Goal: Task Accomplishment & Management: Use online tool/utility

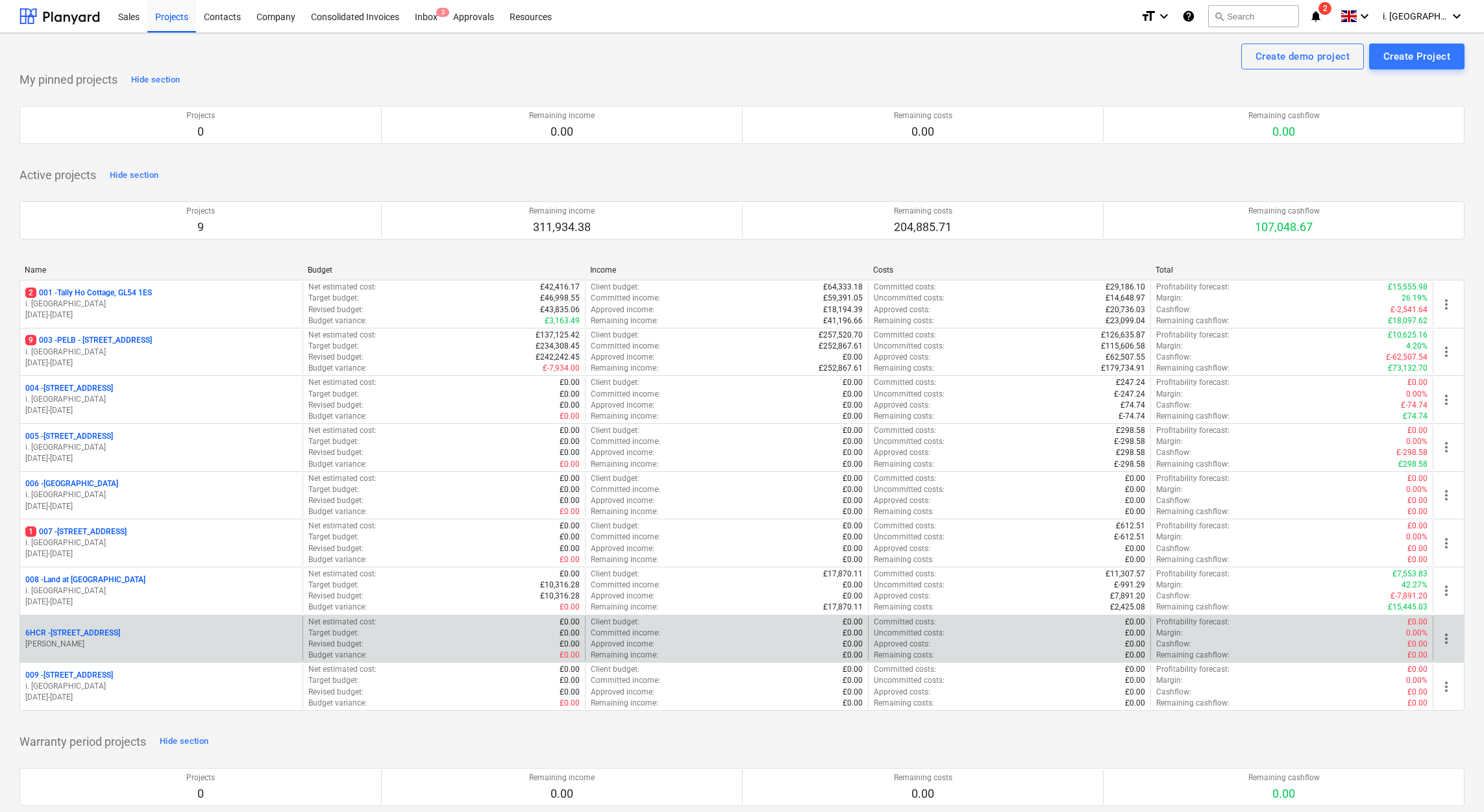
click at [169, 649] on p "[PERSON_NAME]" at bounding box center [161, 644] width 272 height 11
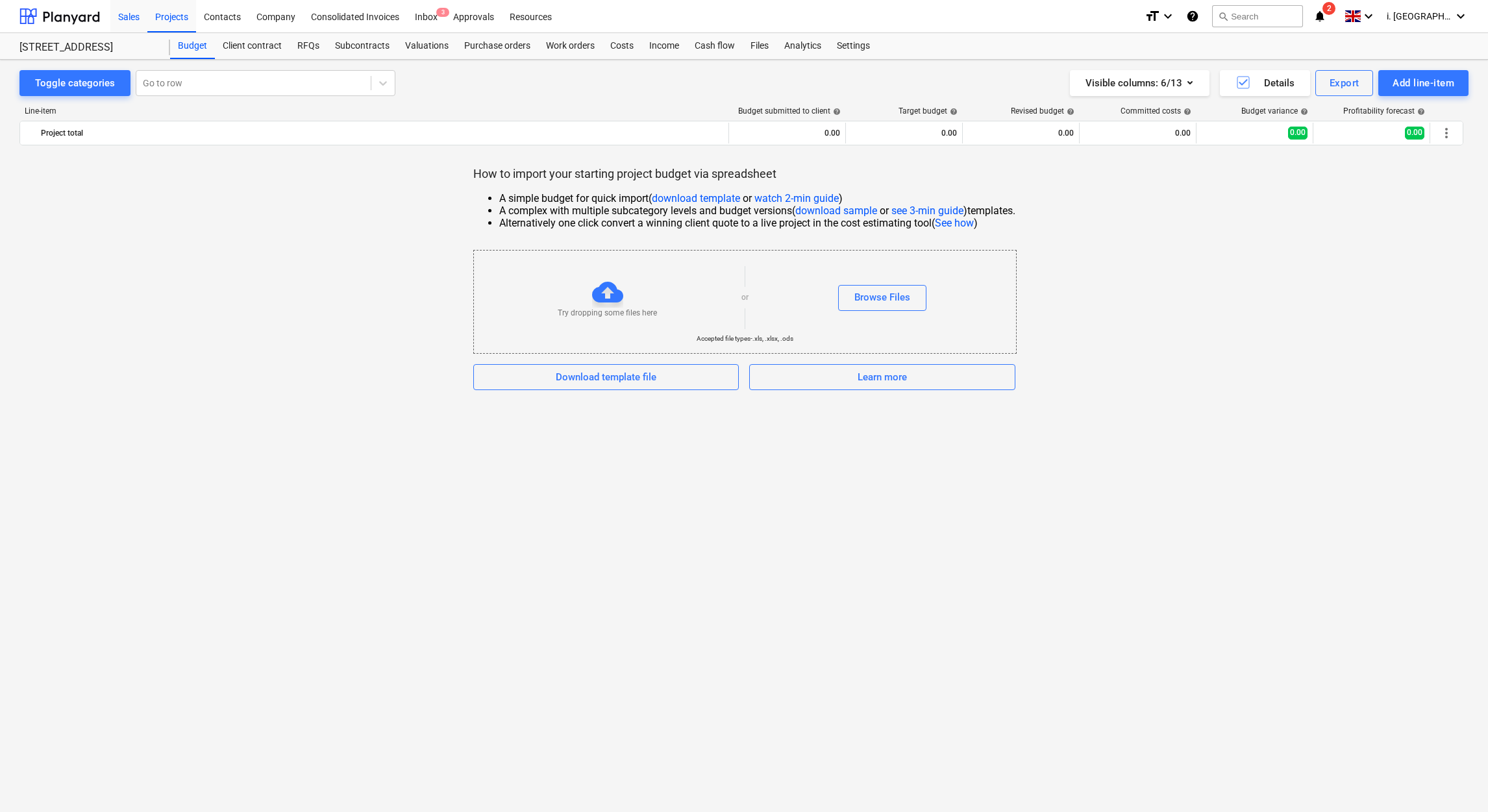
click at [131, 12] on div "Sales" at bounding box center [129, 15] width 37 height 33
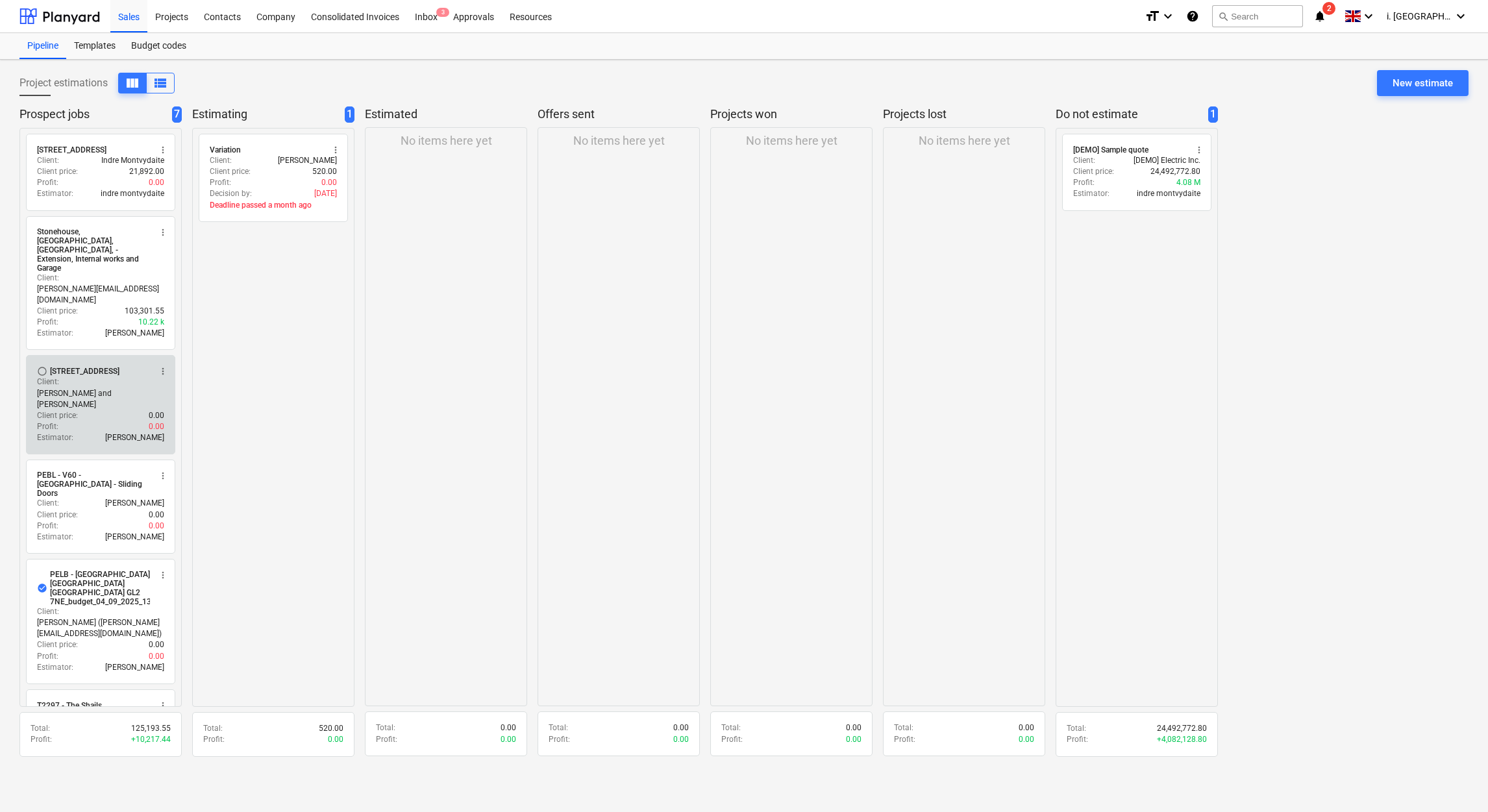
click at [125, 410] on div "Client price : 0.00" at bounding box center [100, 415] width 127 height 11
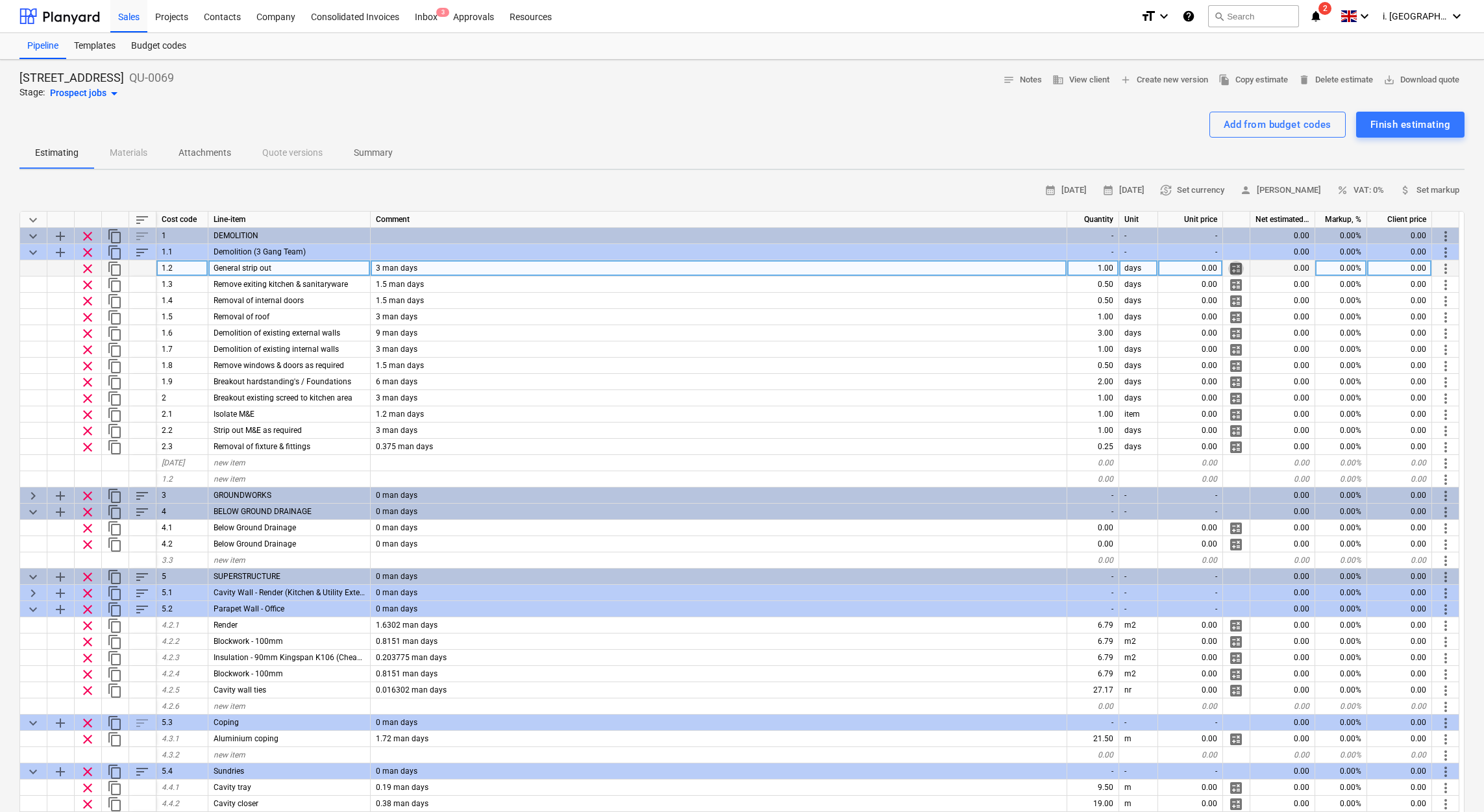
click at [1240, 264] on span "calculate" at bounding box center [1235, 268] width 15 height 15
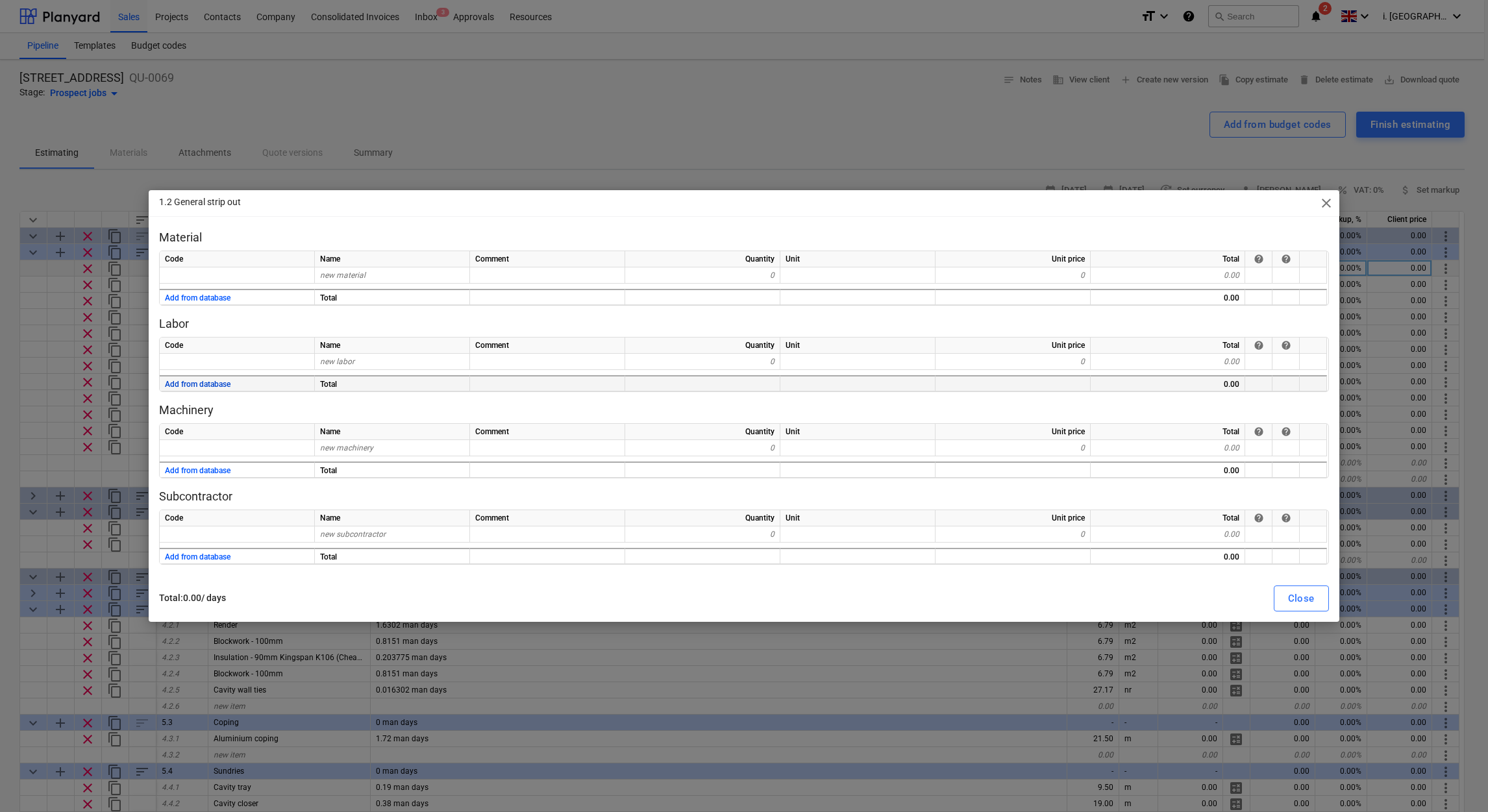
click at [198, 383] on button "Add from database" at bounding box center [197, 385] width 66 height 16
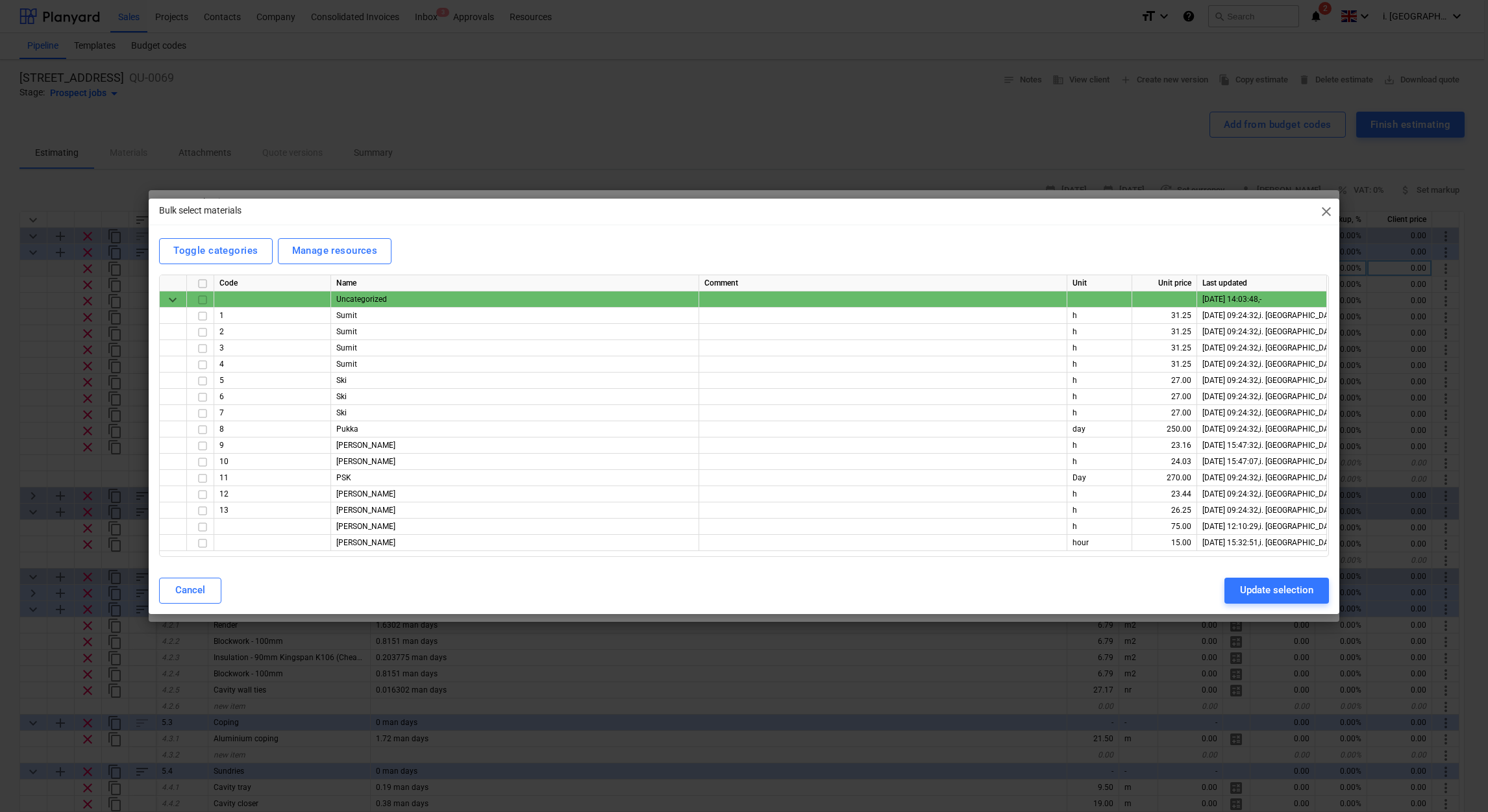
click at [1330, 211] on span "close" at bounding box center [1326, 211] width 15 height 15
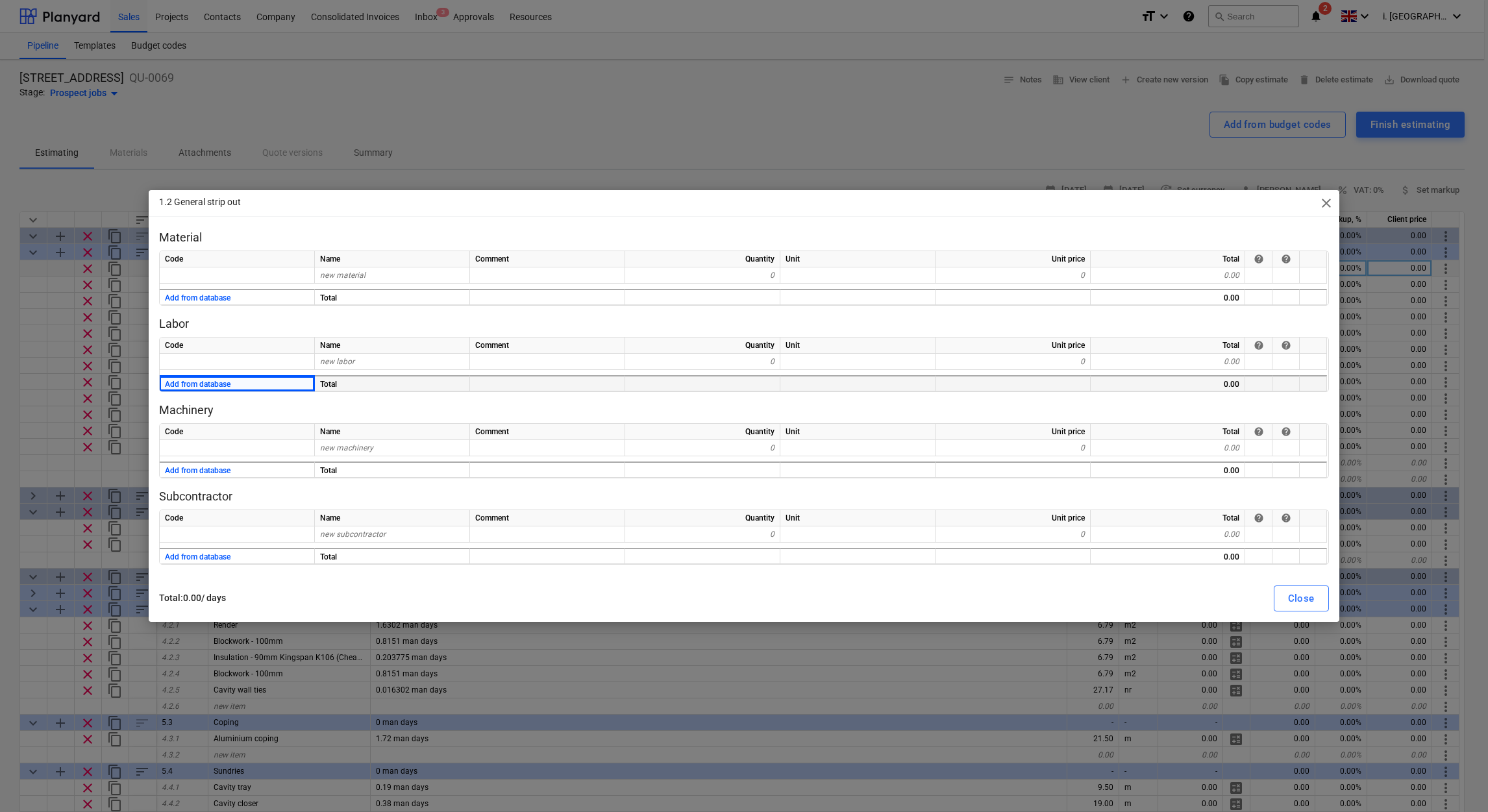
click at [1328, 204] on span "close" at bounding box center [1326, 202] width 15 height 15
type textarea "x"
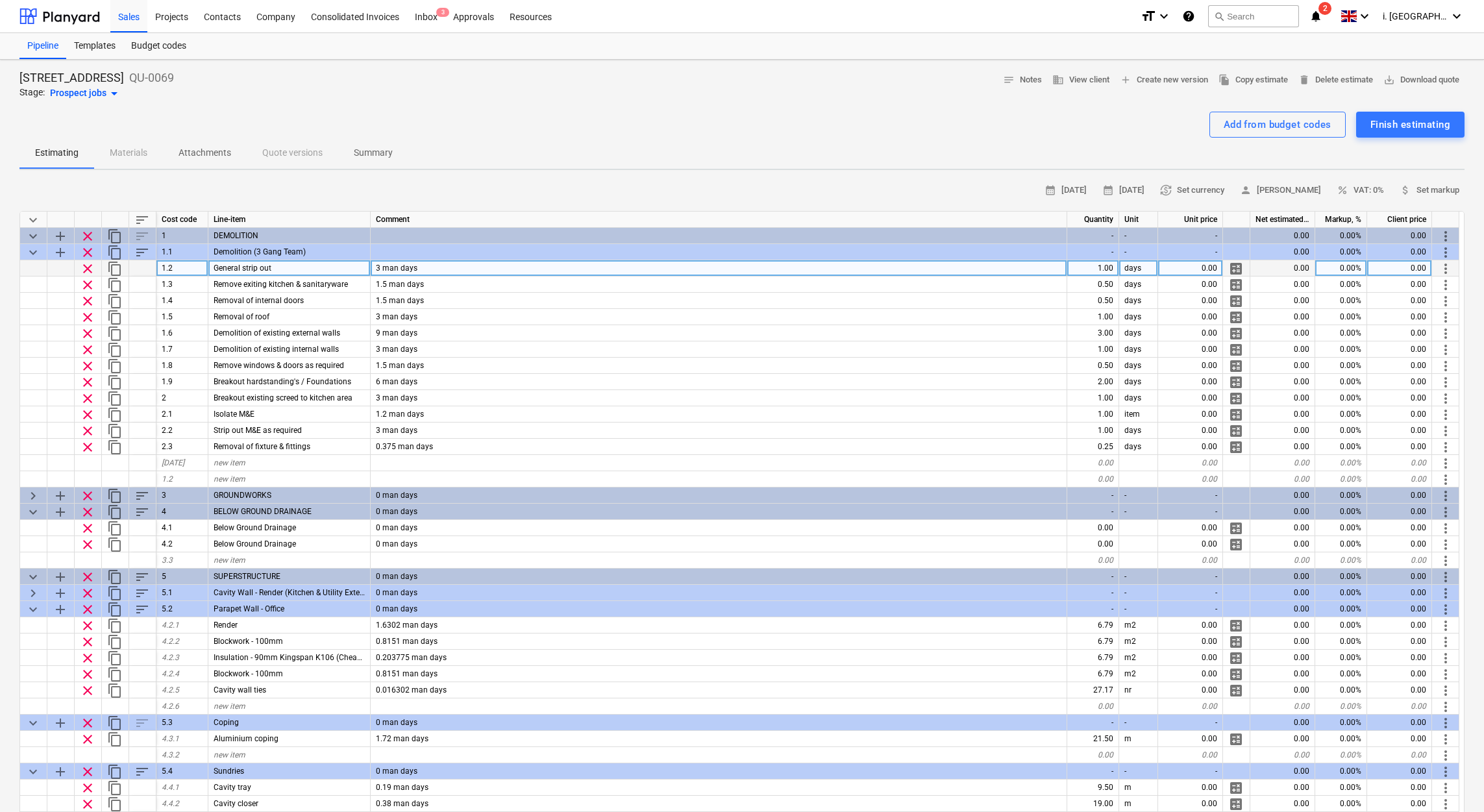
click at [624, 183] on div "calendar_month 18 Sep 2025 calendar_month 02 Oct 2025 currency_exchange Set cur…" at bounding box center [742, 191] width 1444 height 20
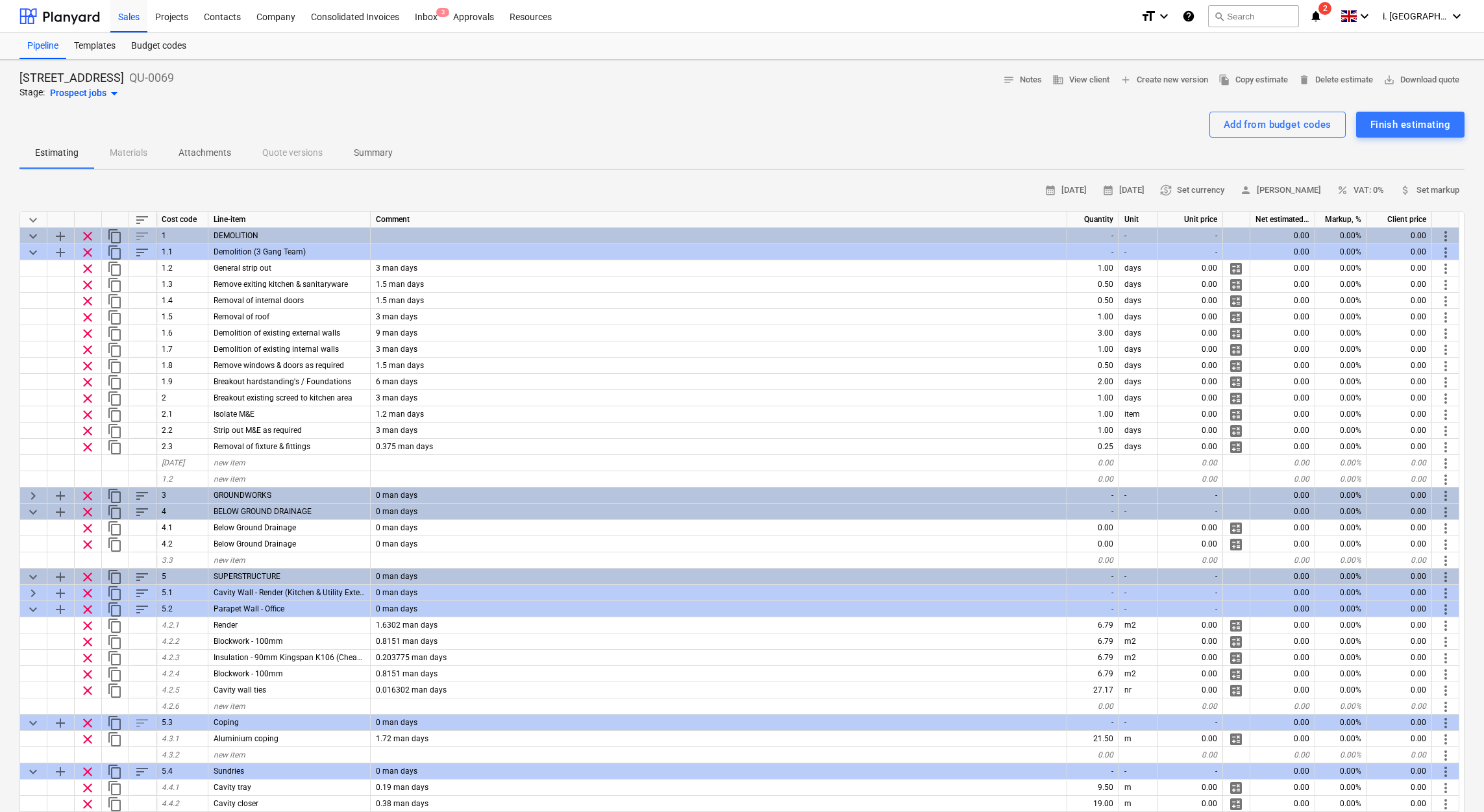
click at [852, 136] on div "Add from budget codes Finish estimating" at bounding box center [742, 124] width 1444 height 26
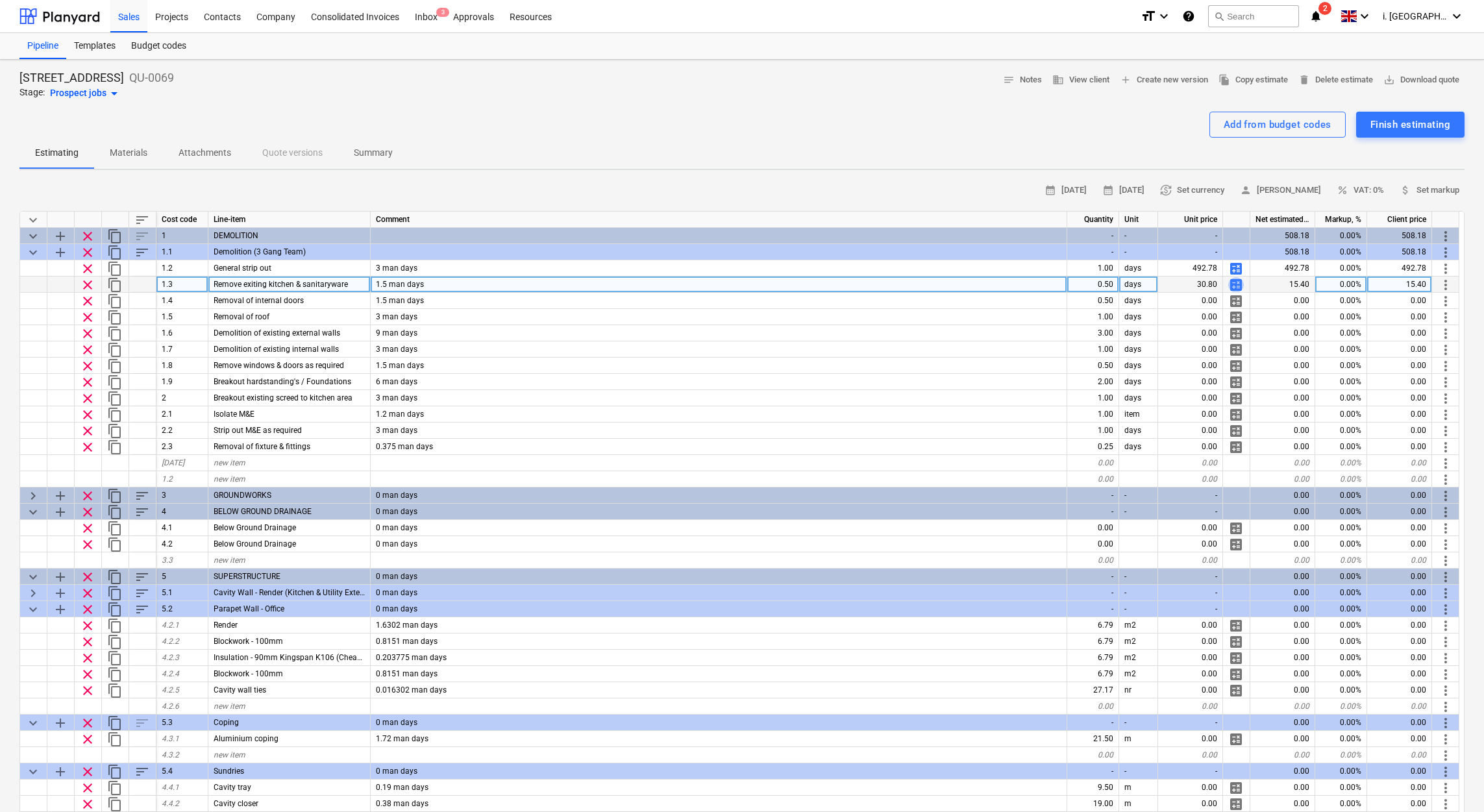
click at [1239, 284] on span "calculate" at bounding box center [1235, 284] width 15 height 15
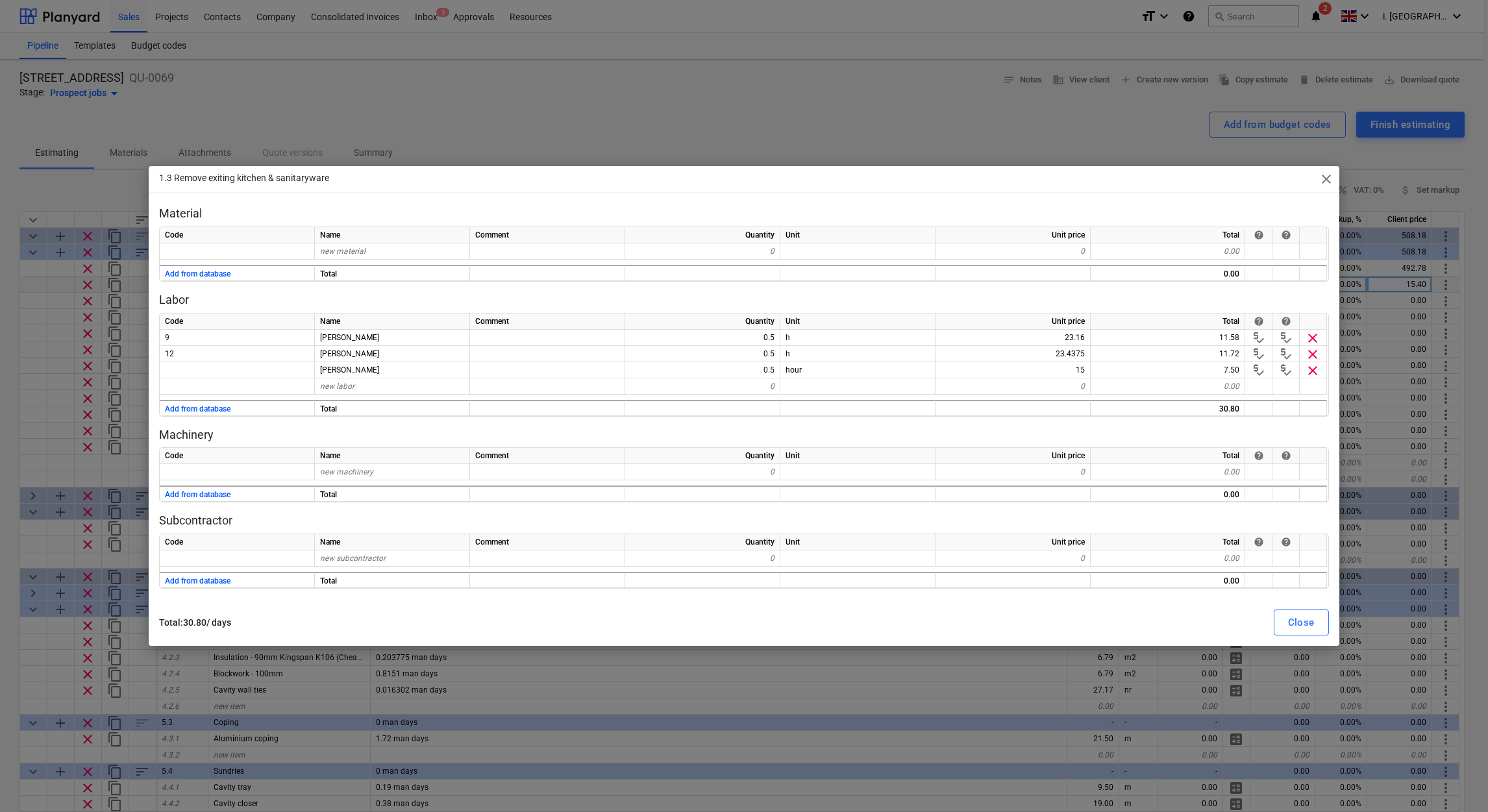
click at [1330, 176] on span "close" at bounding box center [1326, 179] width 15 height 15
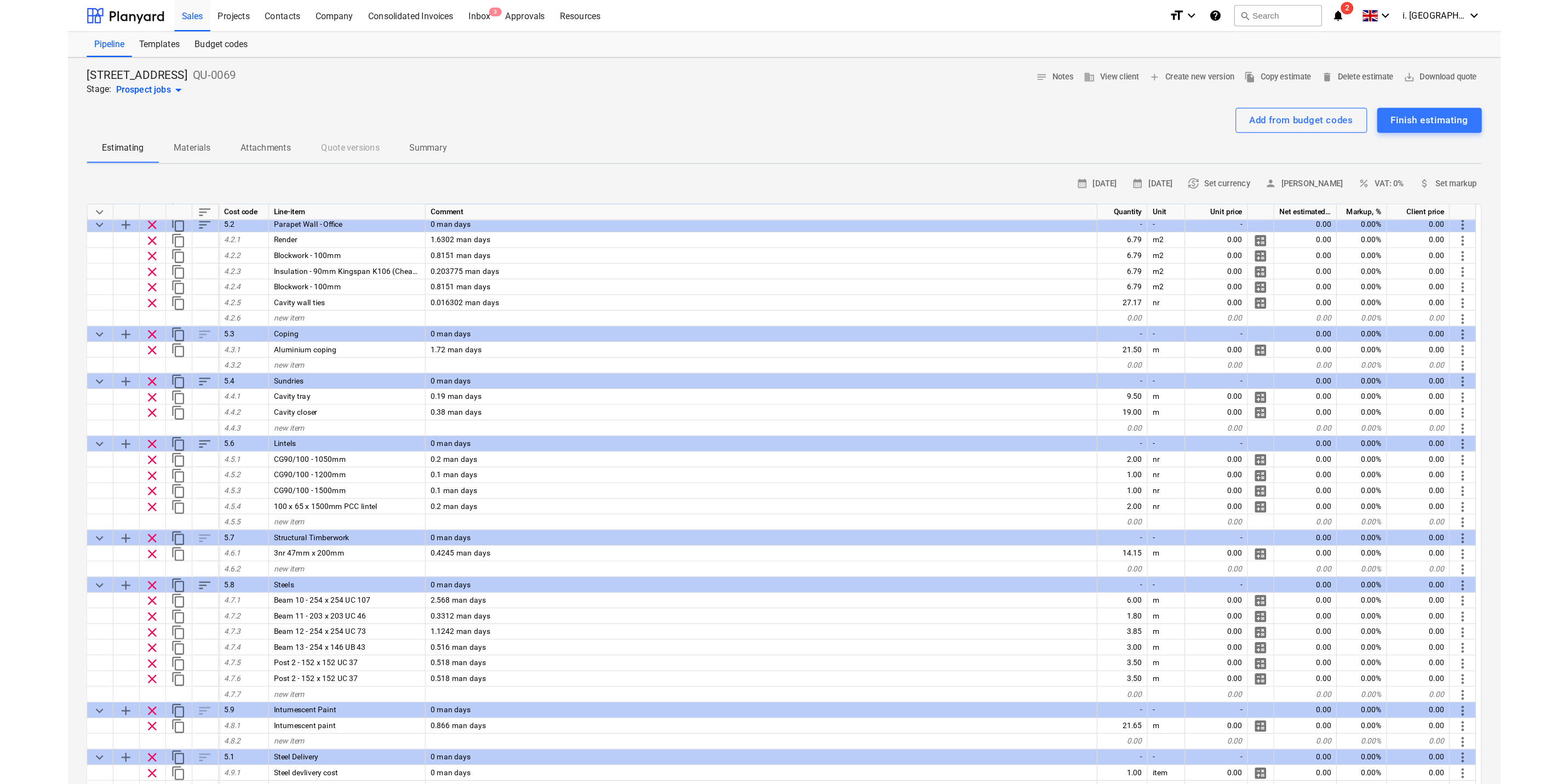
scroll to position [318, 0]
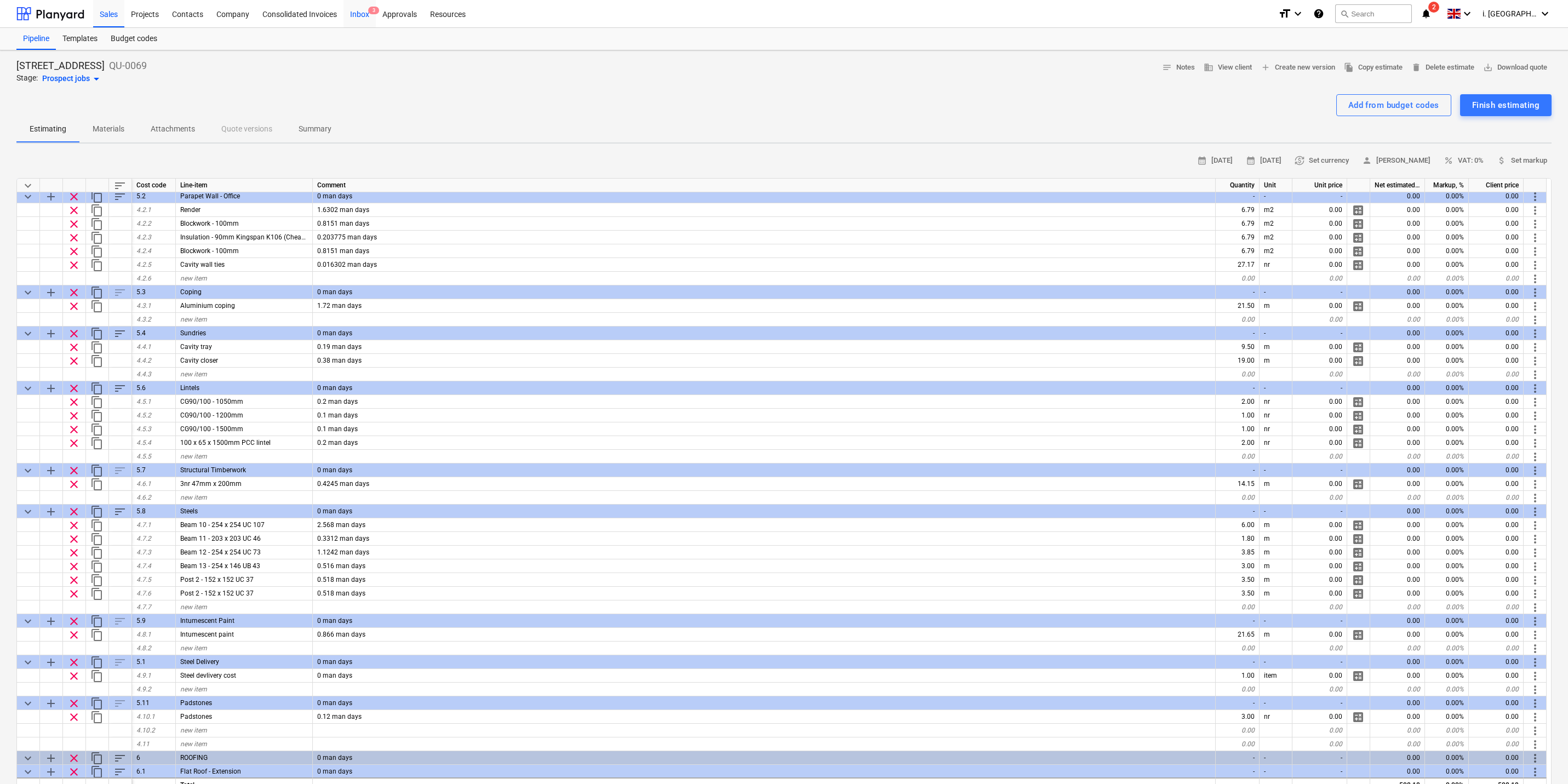
click at [365, 20] on div "Inbox 3" at bounding box center [359, 13] width 33 height 28
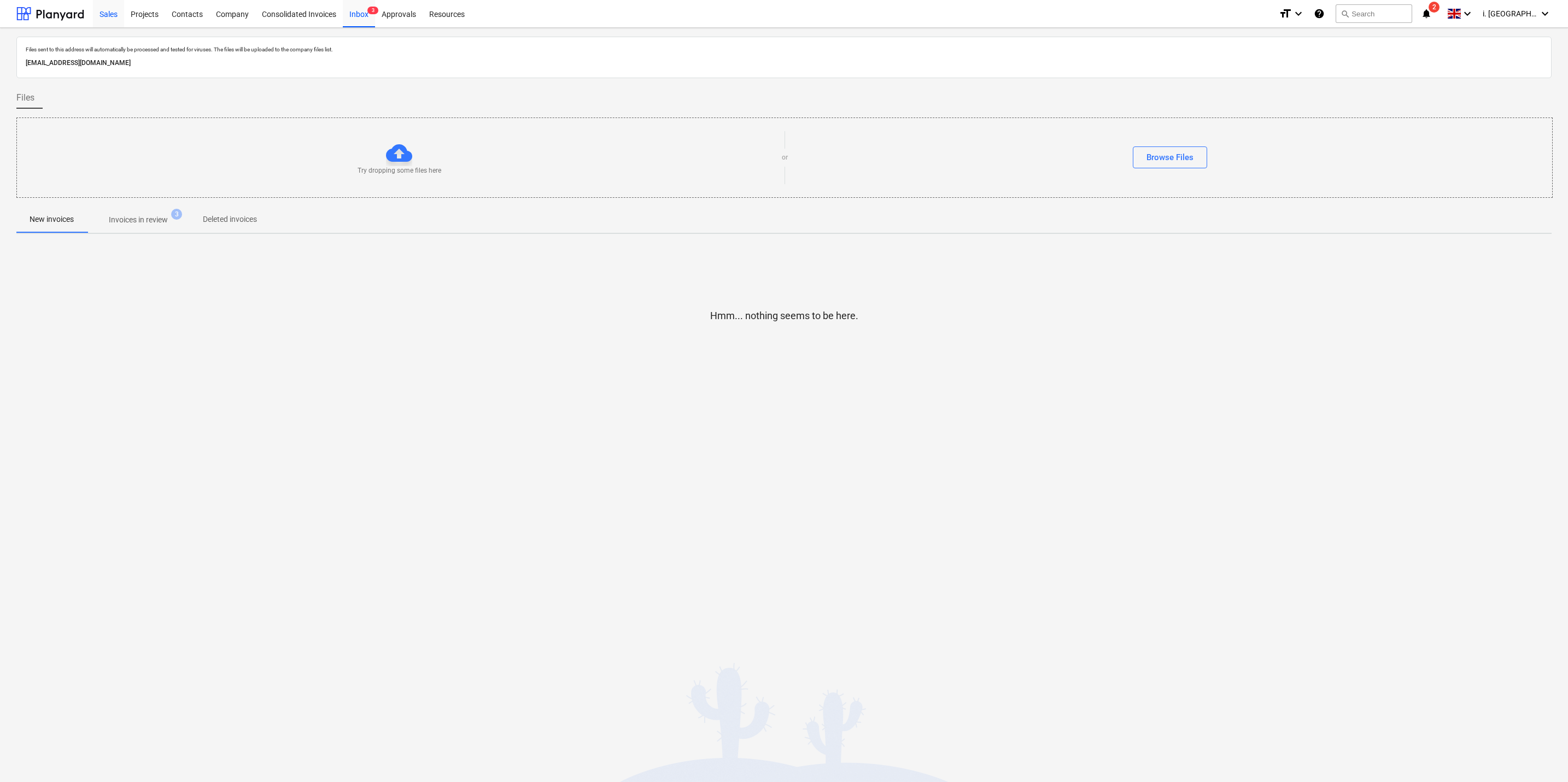
click at [111, 11] on div "Sales" at bounding box center [108, 13] width 31 height 28
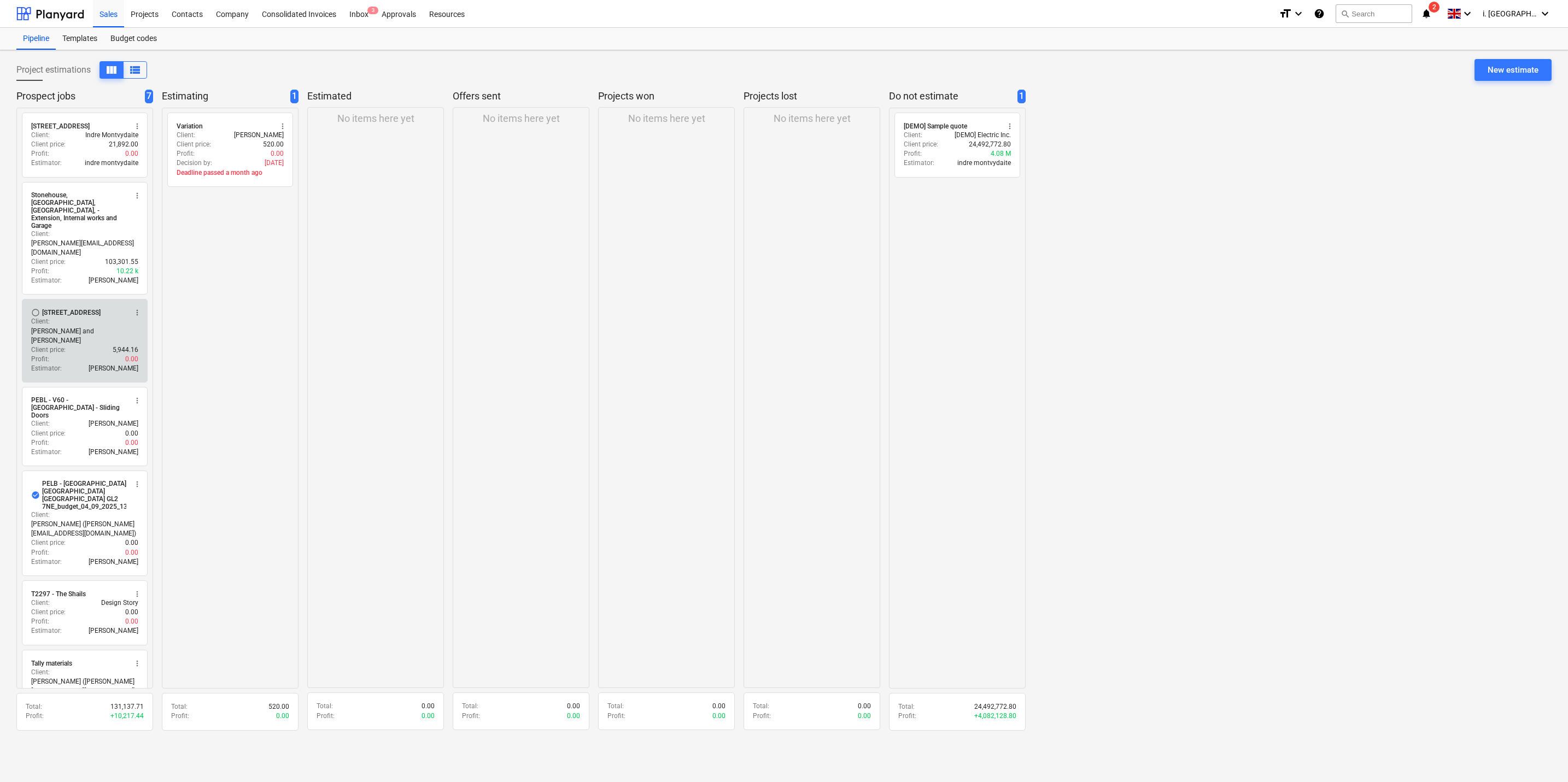
click at [73, 354] on div "Profit : 0.00" at bounding box center [84, 359] width 107 height 9
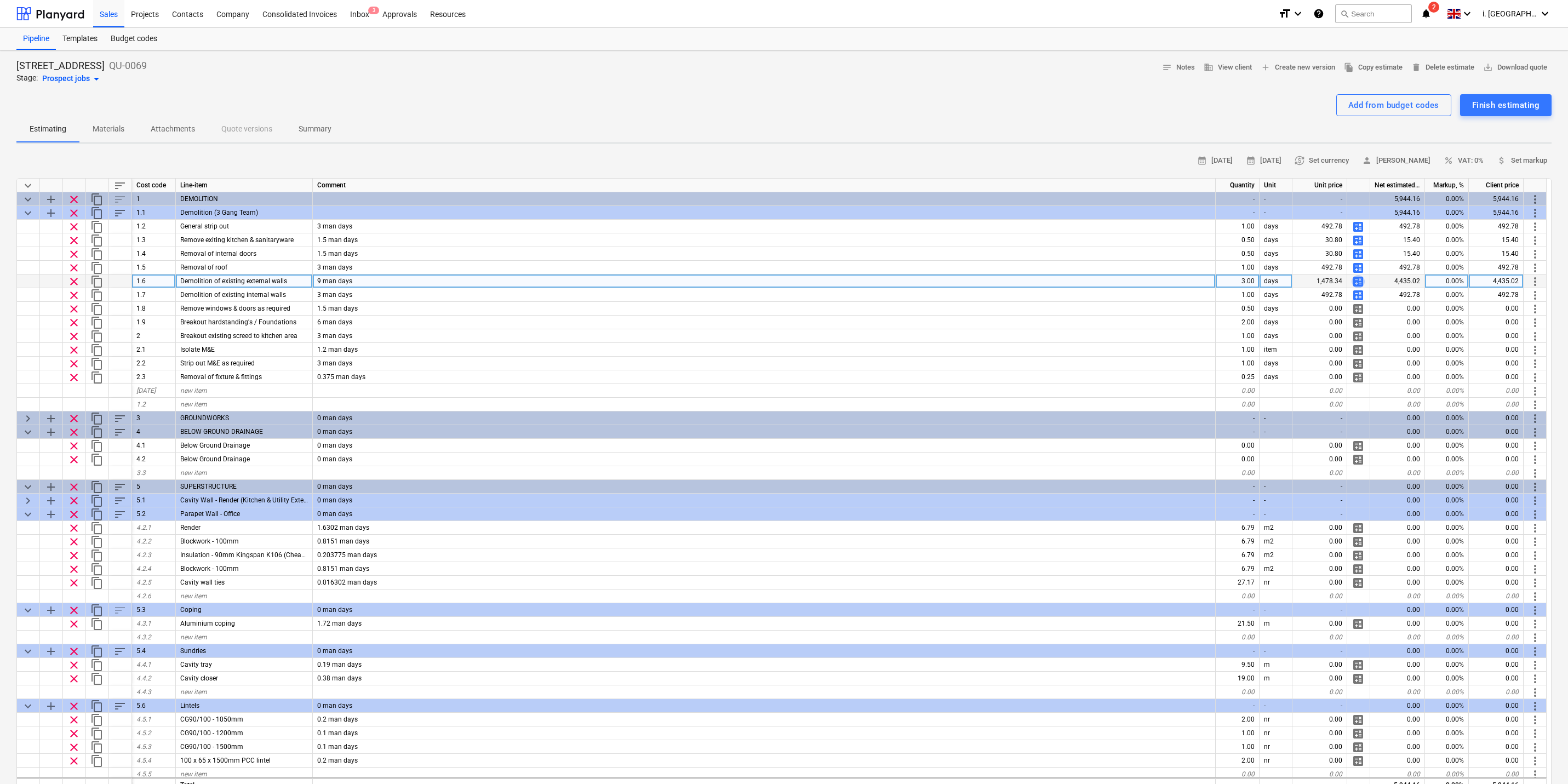
click at [1255, 279] on span "calculate" at bounding box center [1358, 281] width 13 height 13
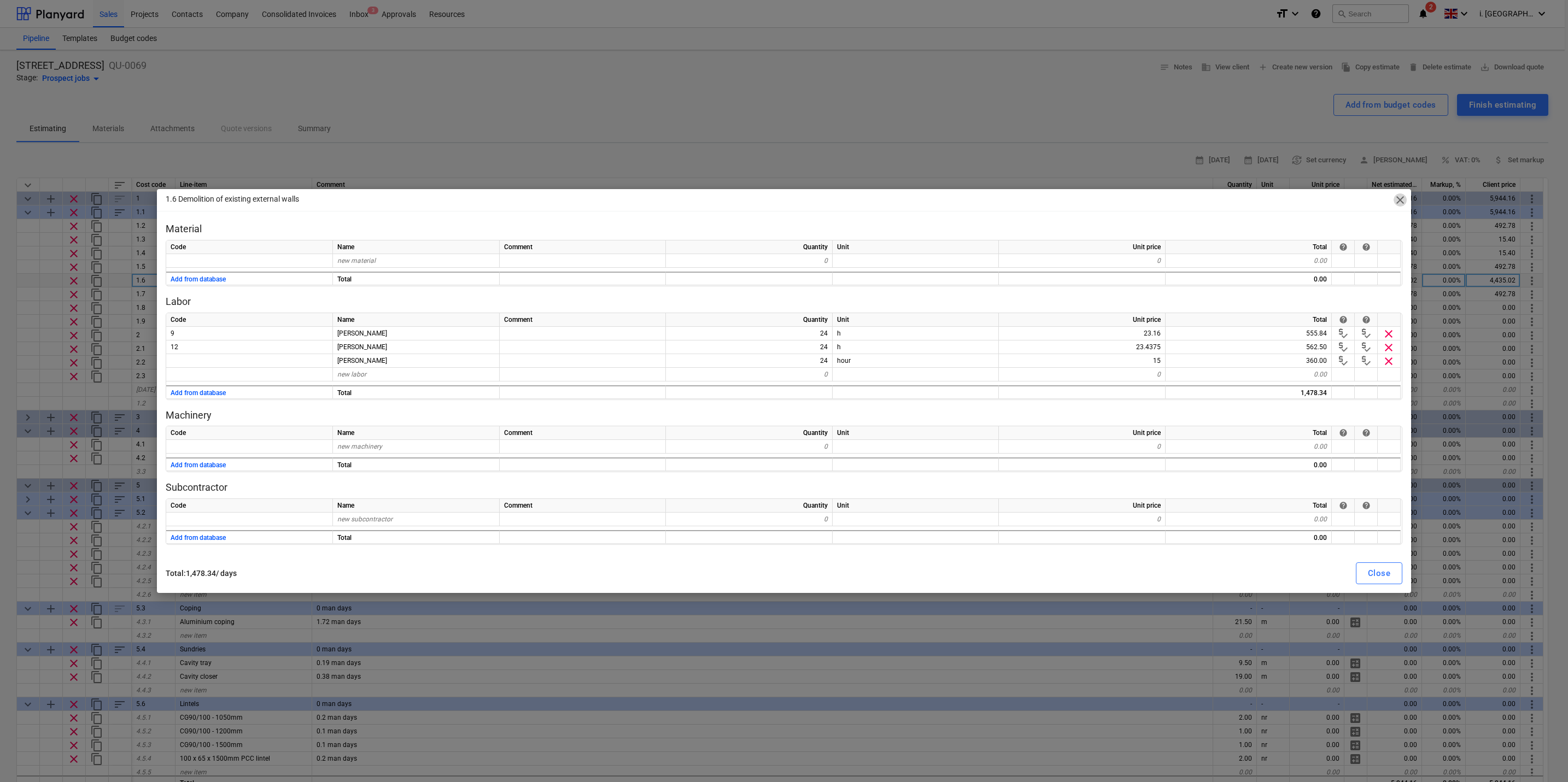
click at [1252, 200] on span "close" at bounding box center [1399, 199] width 13 height 13
type textarea "x"
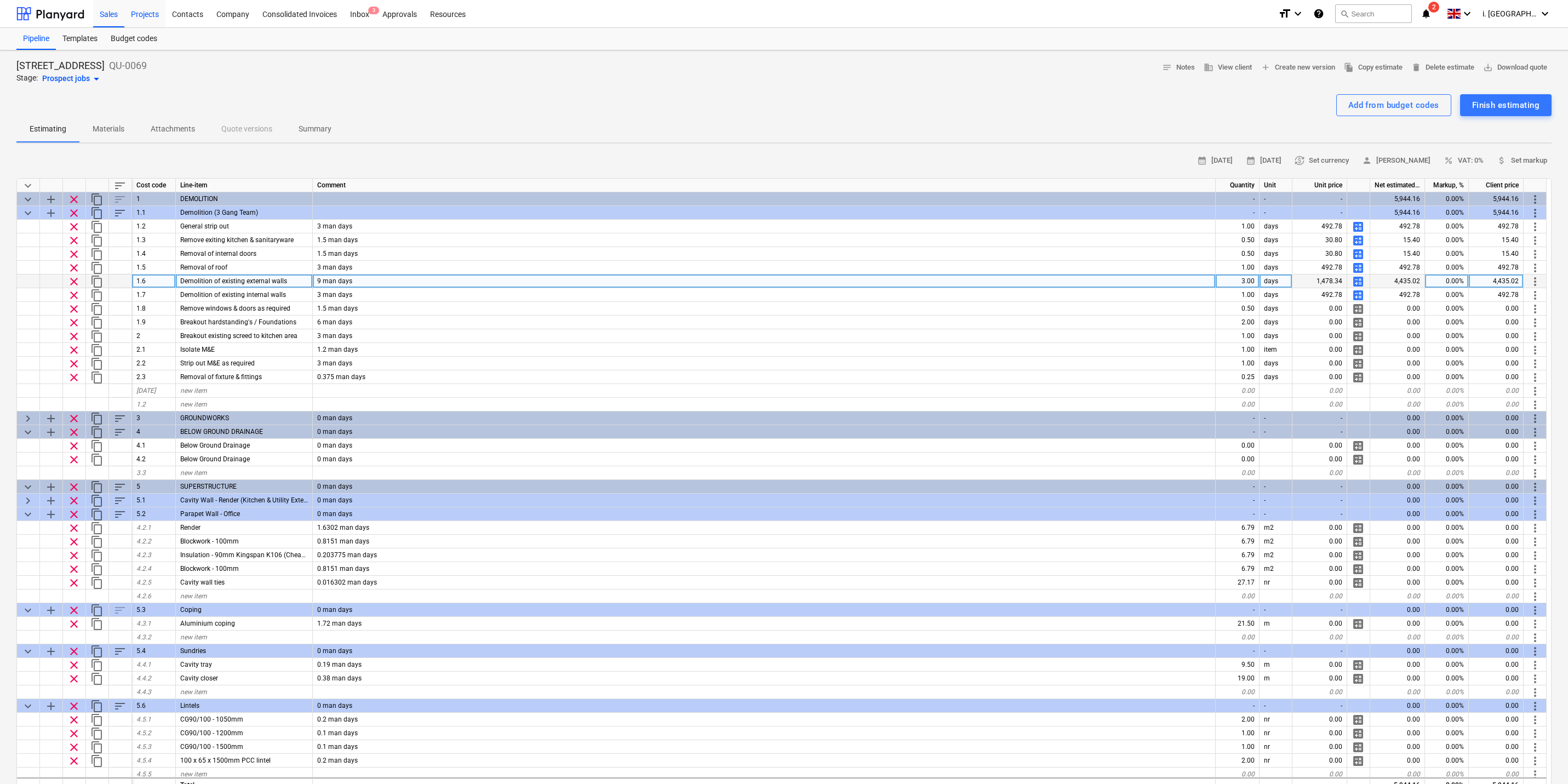
click at [154, 12] on div "Projects" at bounding box center [145, 13] width 41 height 28
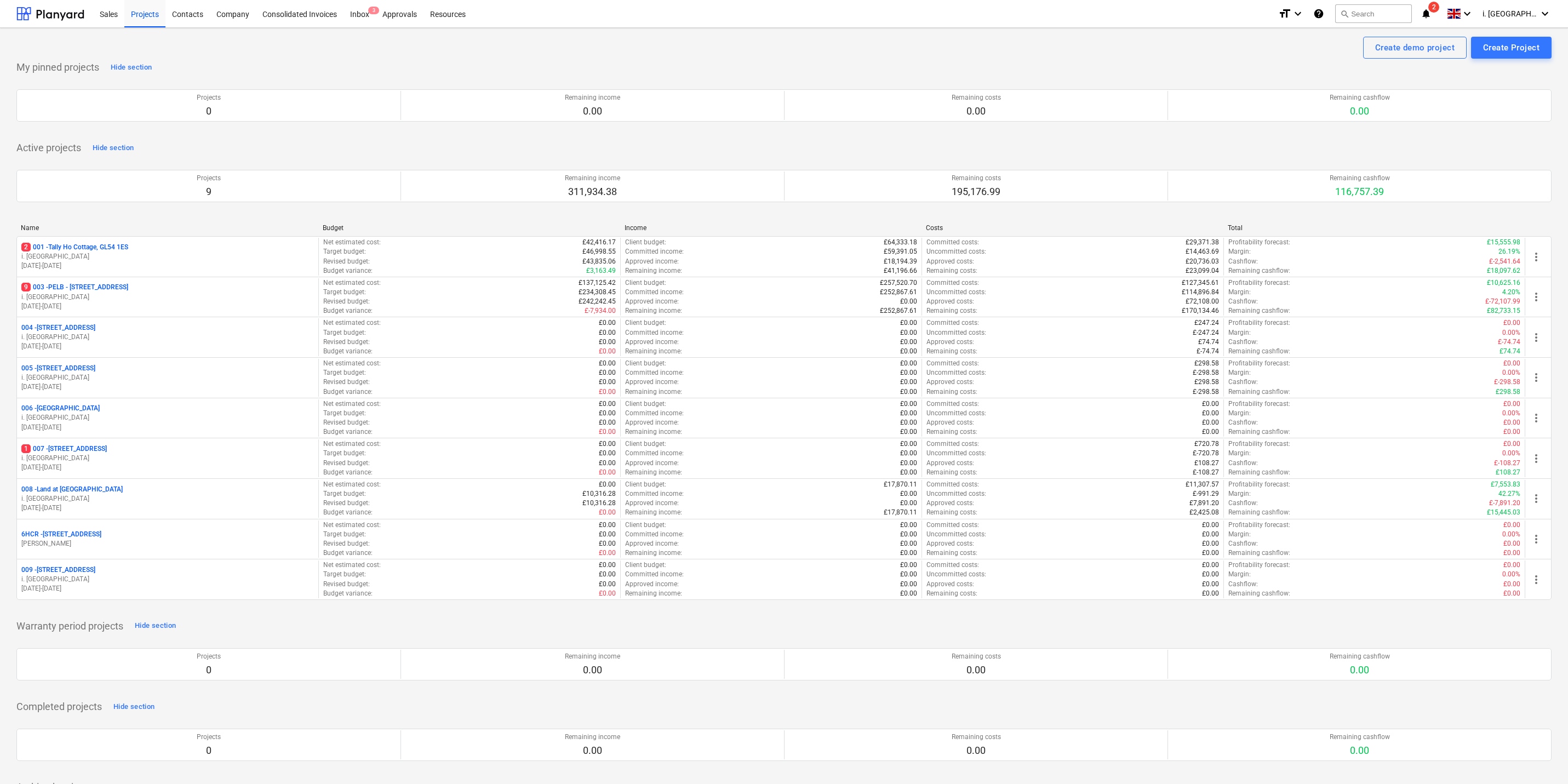
drag, startPoint x: 343, startPoint y: 640, endPoint x: 352, endPoint y: 640, distance: 9.0
click at [343, 640] on div "Projects 0 Remaining income 0.00 Remaining costs 0.00 Remaining cashflow 0.00 P…" at bounding box center [784, 663] width 1535 height 58
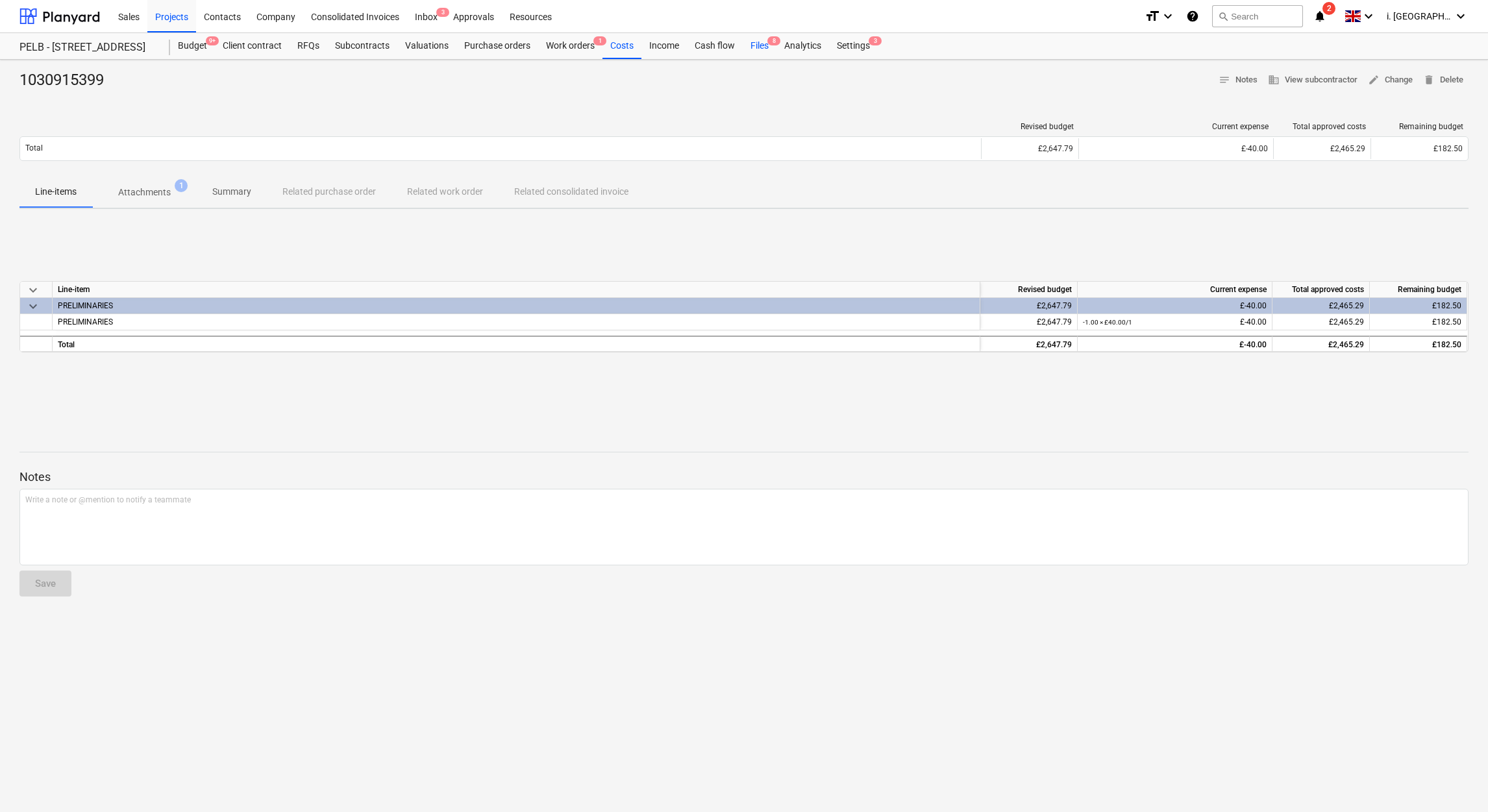
click at [757, 46] on div "Files 8" at bounding box center [760, 46] width 34 height 26
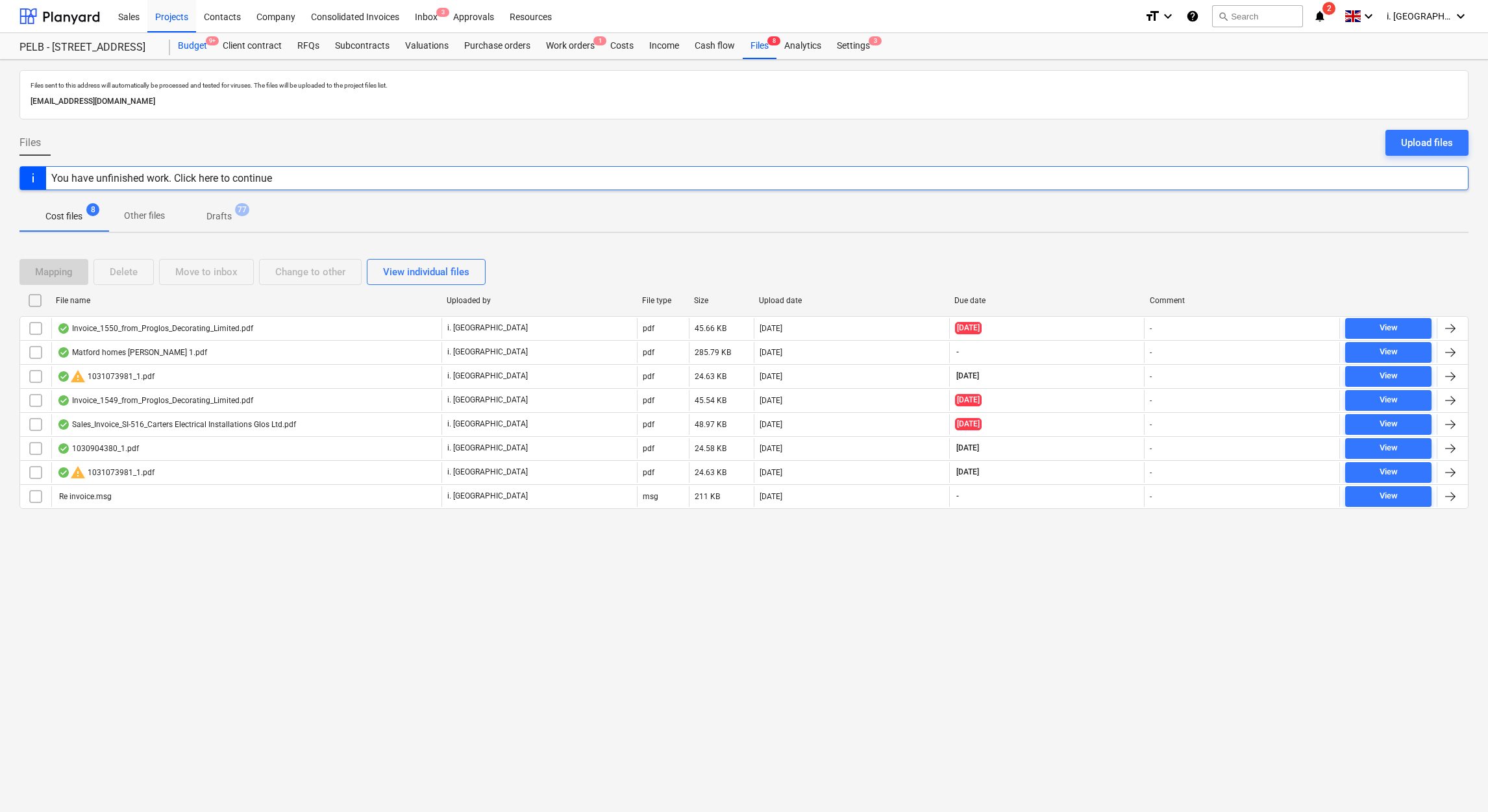
click at [189, 40] on div "Budget 9+" at bounding box center [193, 46] width 45 height 26
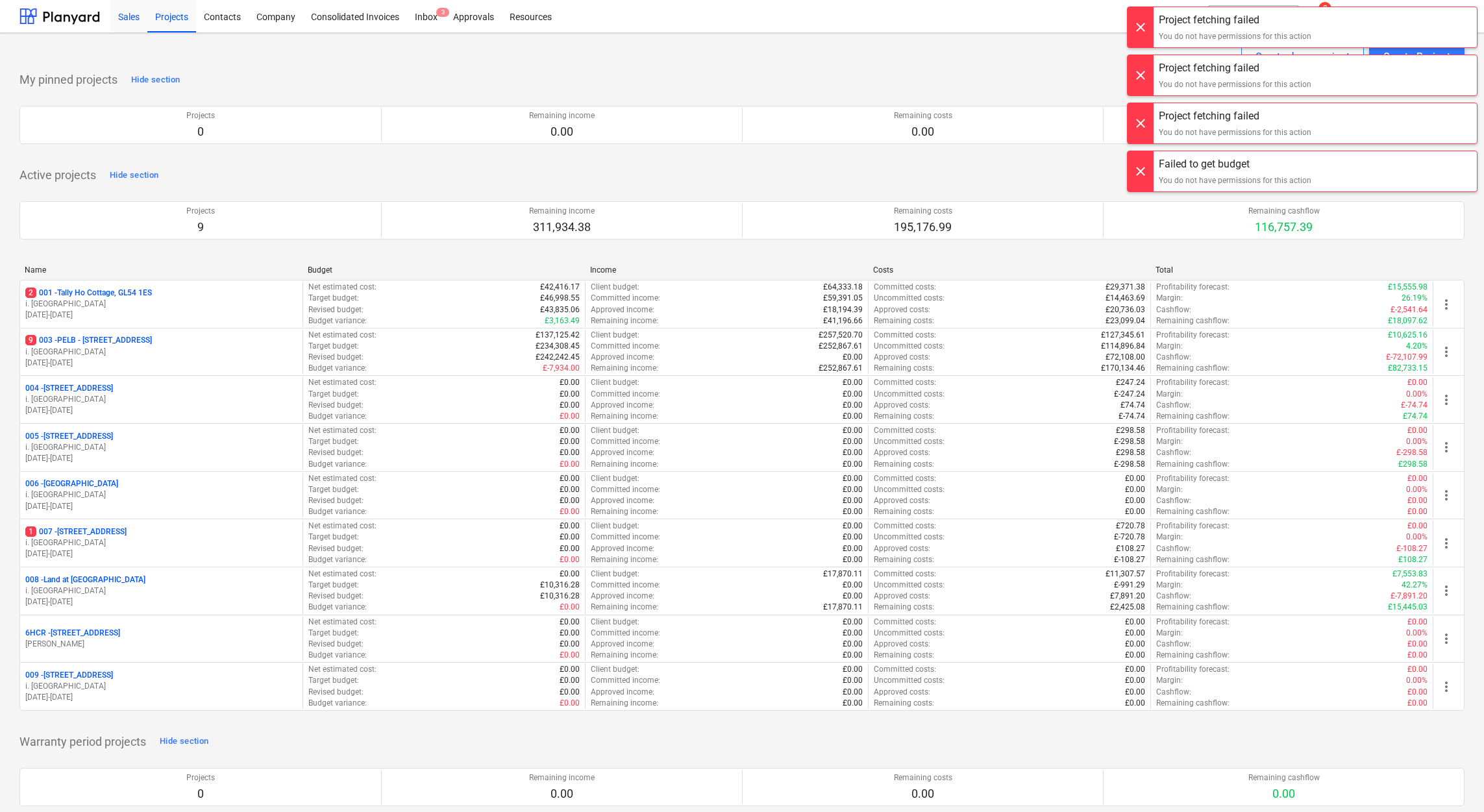
click at [135, 6] on div "Sales" at bounding box center [129, 15] width 37 height 33
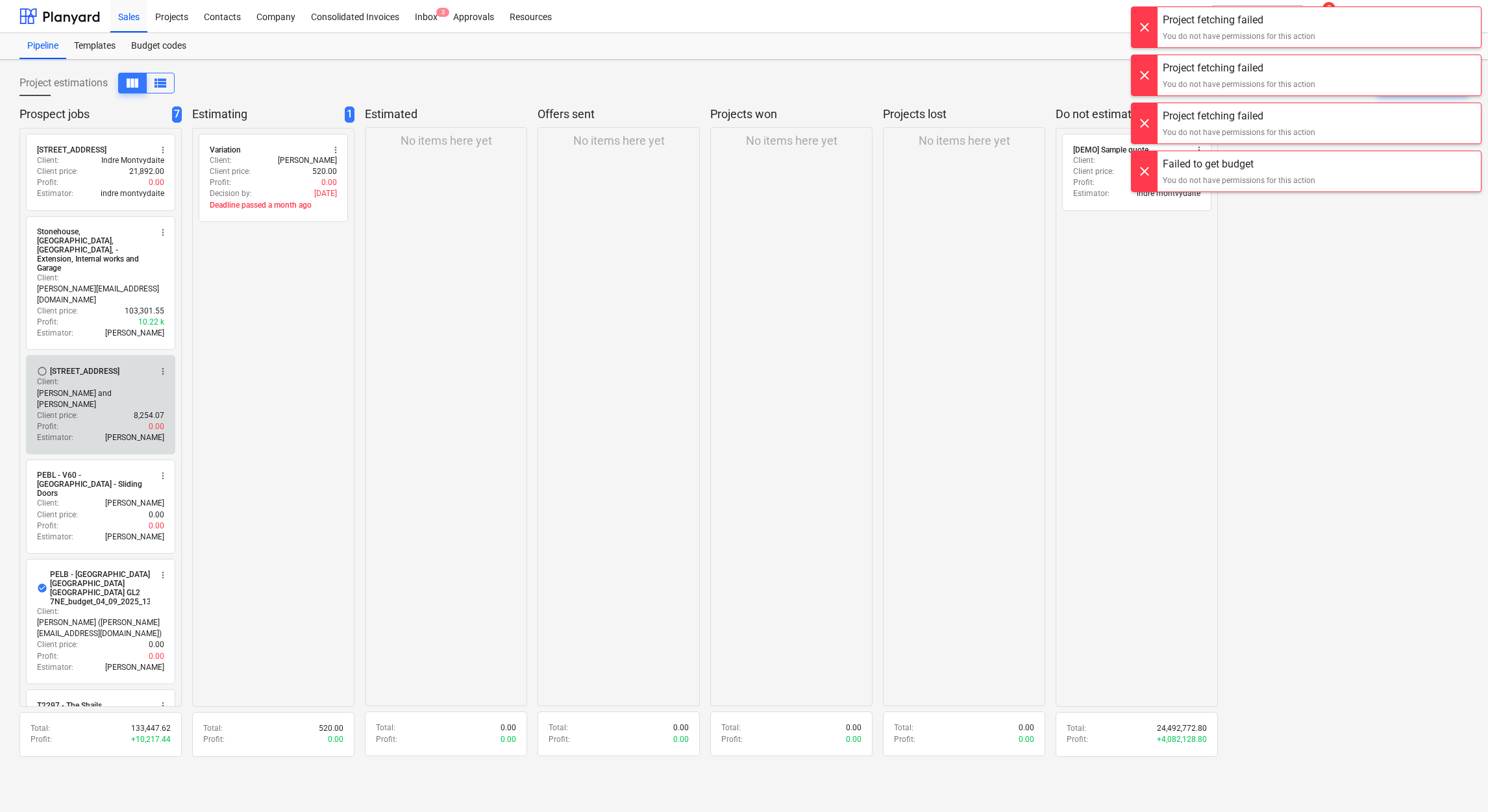
click at [134, 410] on p "8,254.07" at bounding box center [149, 415] width 31 height 11
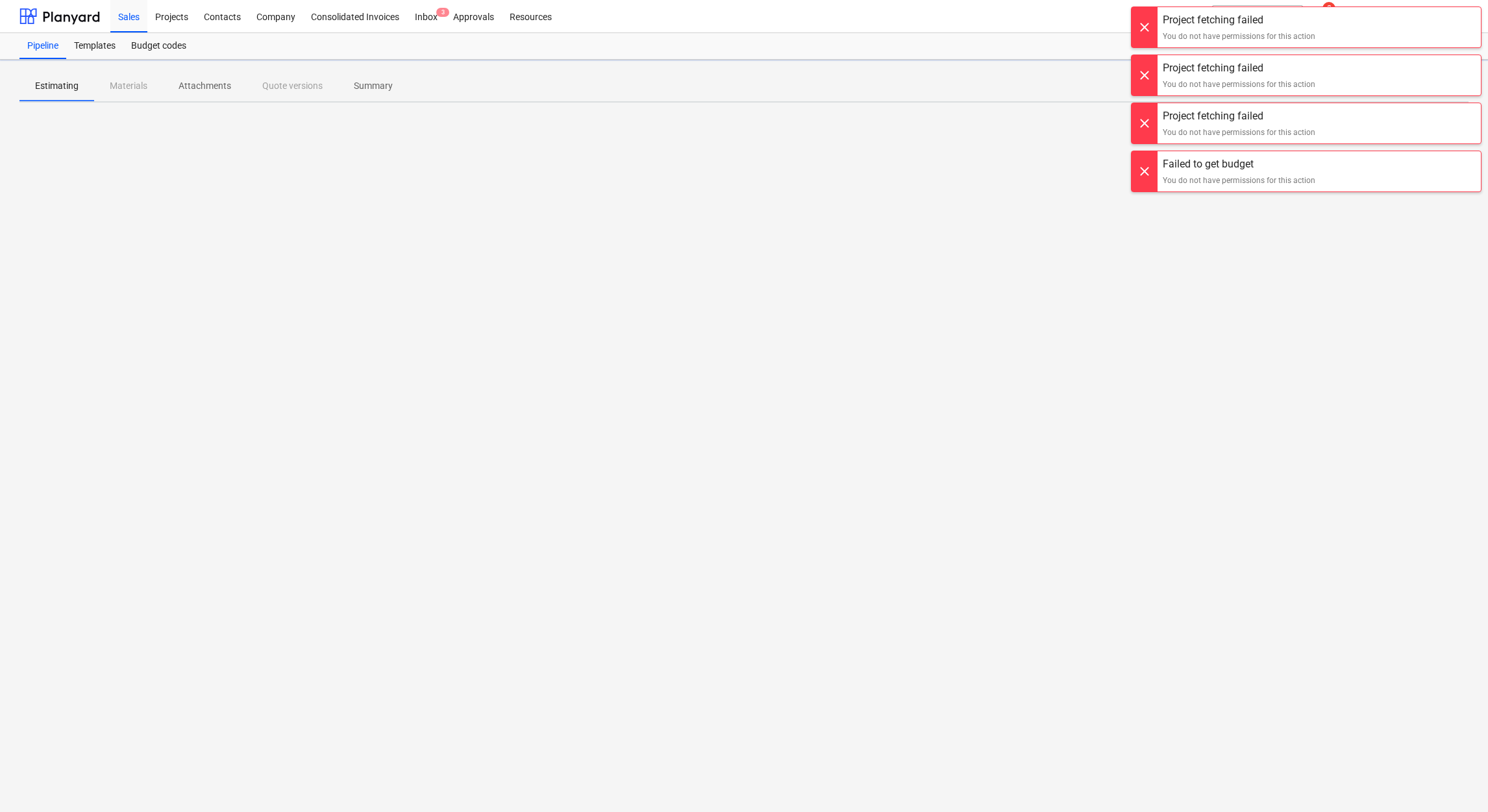
click at [1135, 31] on div at bounding box center [1144, 27] width 26 height 40
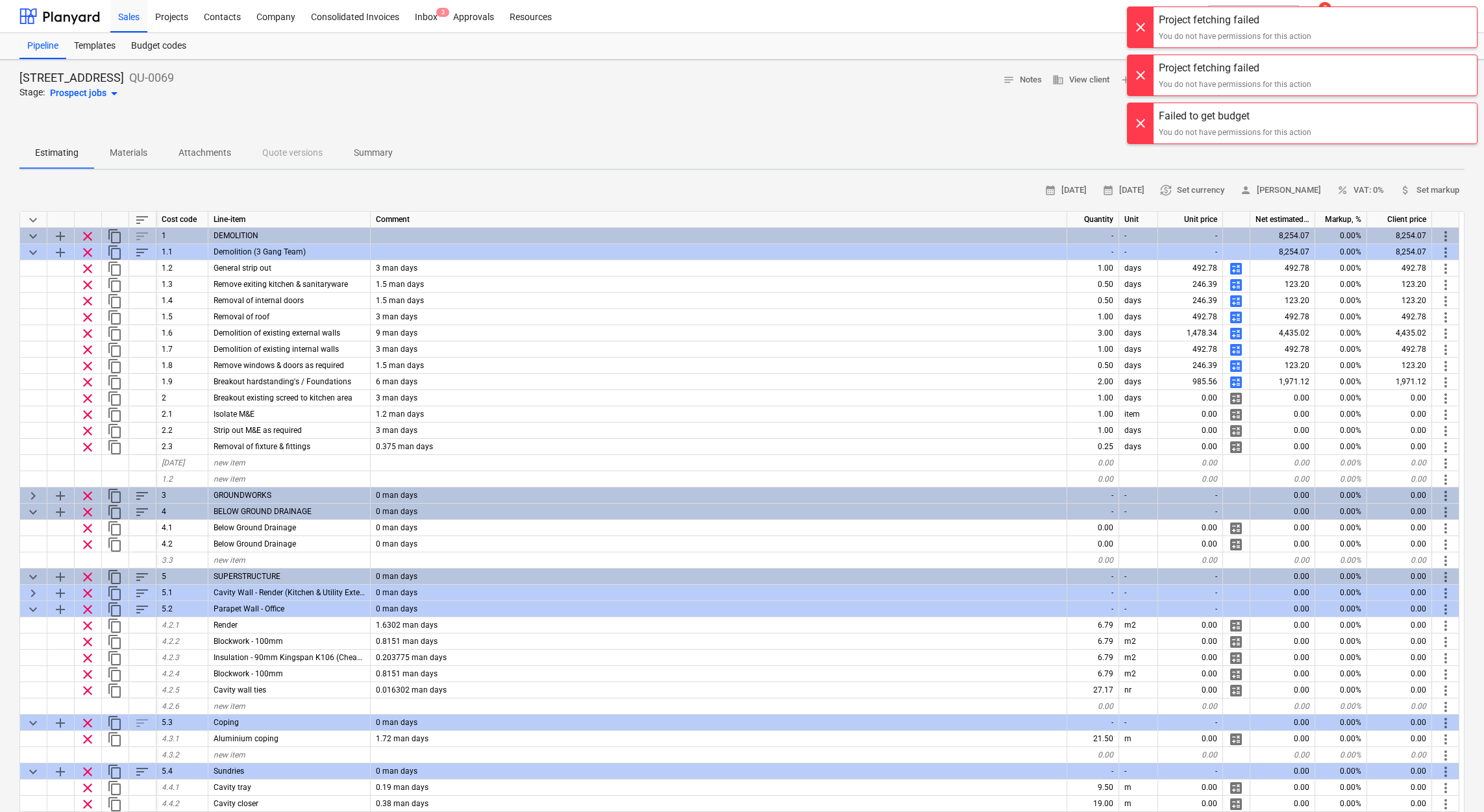
click at [1140, 35] on div at bounding box center [1140, 27] width 26 height 40
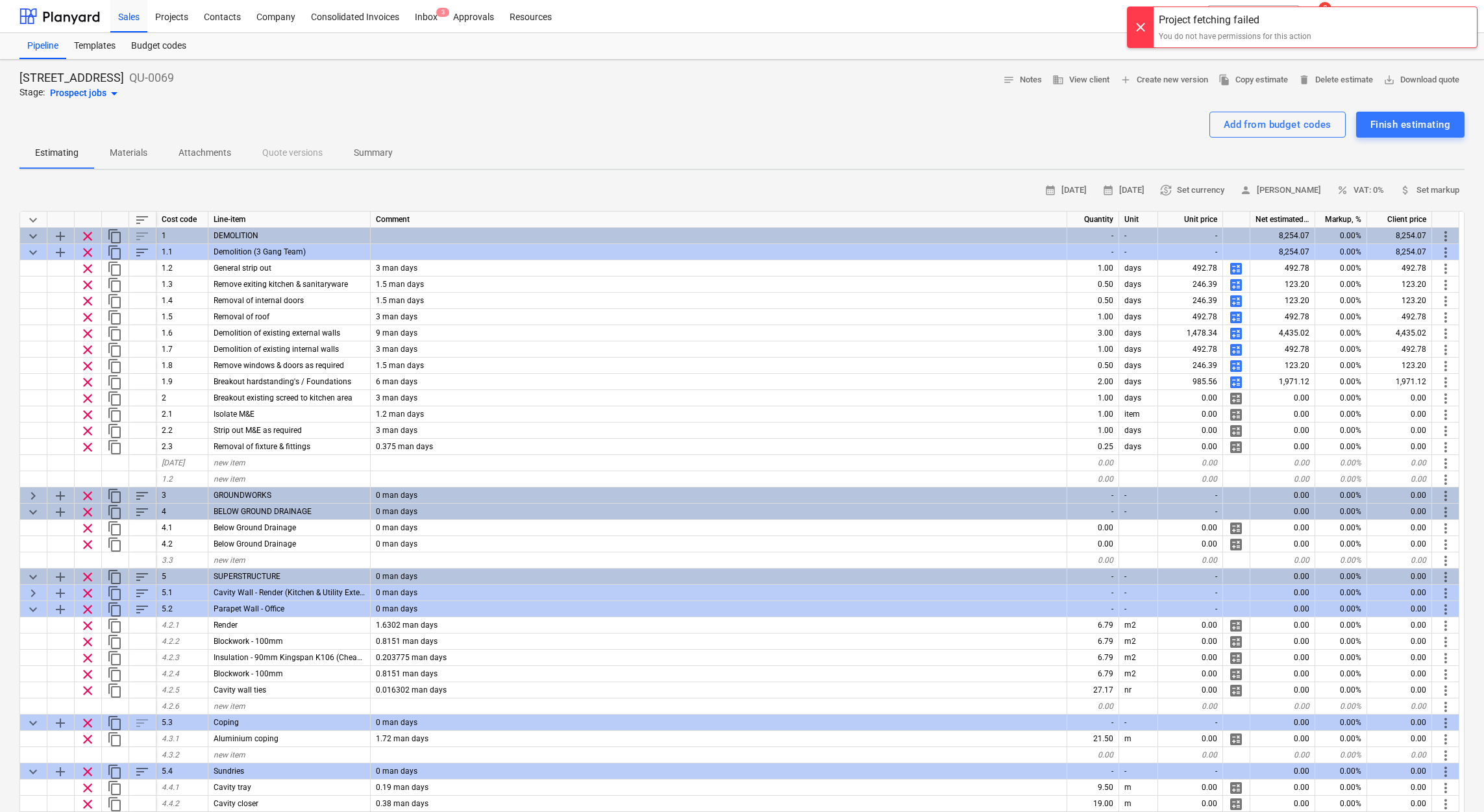
click at [1139, 31] on div at bounding box center [1140, 27] width 26 height 40
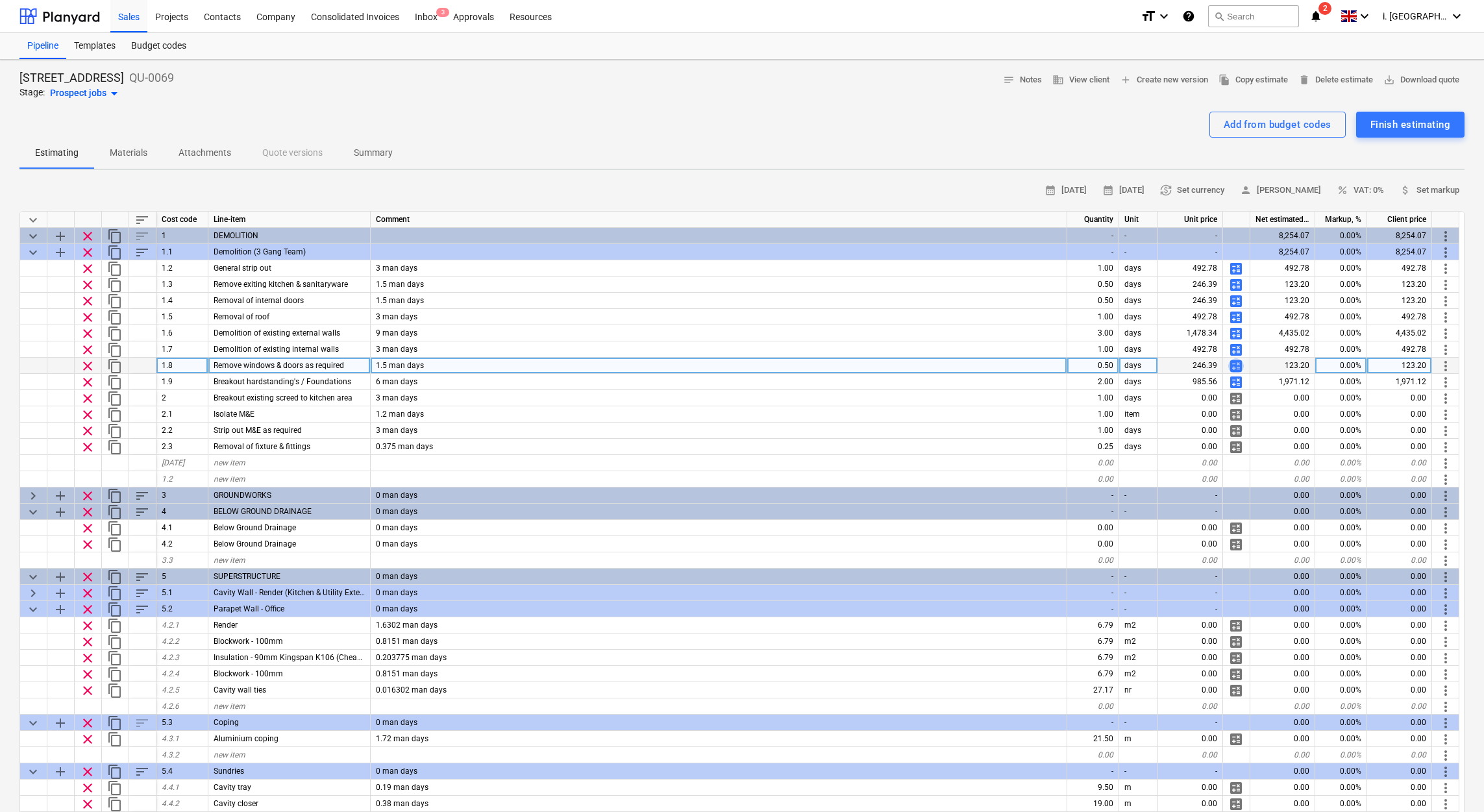
click at [1236, 362] on span "calculate" at bounding box center [1235, 365] width 15 height 15
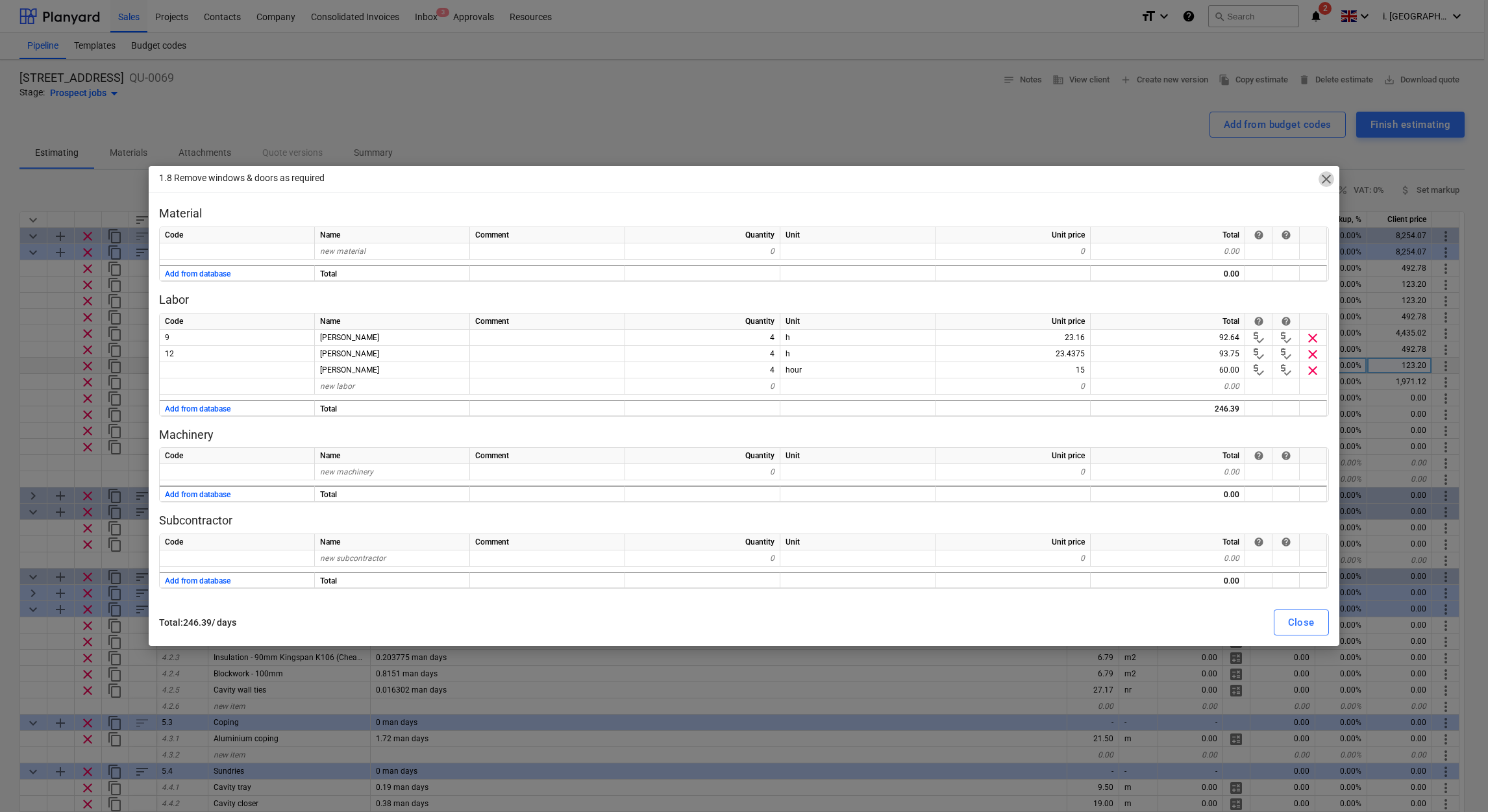
click at [1323, 178] on span "close" at bounding box center [1326, 179] width 15 height 15
type textarea "x"
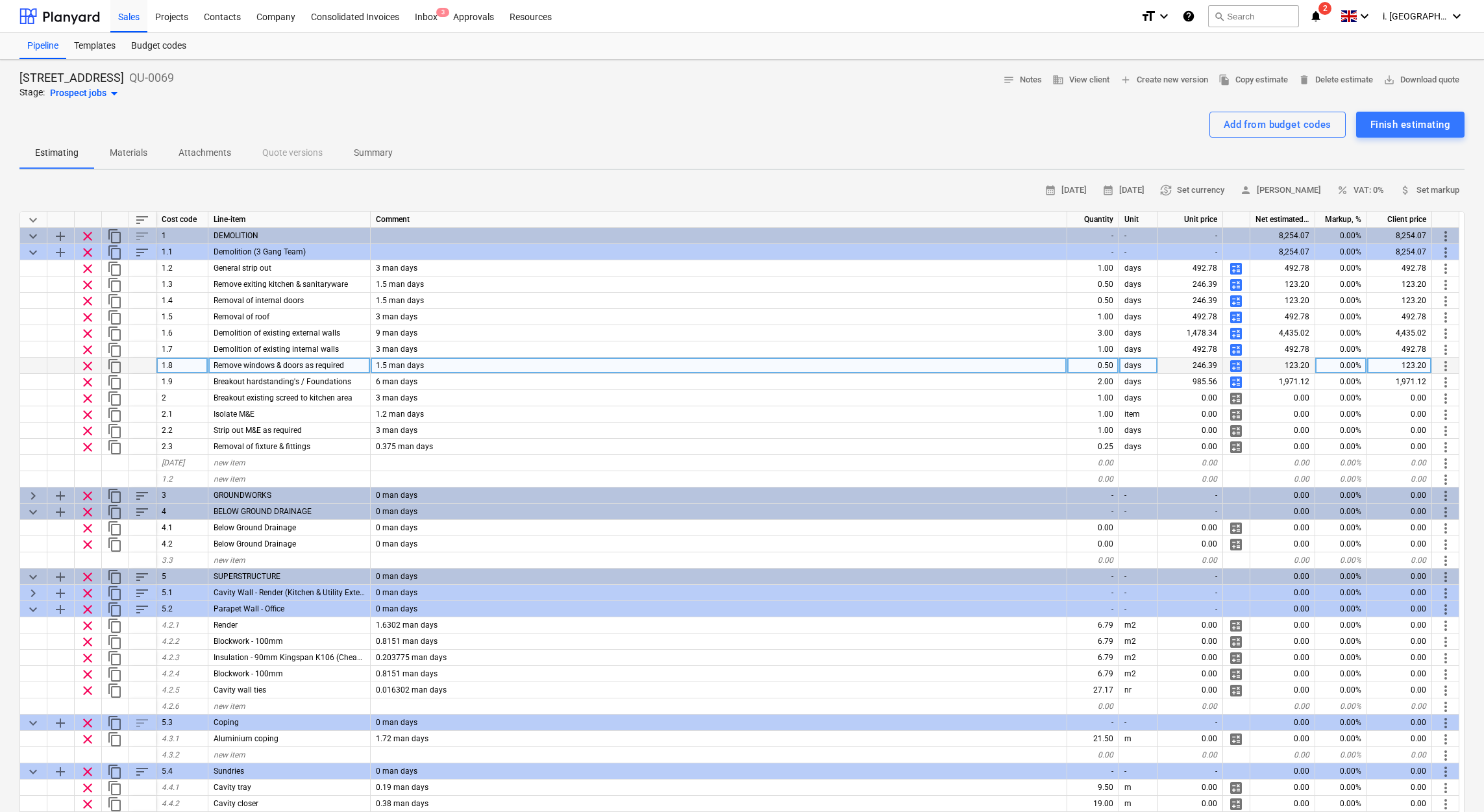
click at [1095, 365] on div "0.50" at bounding box center [1093, 366] width 52 height 16
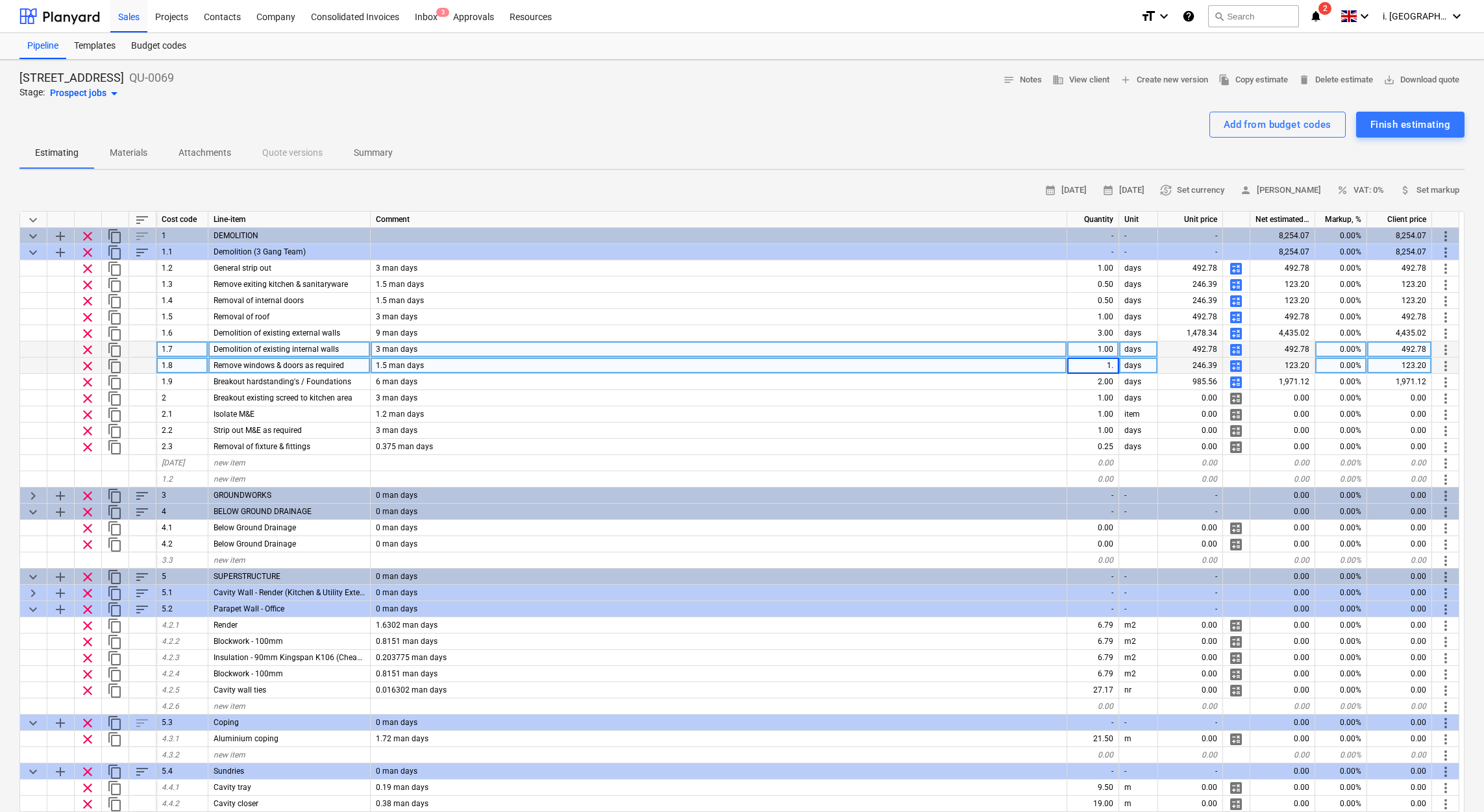
type input "1"
click at [1038, 342] on div "3 man days" at bounding box center [719, 350] width 696 height 16
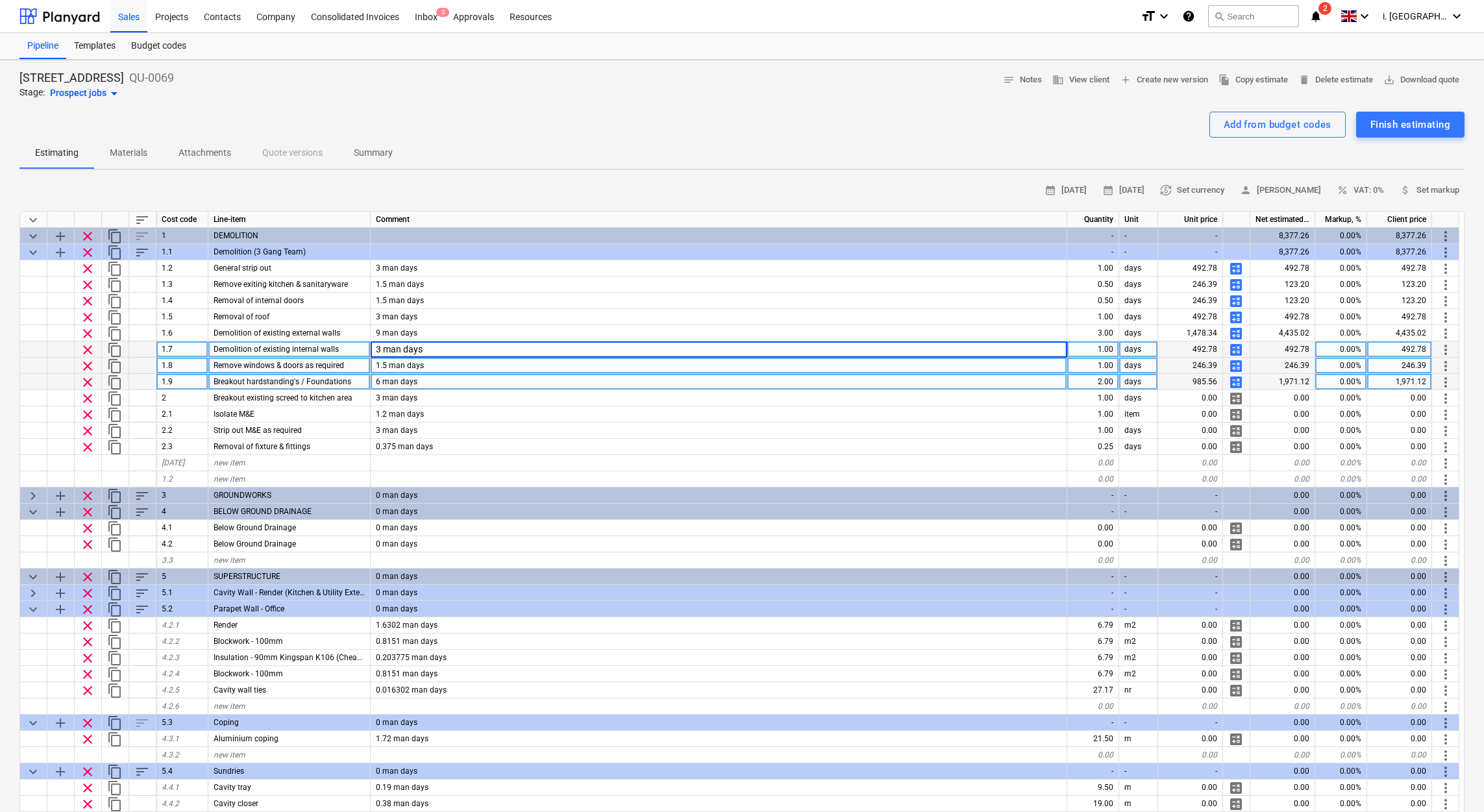
click at [1237, 379] on span "calculate" at bounding box center [1235, 381] width 15 height 15
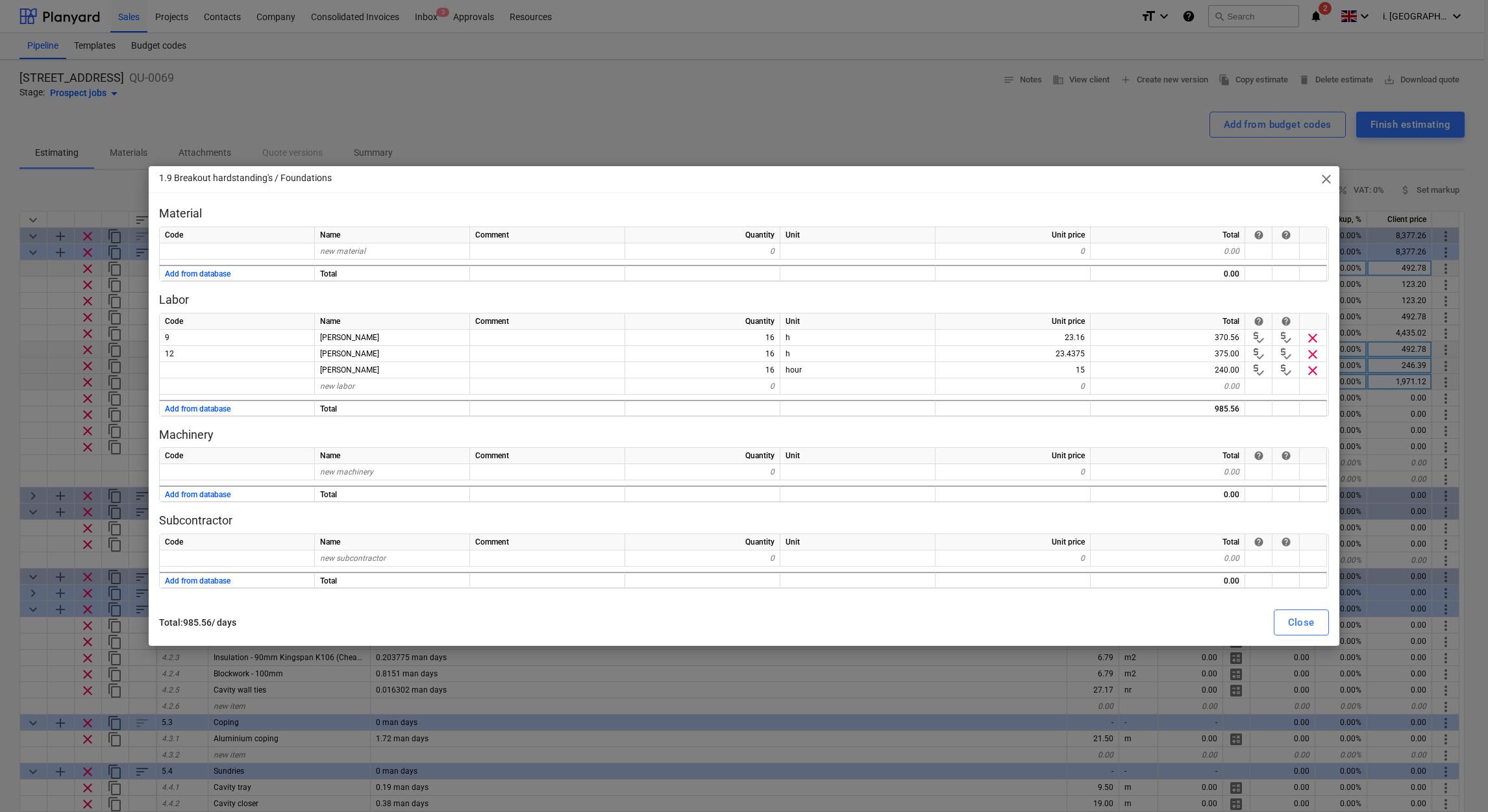
drag, startPoint x: 1325, startPoint y: 180, endPoint x: 1252, endPoint y: 260, distance: 108.3
click at [1326, 179] on span "close" at bounding box center [1326, 179] width 15 height 15
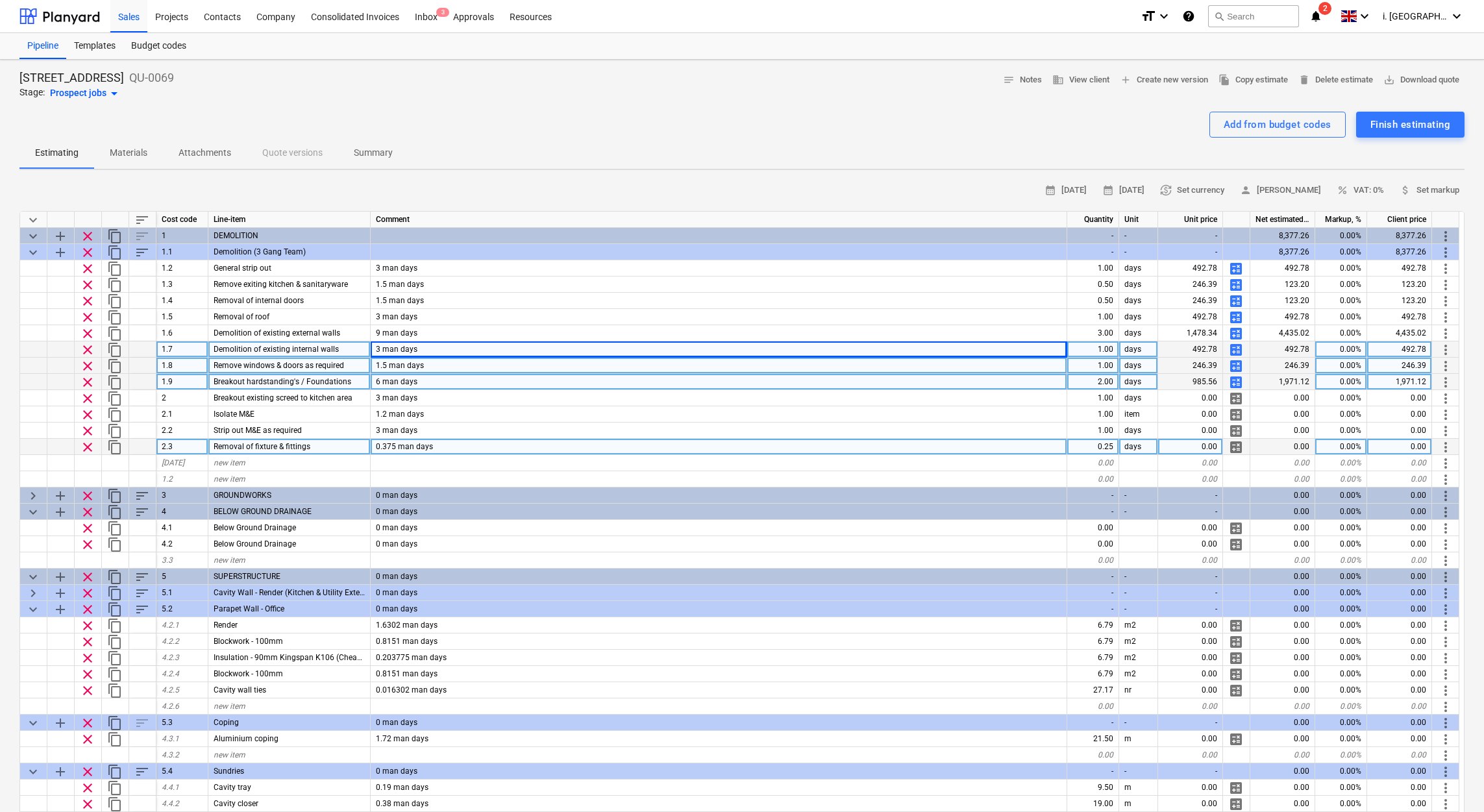
click at [1241, 449] on span "calculate" at bounding box center [1235, 447] width 15 height 15
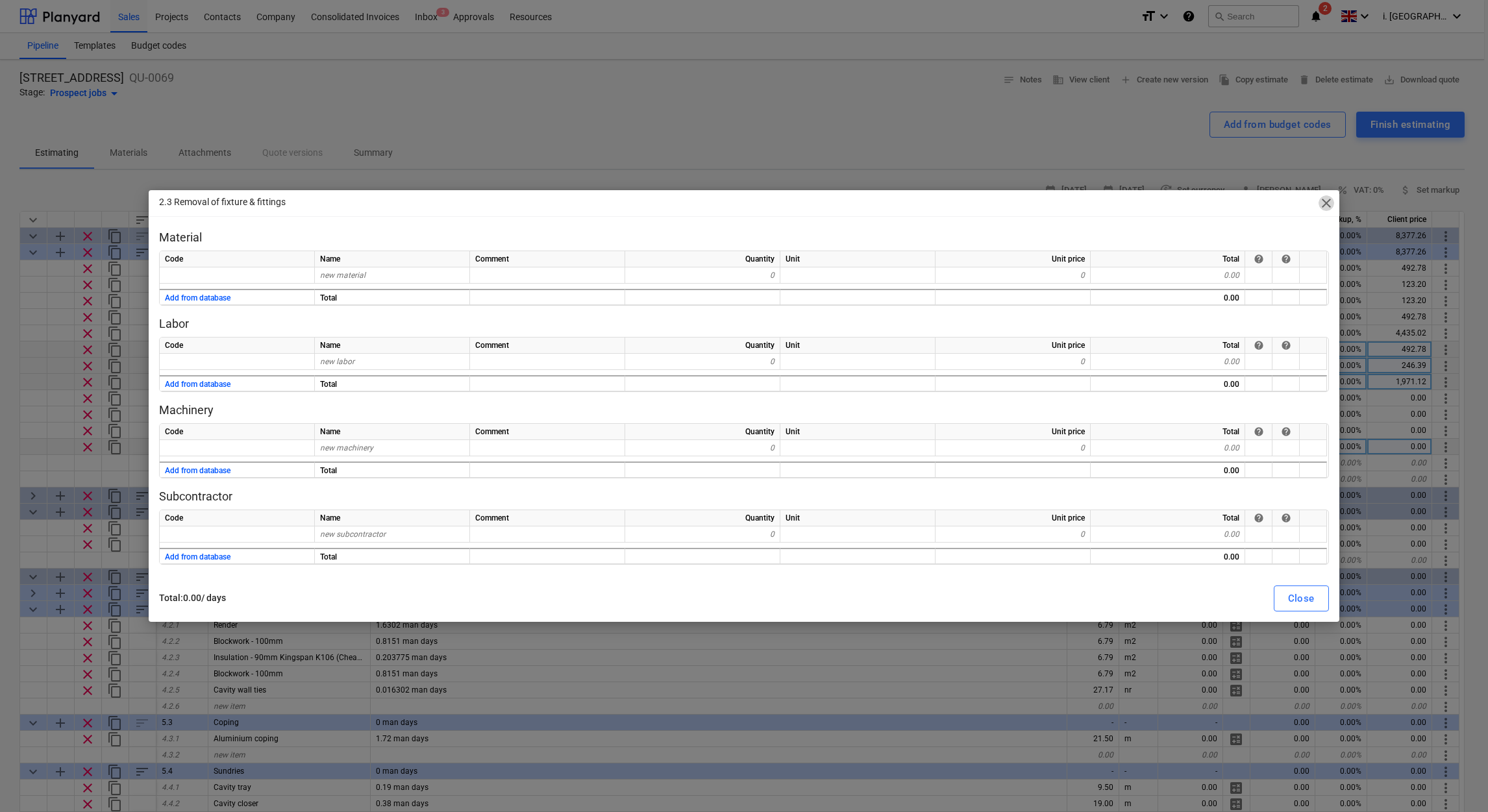
click at [1326, 204] on span "close" at bounding box center [1326, 202] width 15 height 15
type textarea "x"
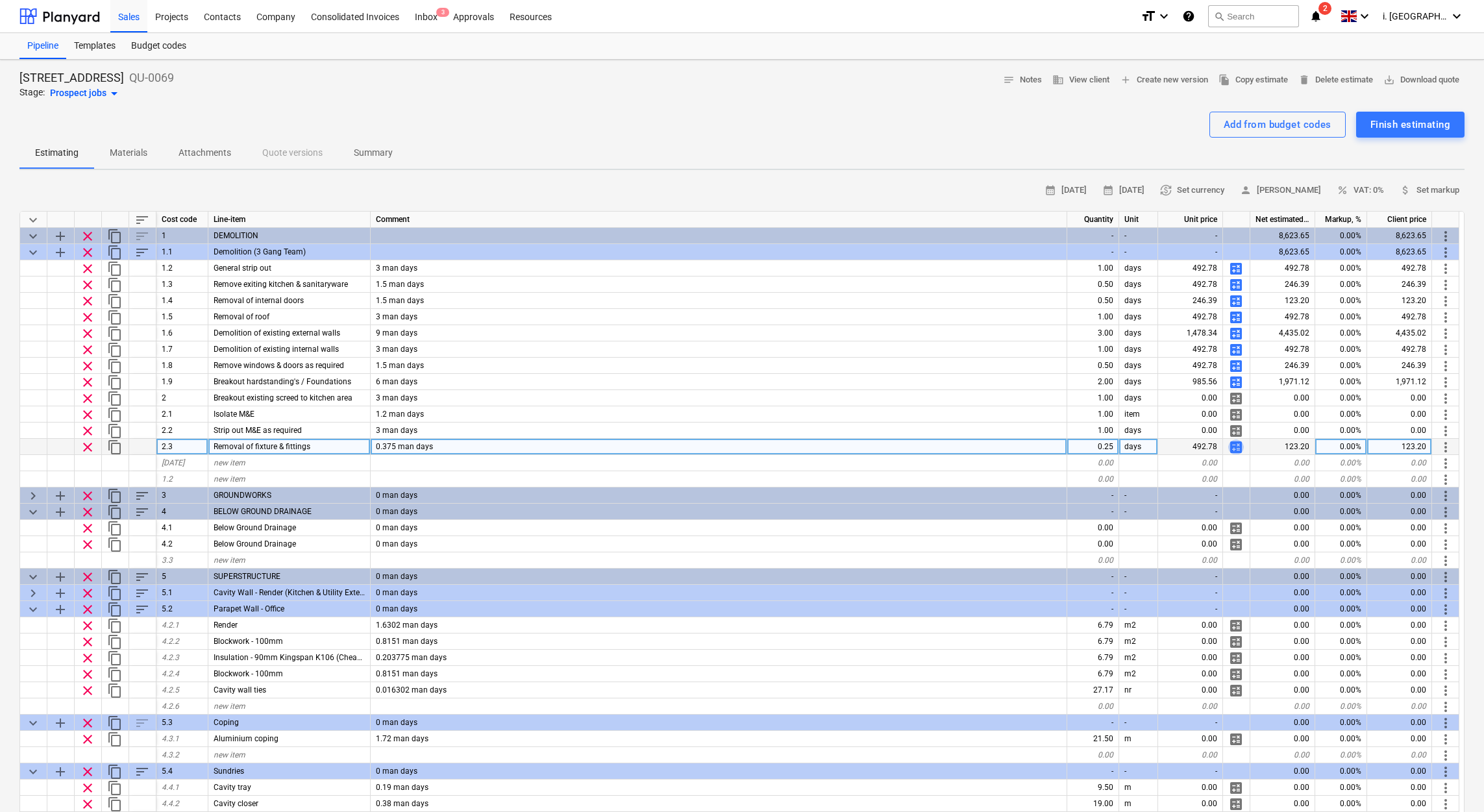
click at [1229, 443] on span "calculate" at bounding box center [1235, 447] width 15 height 15
type textarea "x"
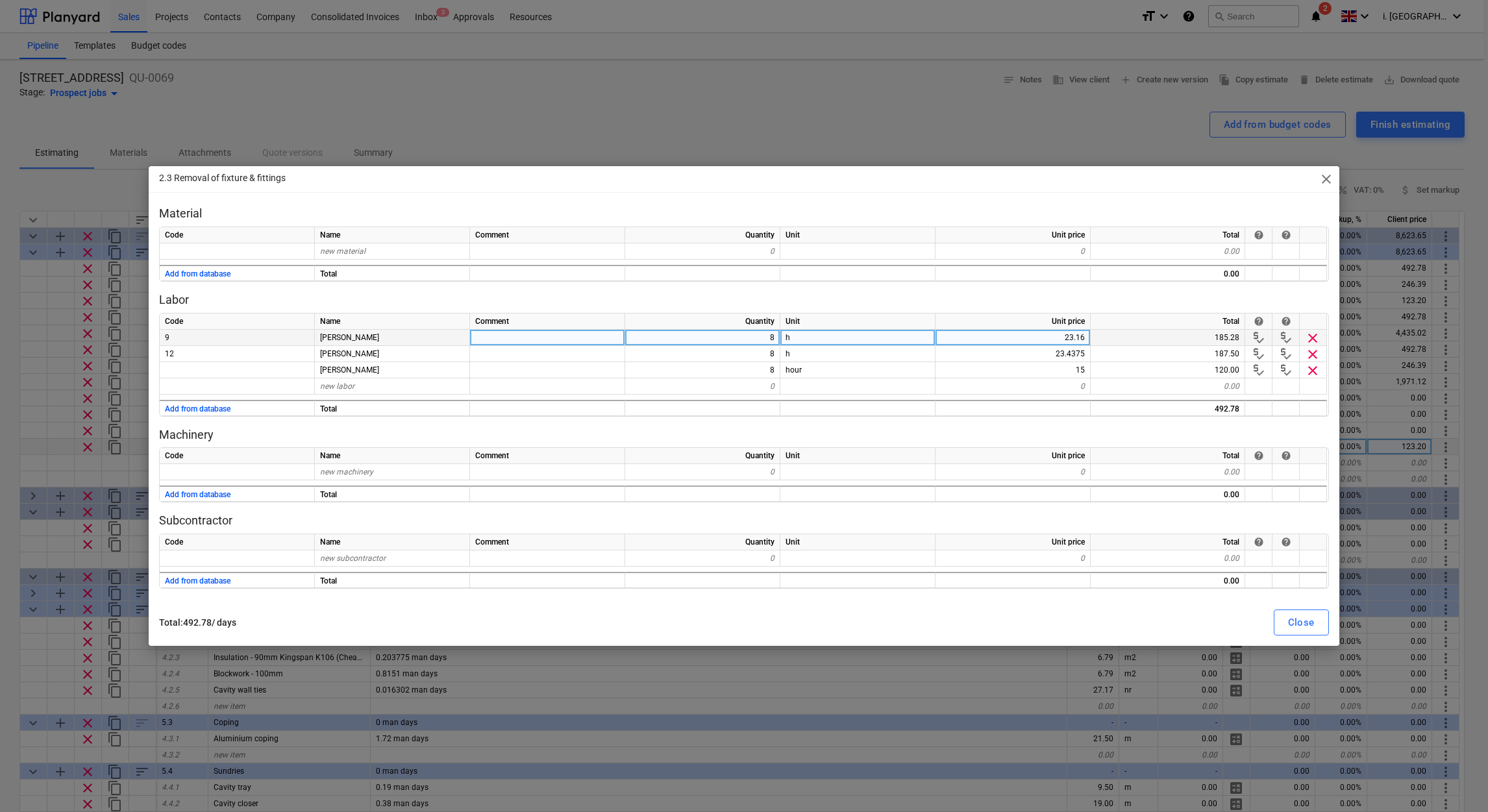
click at [757, 340] on div "8" at bounding box center [703, 338] width 155 height 16
type input "4"
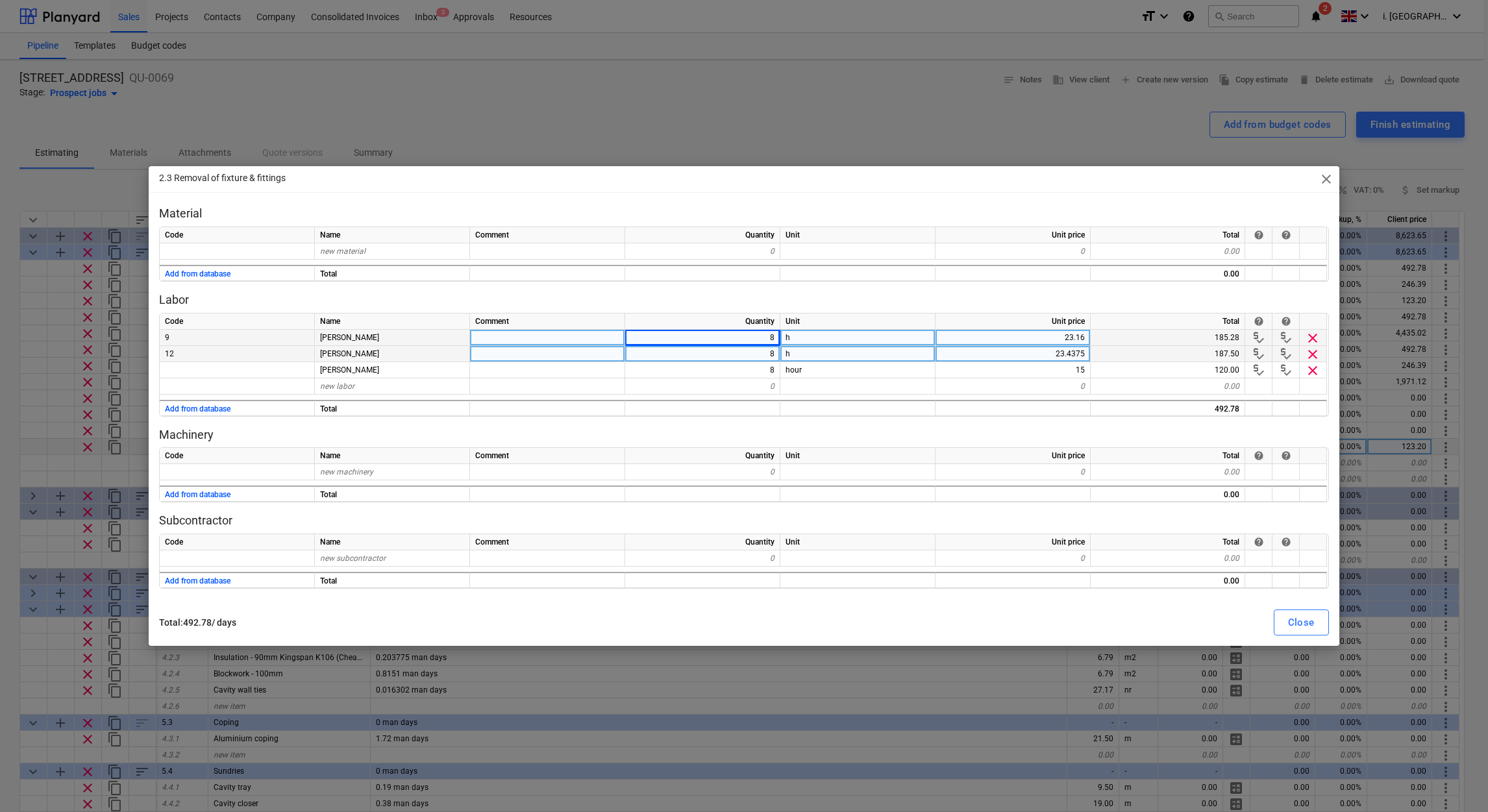
click at [743, 357] on div "8" at bounding box center [703, 354] width 155 height 16
type textarea "x"
type input "4"
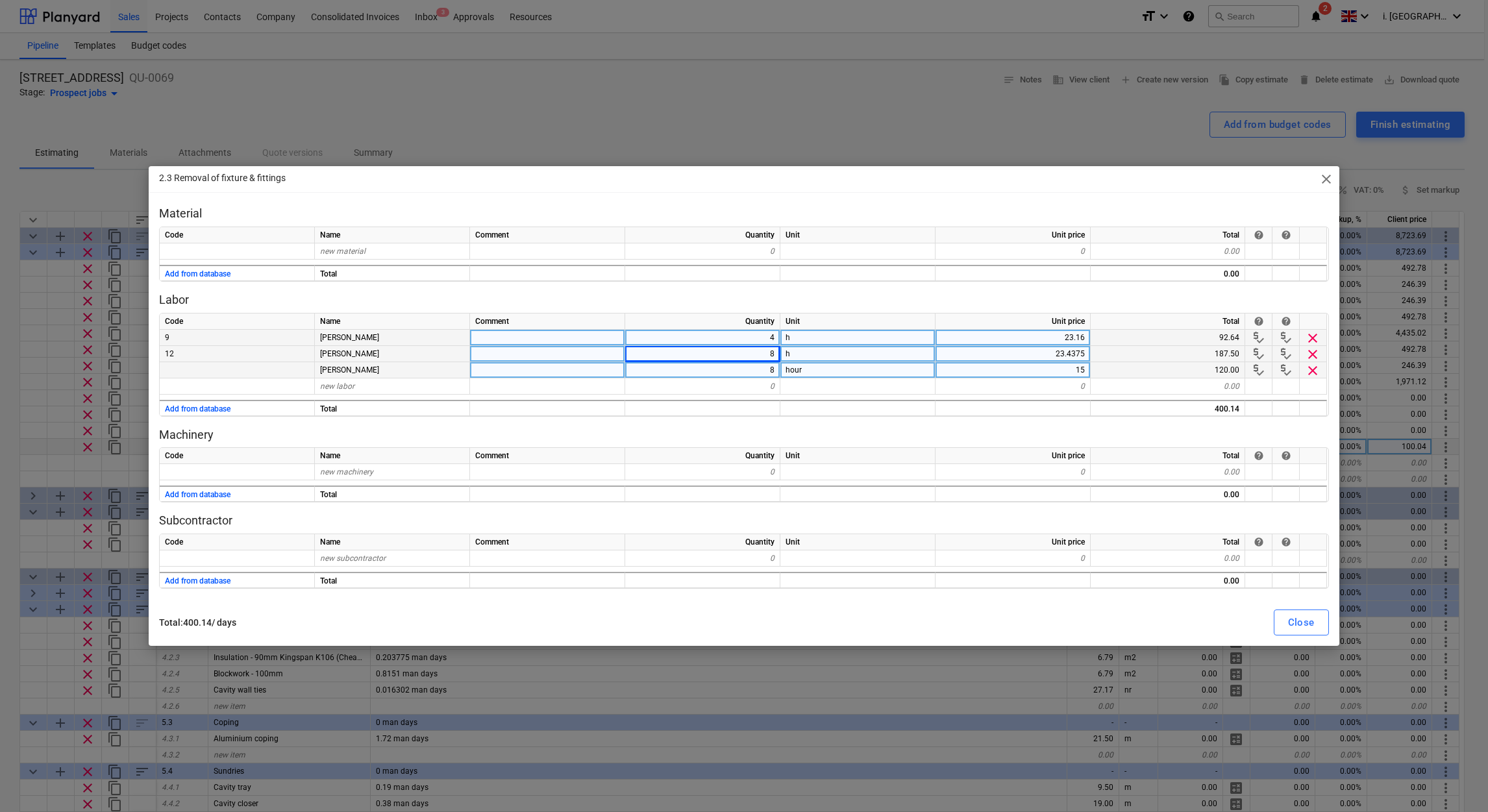
click at [768, 374] on div "8" at bounding box center [703, 370] width 155 height 16
type textarea "x"
type input "4"
click at [731, 392] on div "0" at bounding box center [703, 387] width 155 height 16
click at [1294, 626] on div "Close" at bounding box center [1302, 622] width 27 height 17
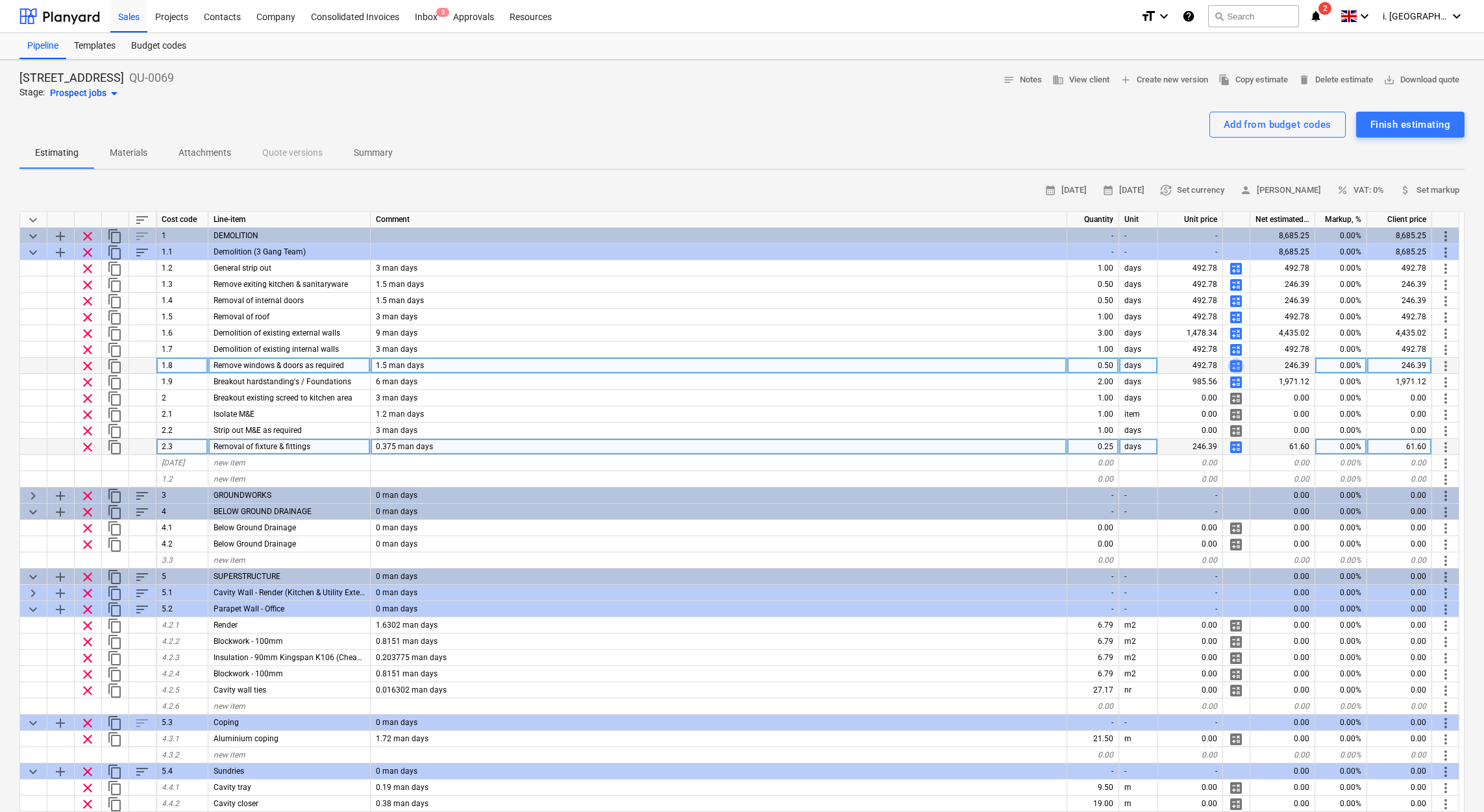
click at [1232, 362] on span "calculate" at bounding box center [1235, 365] width 15 height 15
type textarea "x"
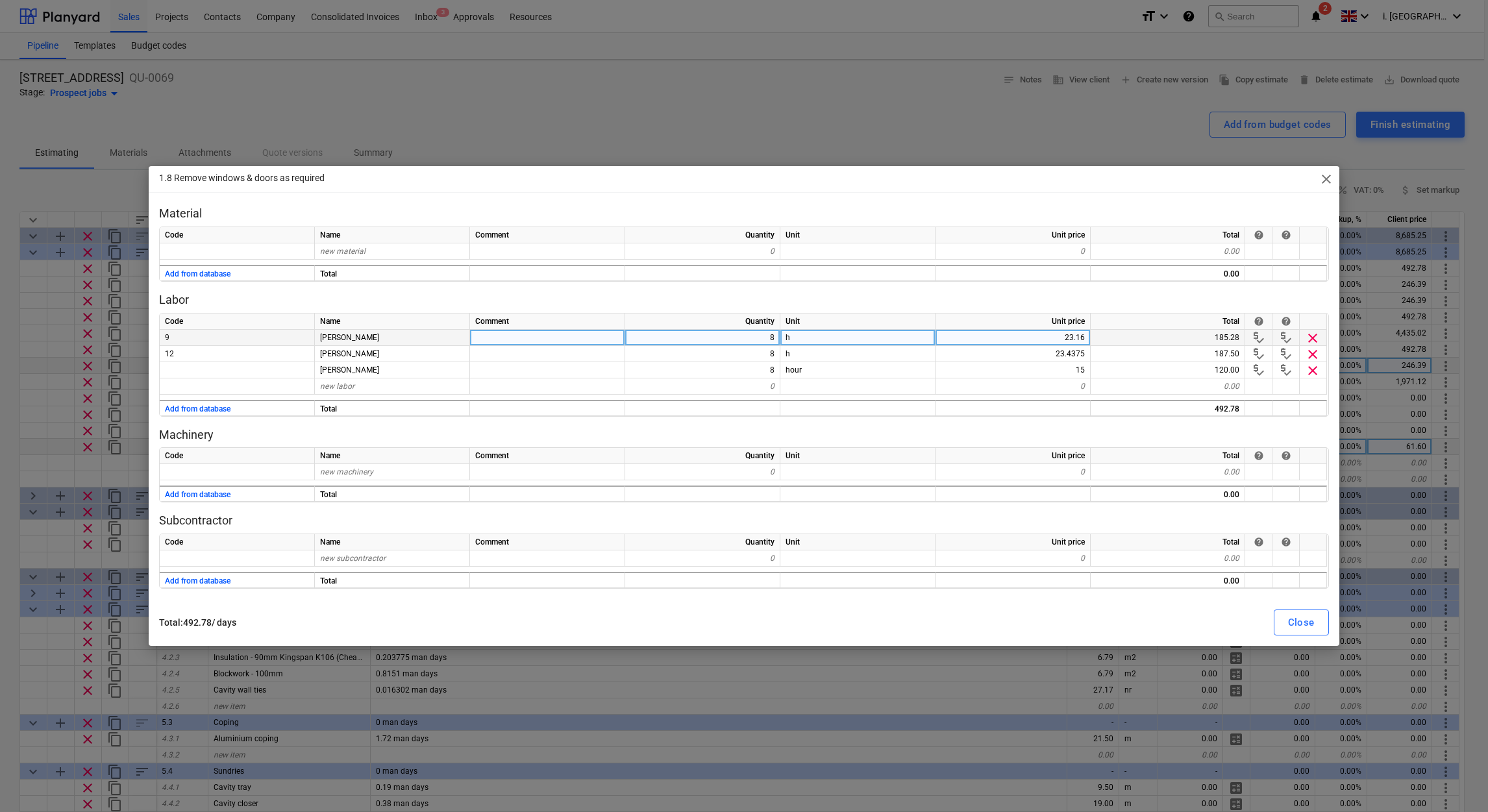
click at [760, 340] on div "8" at bounding box center [703, 338] width 155 height 16
type input "112"
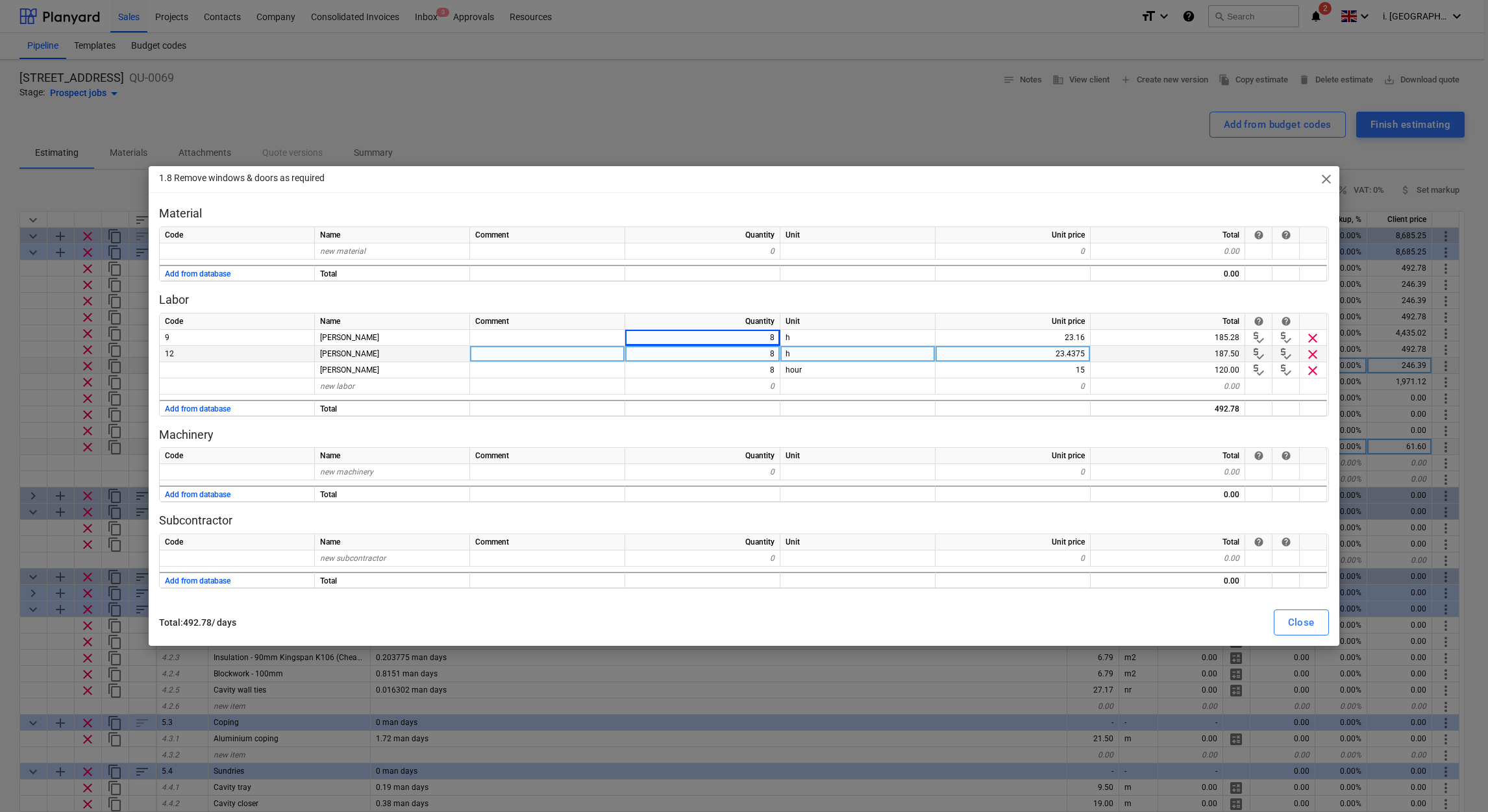
click at [761, 352] on div "8" at bounding box center [703, 354] width 155 height 16
type textarea "x"
type input "12"
click at [761, 335] on div "112" at bounding box center [703, 338] width 155 height 16
type textarea "x"
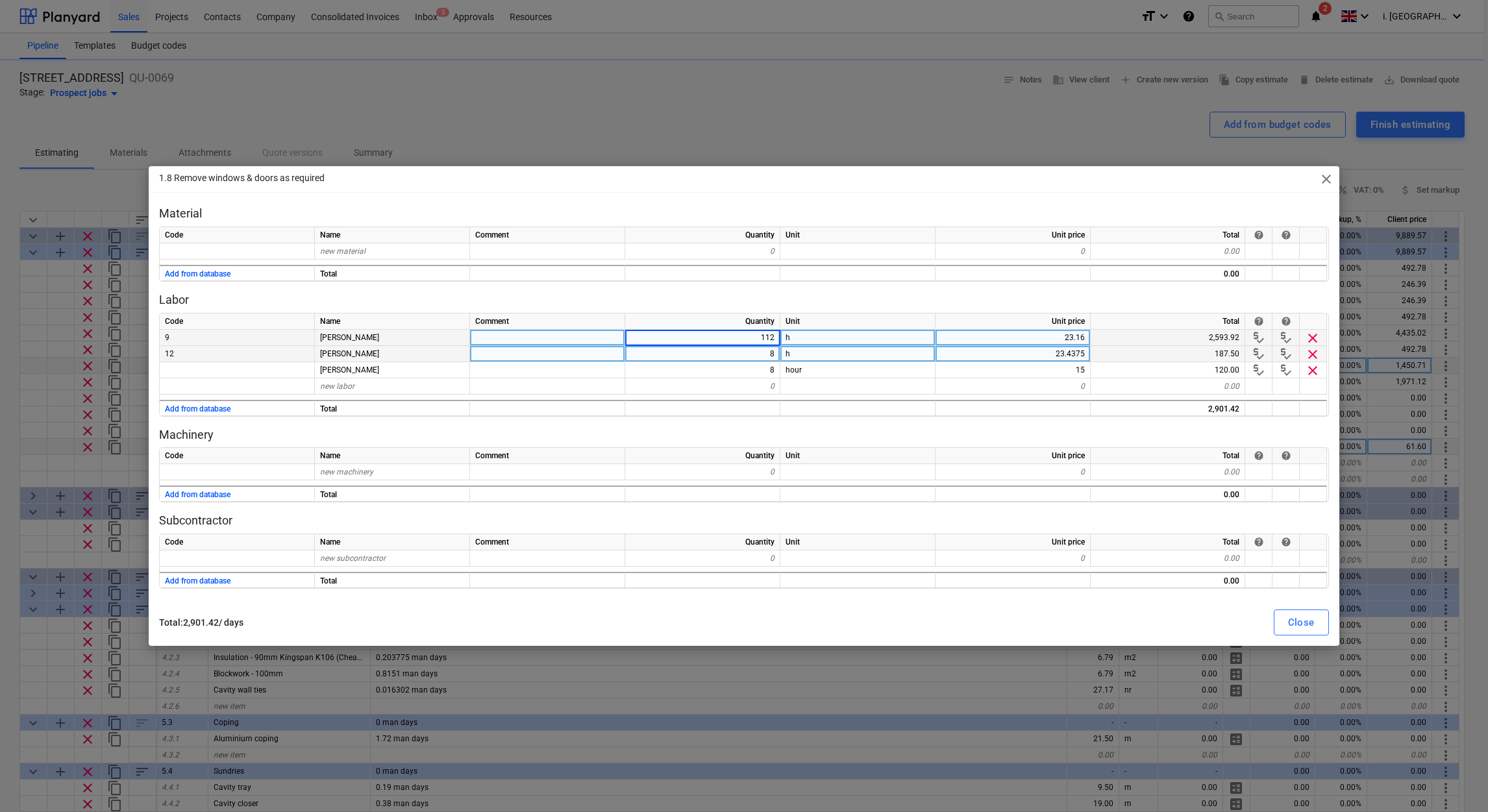
type input "1"
type textarea "x"
type input "12"
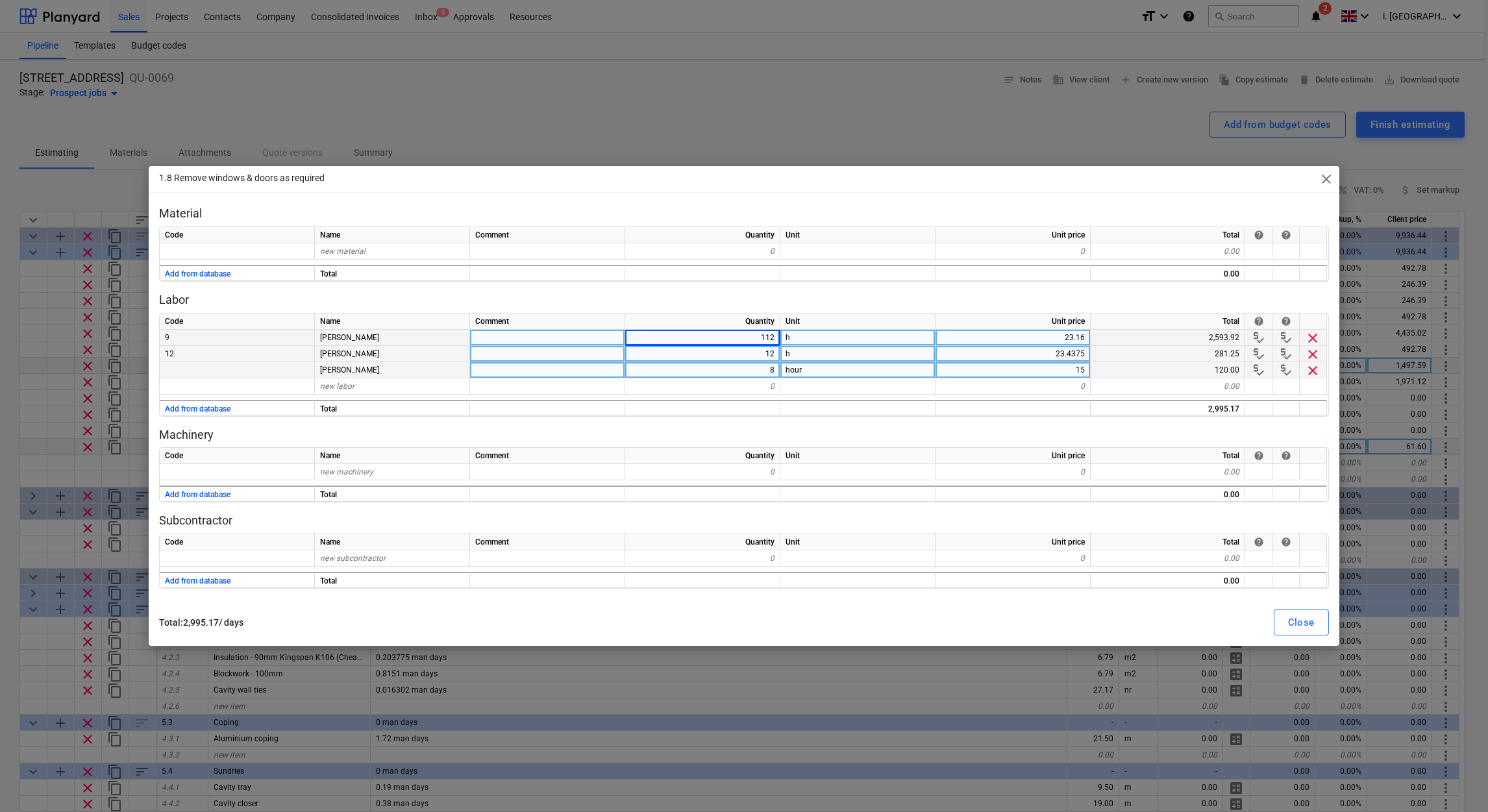
click at [745, 372] on div "8" at bounding box center [703, 370] width 155 height 16
type textarea "x"
type input "1"
type textarea "x"
type input "12"
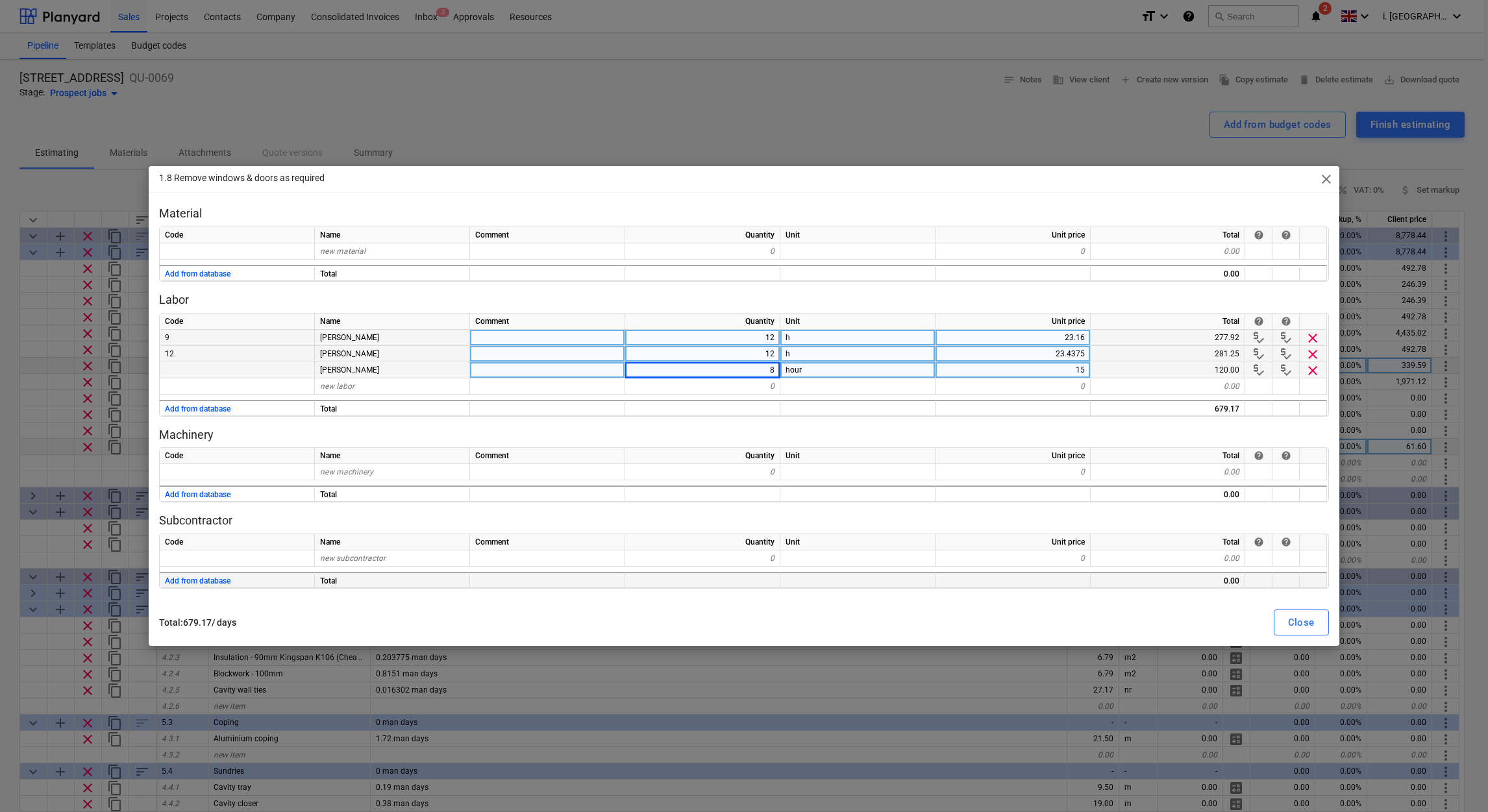
click at [963, 576] on div at bounding box center [1013, 580] width 155 height 16
click at [1292, 620] on div "Close" at bounding box center [1302, 622] width 27 height 17
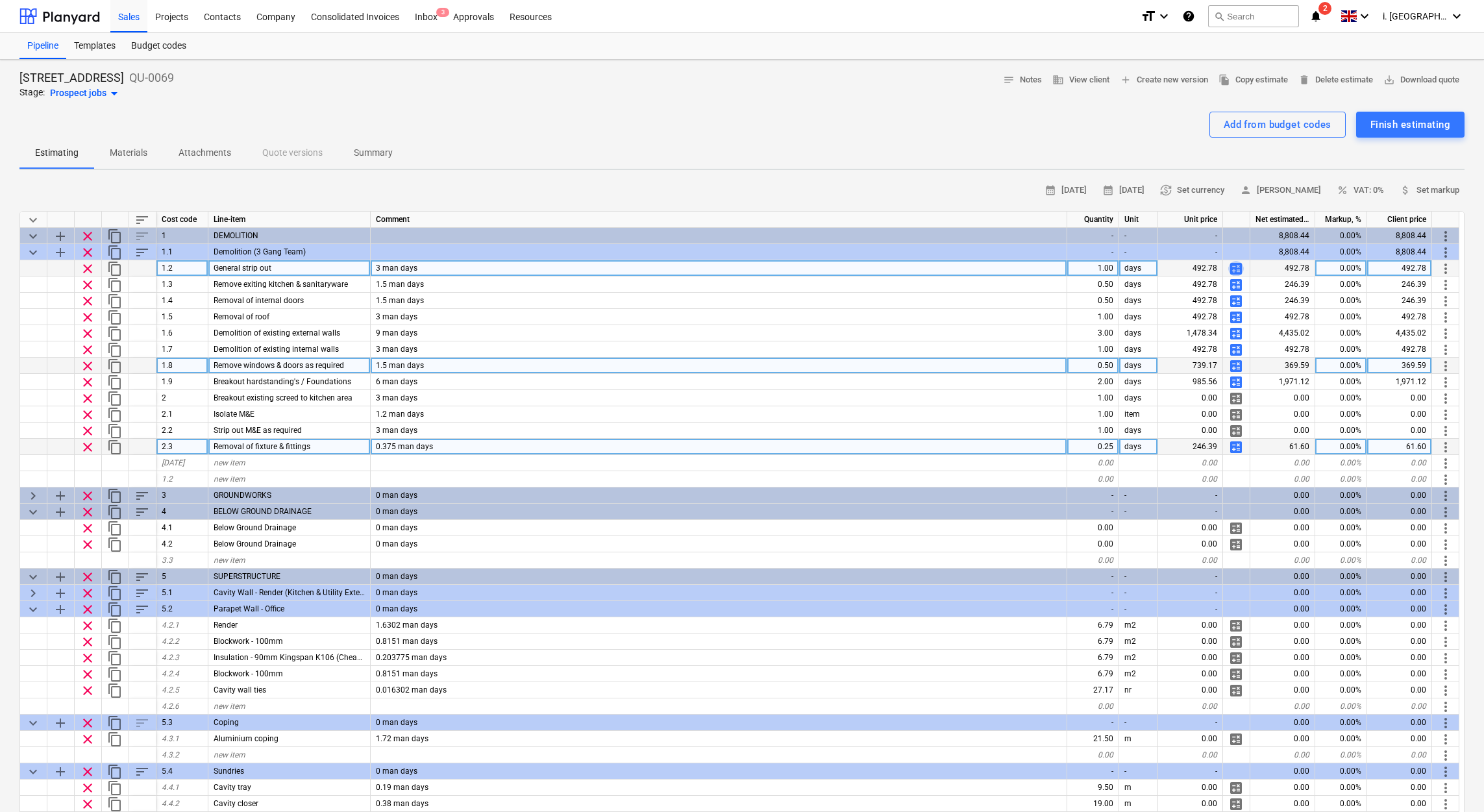
click at [1240, 262] on span "calculate" at bounding box center [1235, 268] width 15 height 15
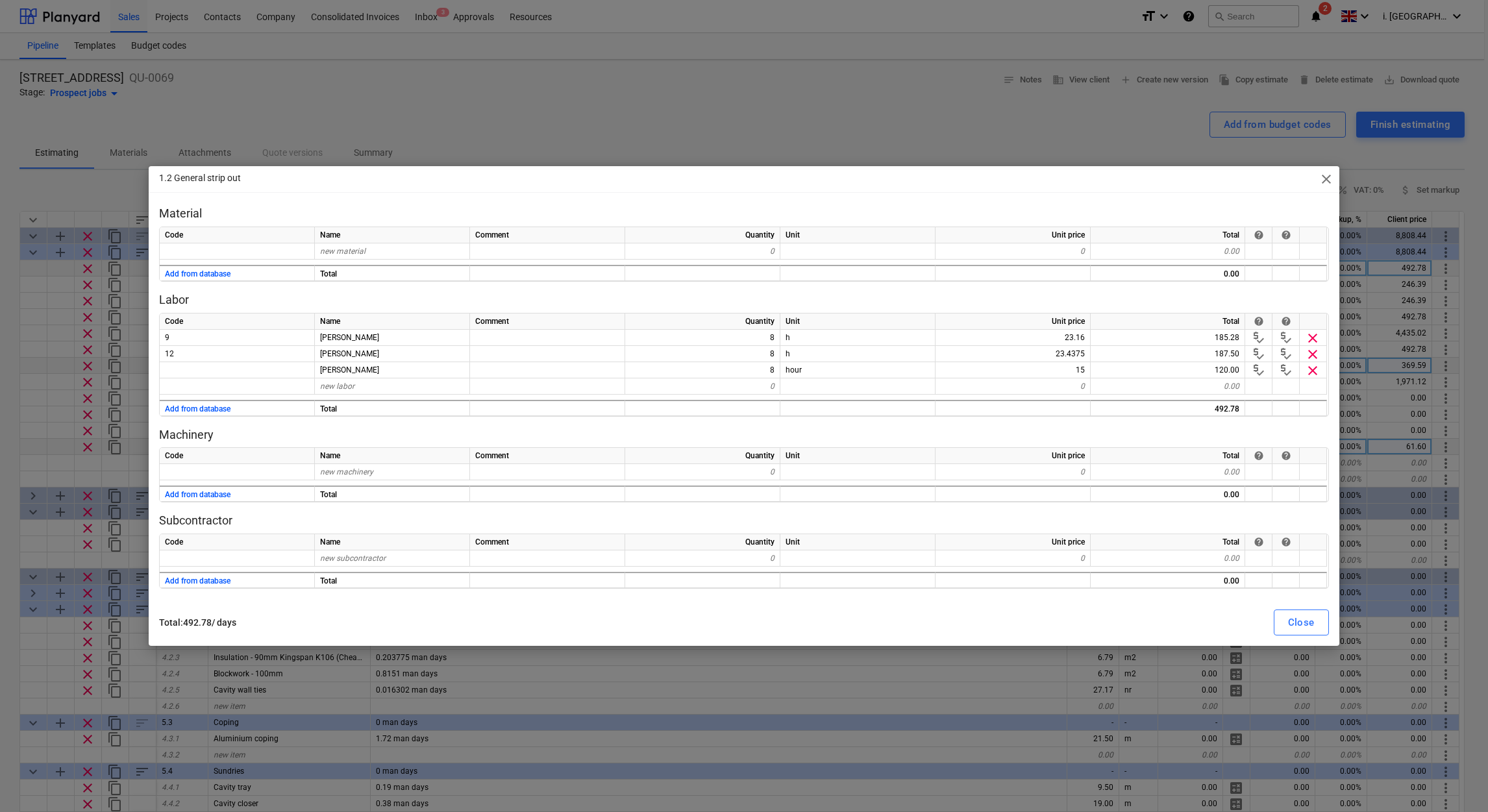
click at [1334, 175] on div "1.2 General strip out close" at bounding box center [743, 179] width 1190 height 26
click at [1323, 176] on span "close" at bounding box center [1326, 179] width 15 height 15
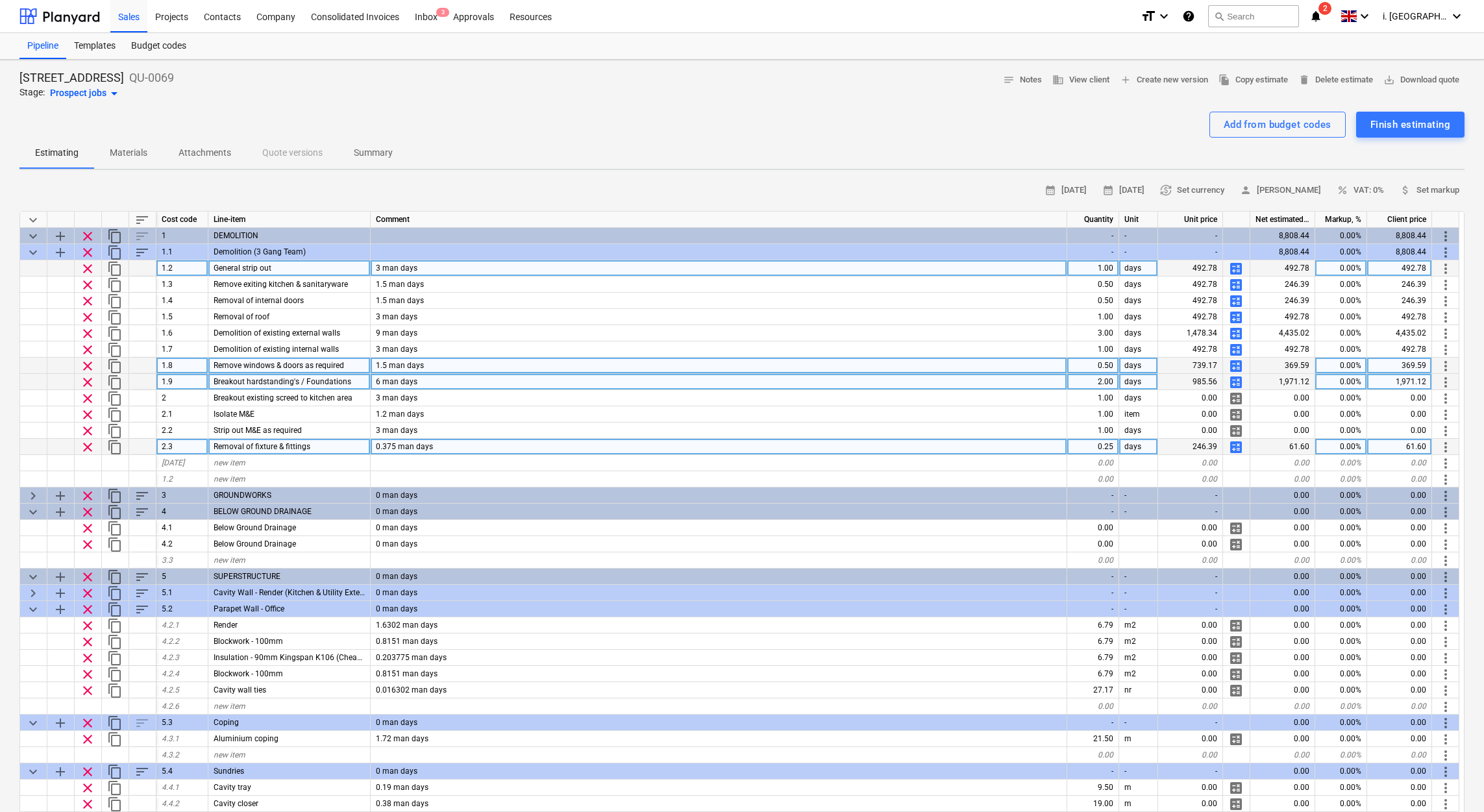
click at [1237, 380] on span "calculate" at bounding box center [1235, 381] width 15 height 15
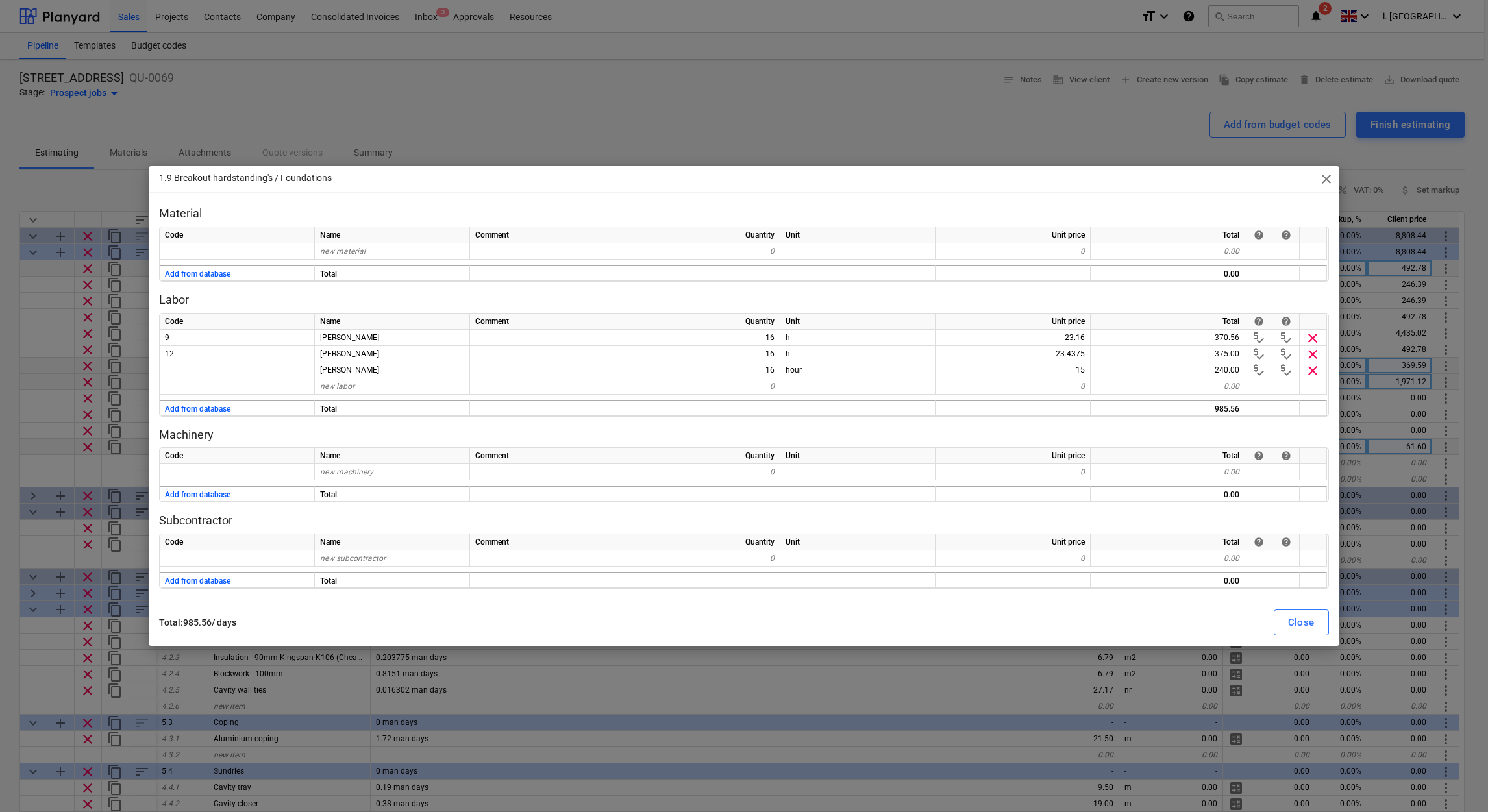
click at [1331, 183] on span "close" at bounding box center [1326, 179] width 15 height 15
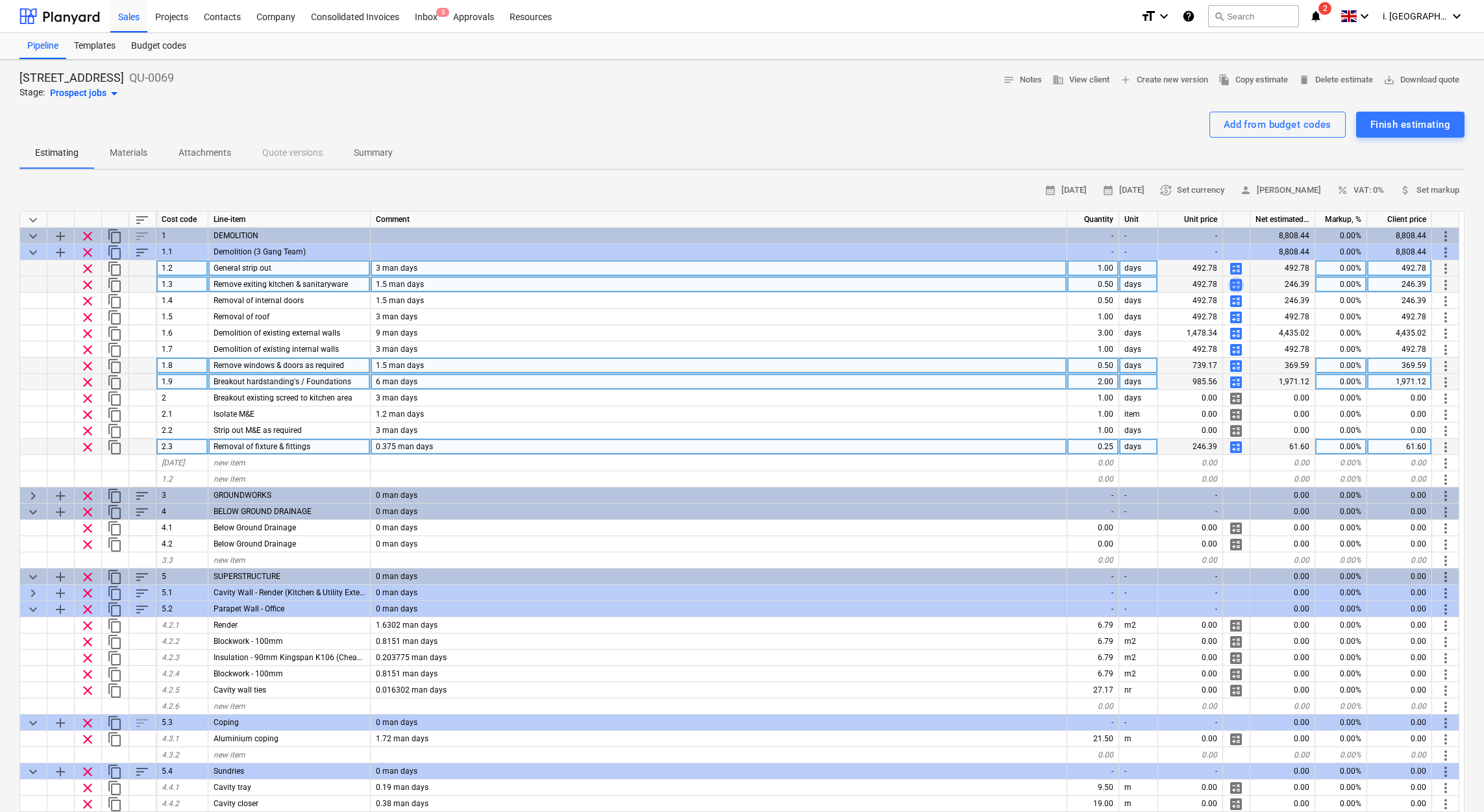
click at [1232, 283] on span "calculate" at bounding box center [1235, 284] width 15 height 15
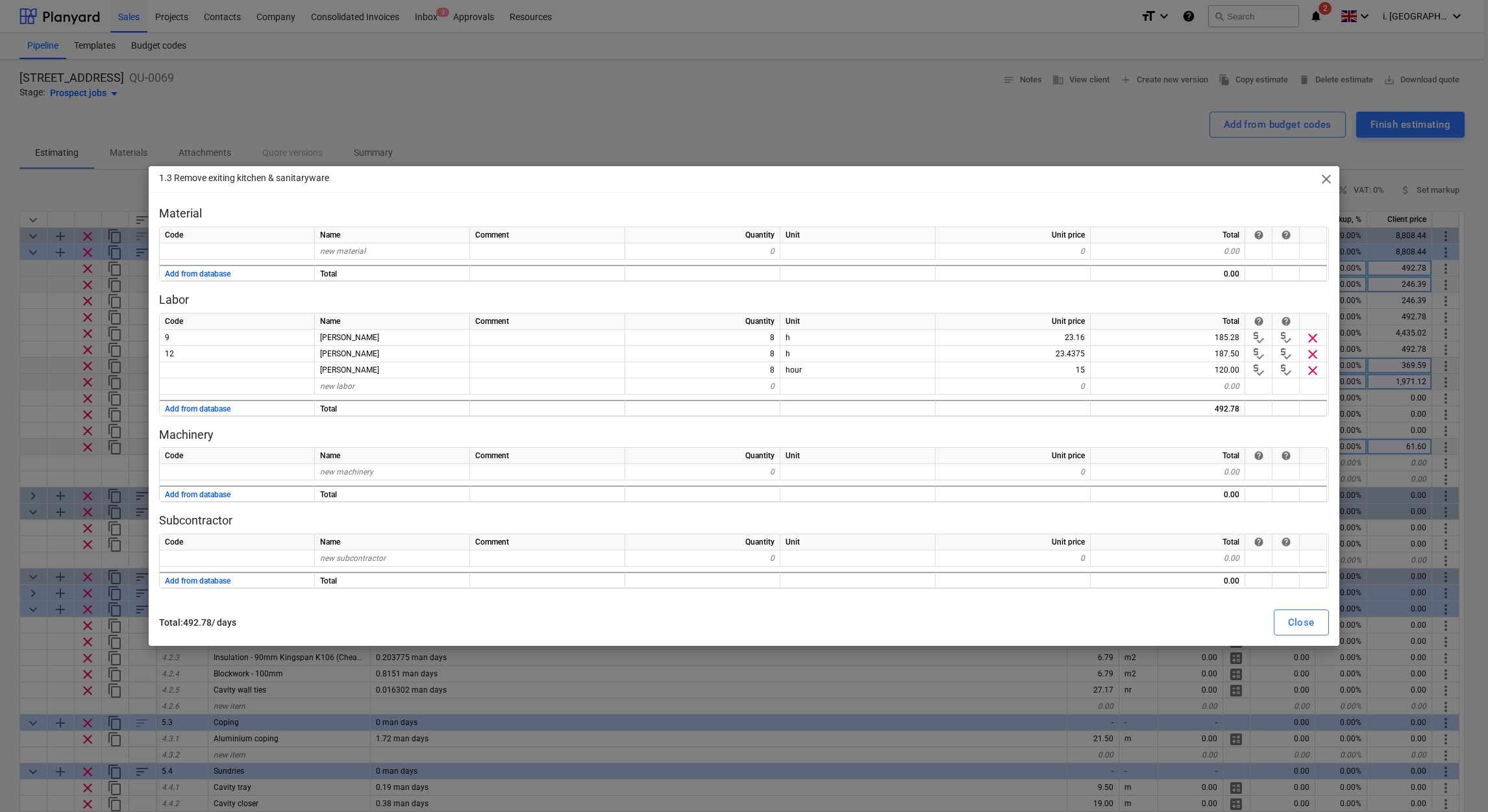
click at [1327, 182] on span "close" at bounding box center [1326, 179] width 15 height 15
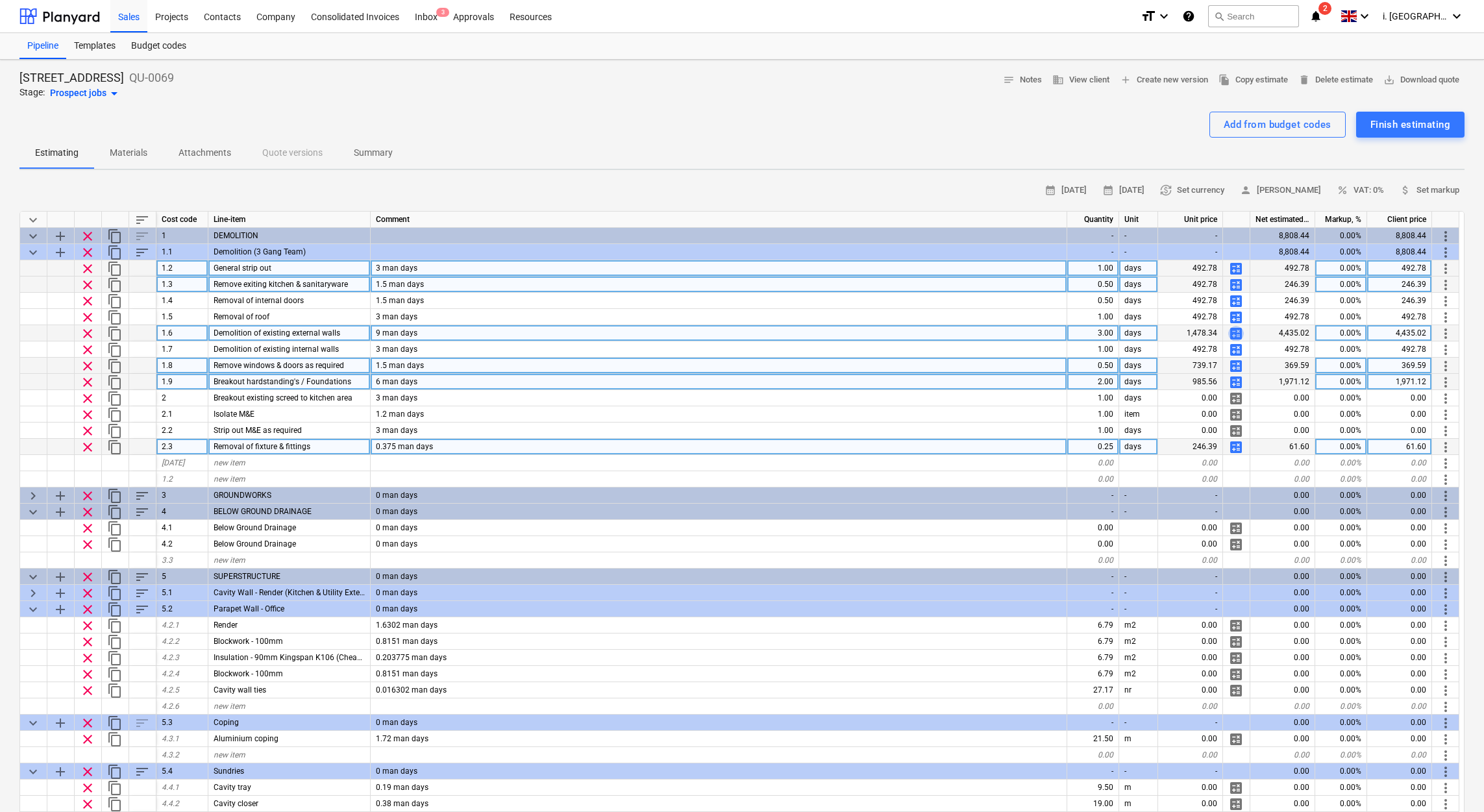
click at [1233, 334] on span "calculate" at bounding box center [1235, 333] width 15 height 15
type textarea "x"
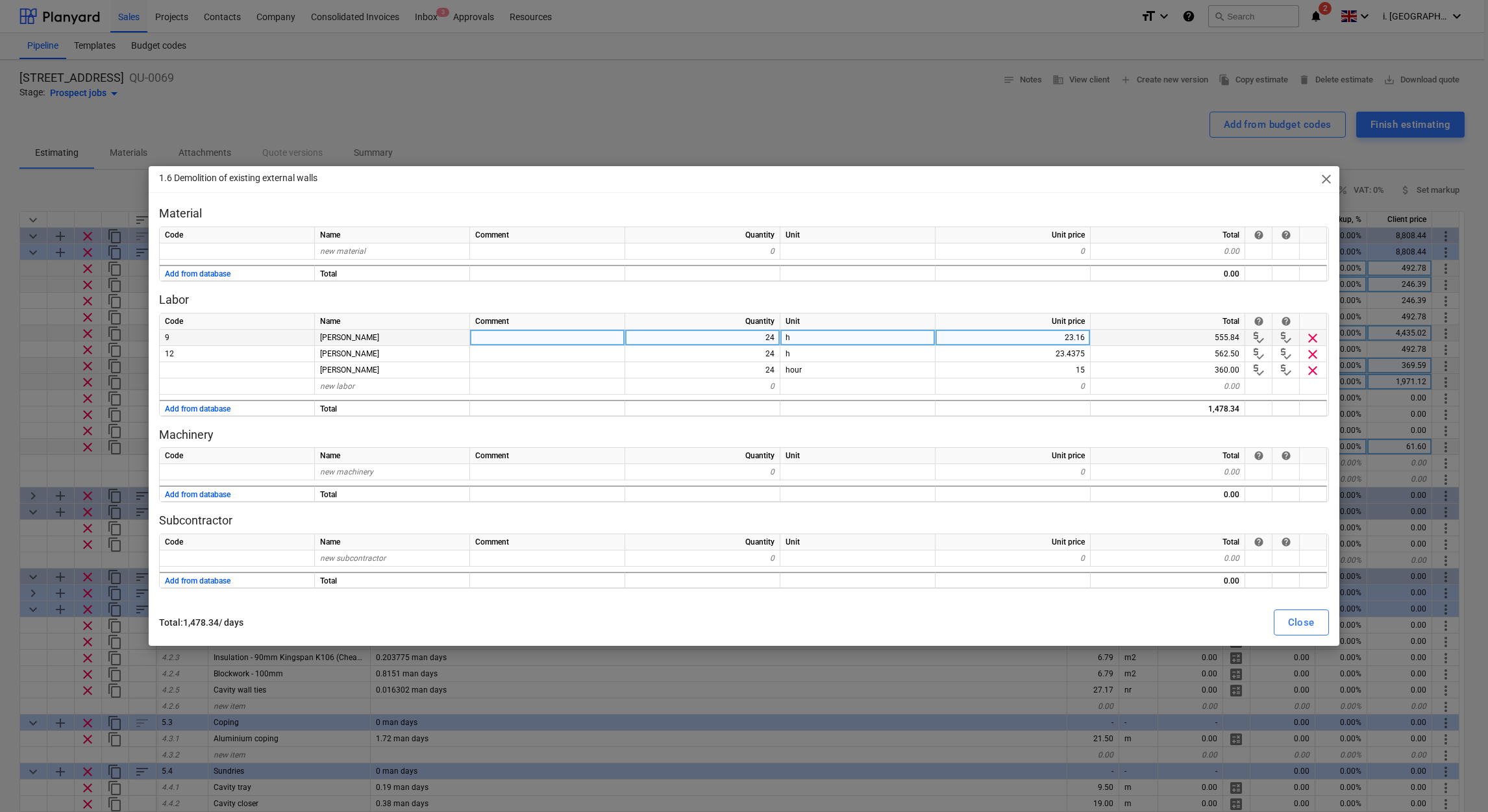
click at [766, 339] on div "24" at bounding box center [703, 338] width 155 height 16
type input "8"
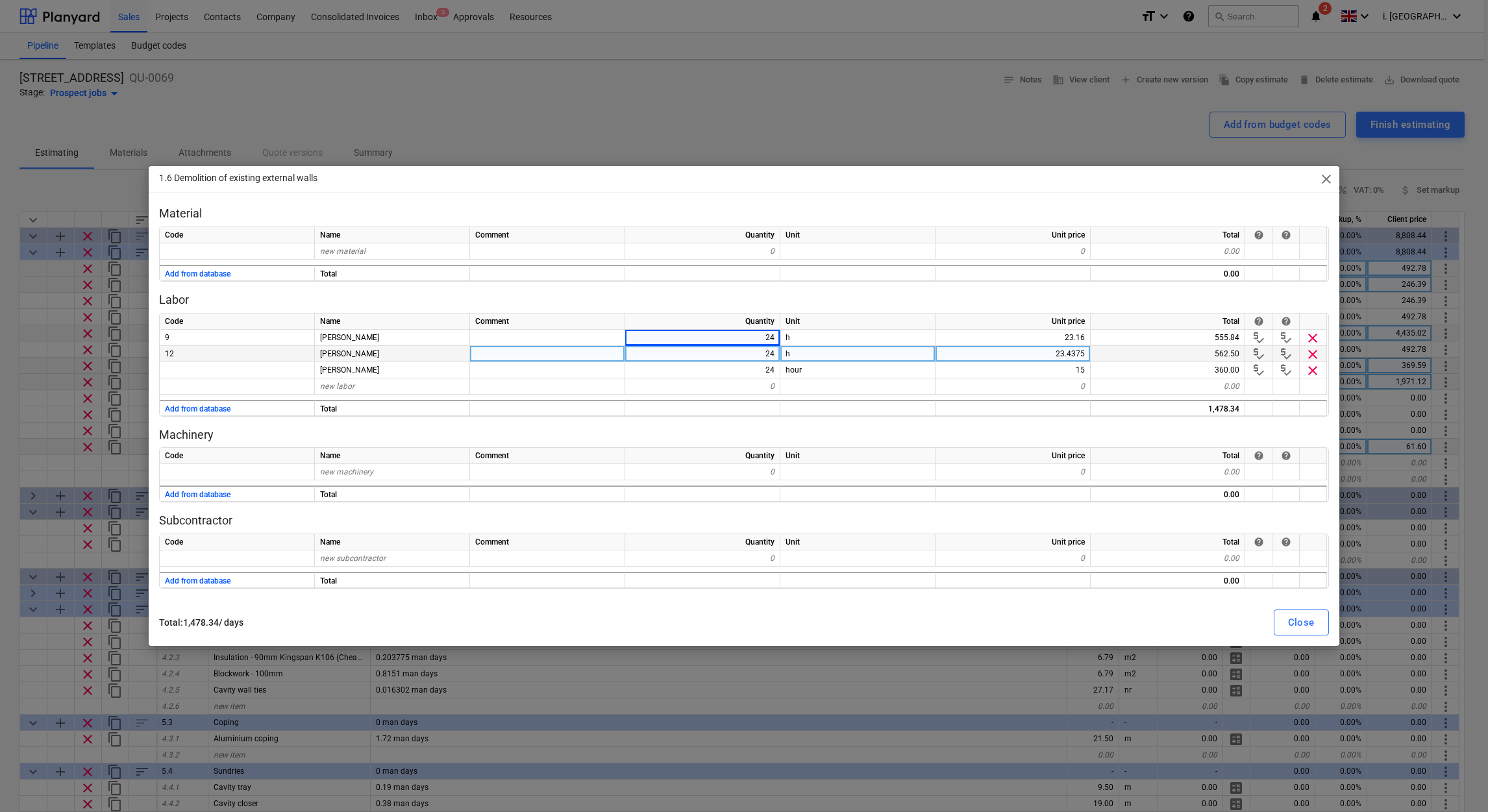
click at [761, 353] on div "24" at bounding box center [703, 354] width 155 height 16
type input "8"
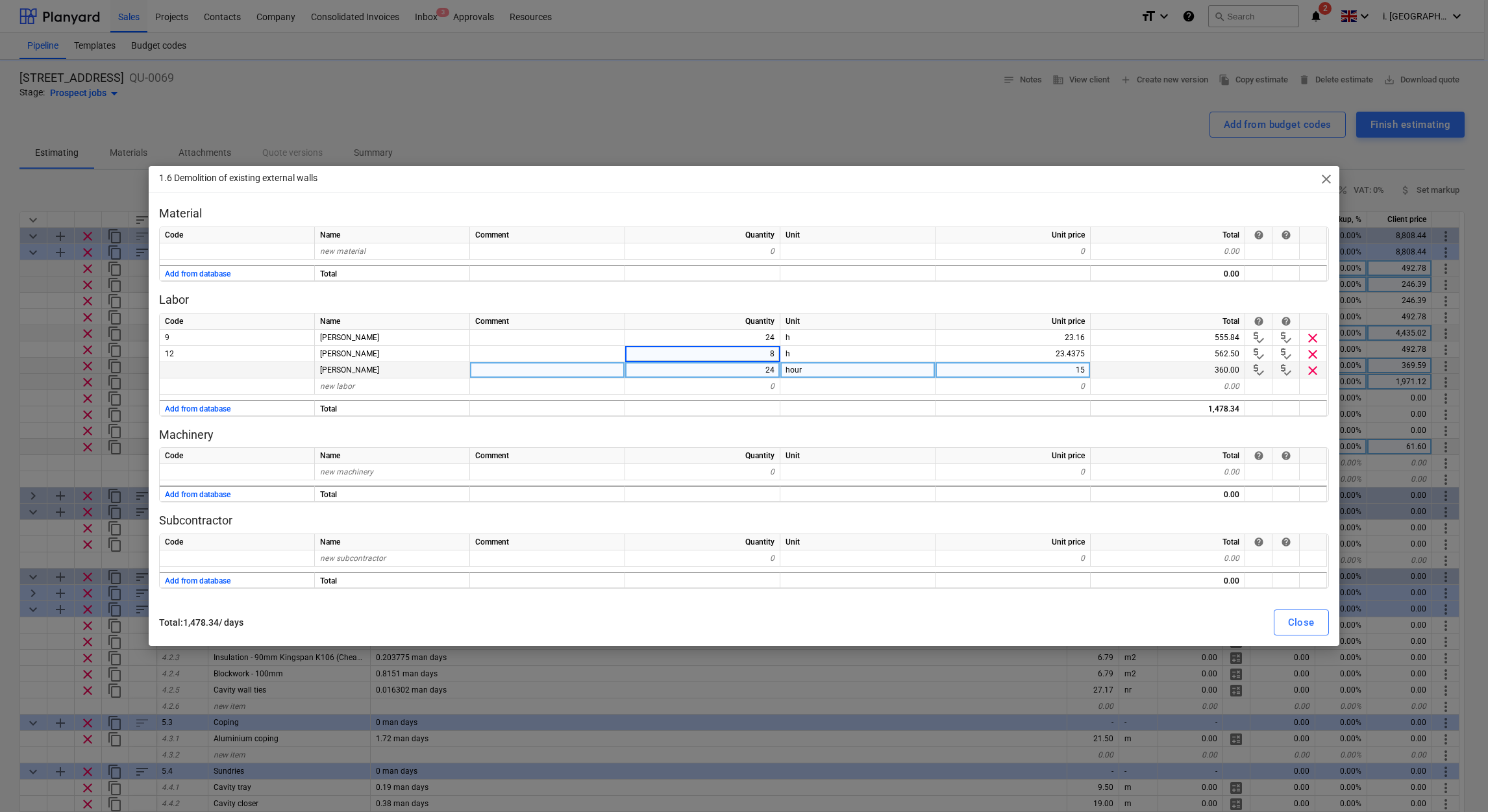
click at [762, 362] on div "24" at bounding box center [703, 370] width 155 height 16
click at [827, 390] on div at bounding box center [857, 387] width 155 height 16
click at [1317, 620] on button "Close" at bounding box center [1301, 622] width 55 height 26
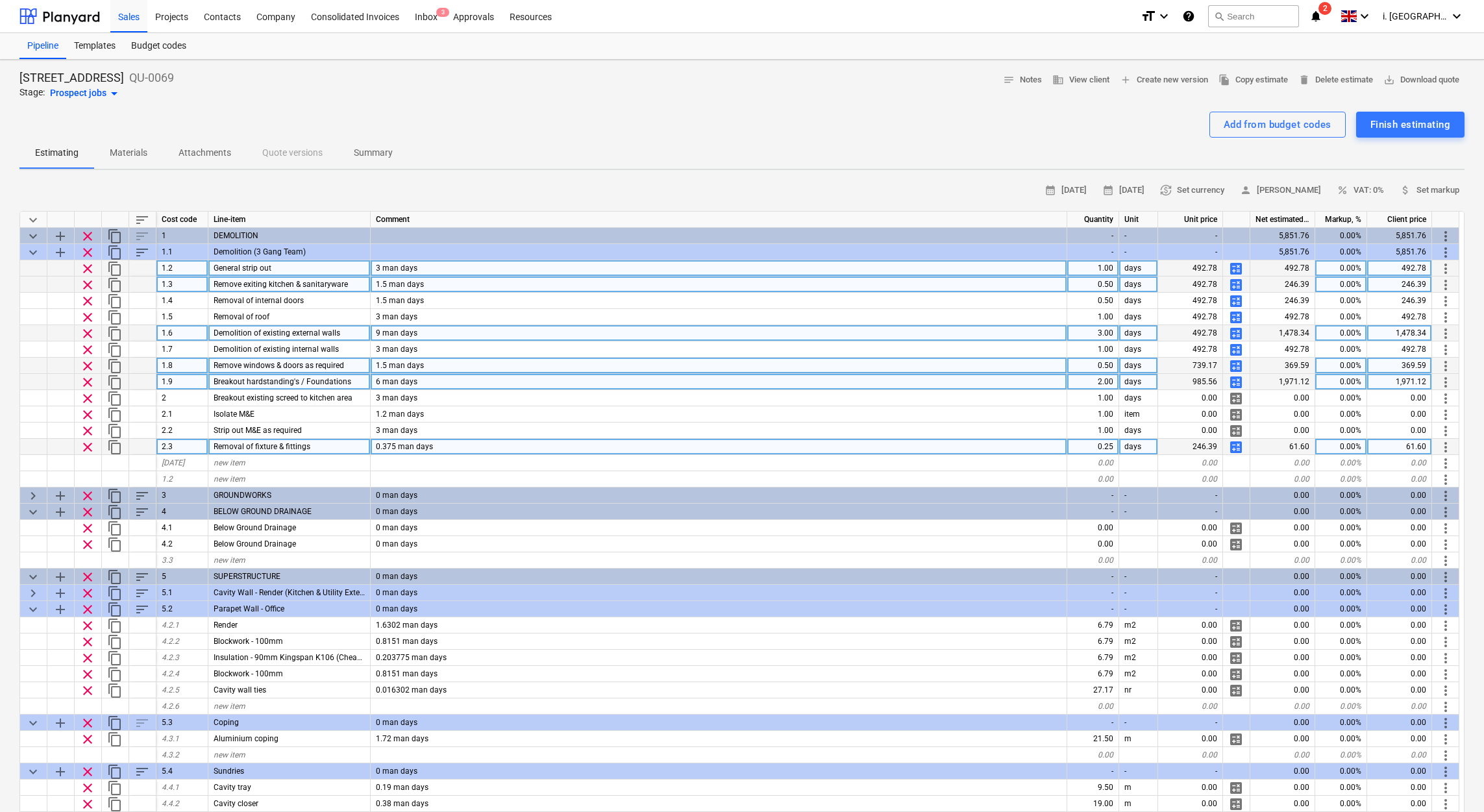
click at [1093, 334] on div "3.00" at bounding box center [1093, 334] width 52 height 16
click at [1232, 365] on span "calculate" at bounding box center [1235, 365] width 15 height 15
type textarea "x"
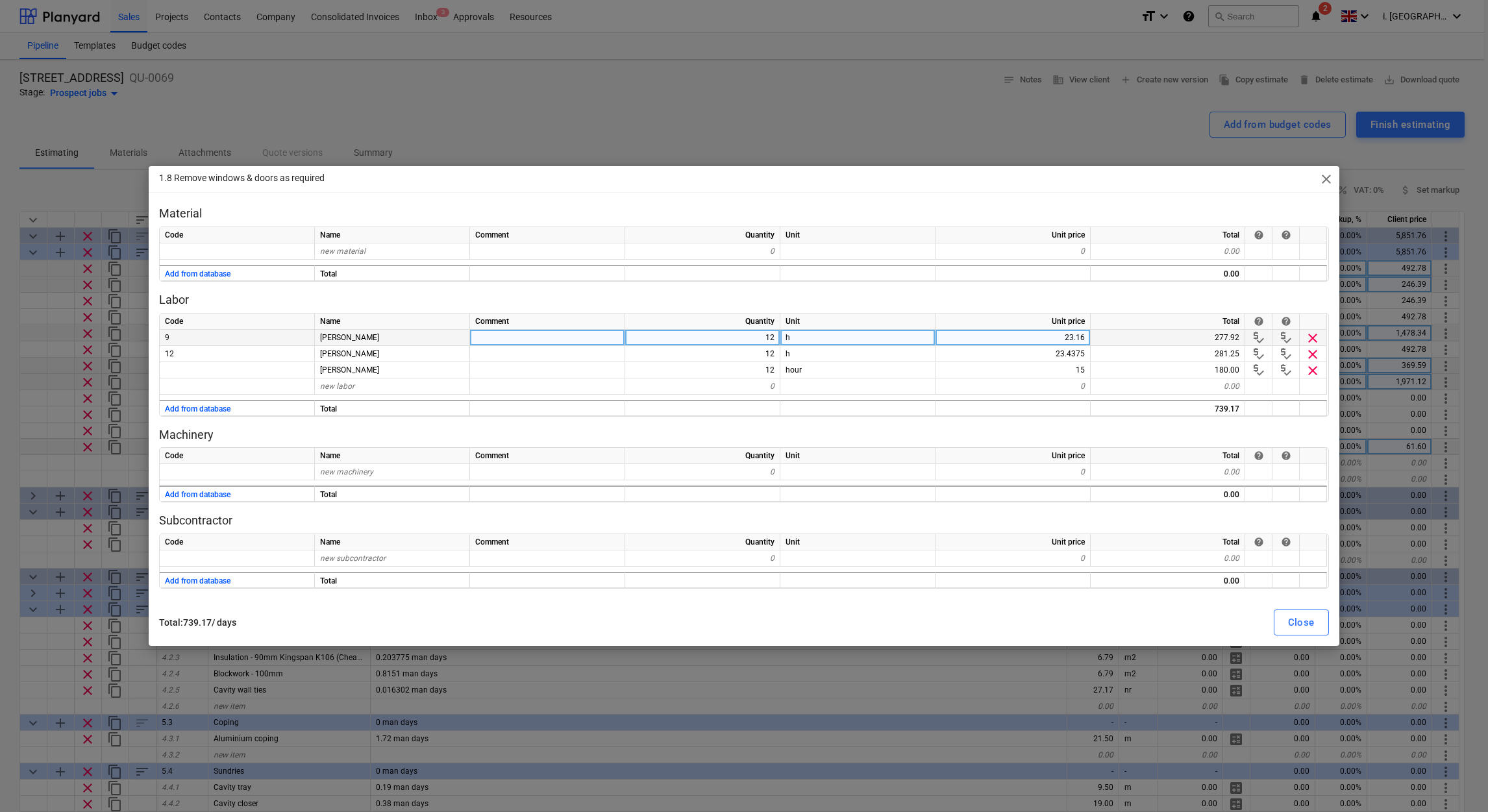
click at [762, 339] on div "12" at bounding box center [703, 338] width 155 height 16
type input "8"
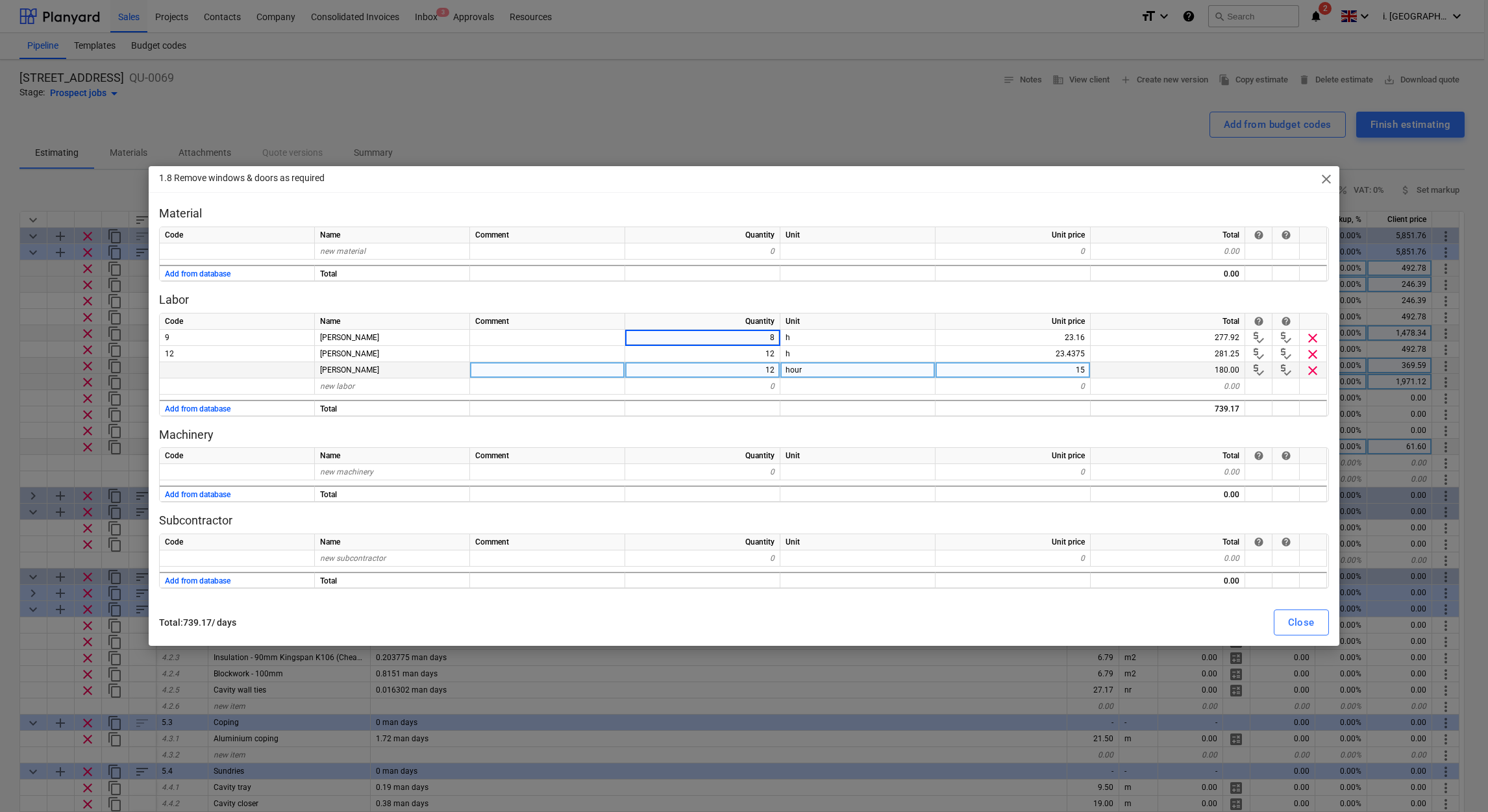
drag, startPoint x: 771, startPoint y: 355, endPoint x: 768, endPoint y: 371, distance: 16.3
click at [769, 357] on div "12" at bounding box center [703, 354] width 155 height 16
type input "8"
click at [757, 370] on div "12" at bounding box center [703, 370] width 155 height 16
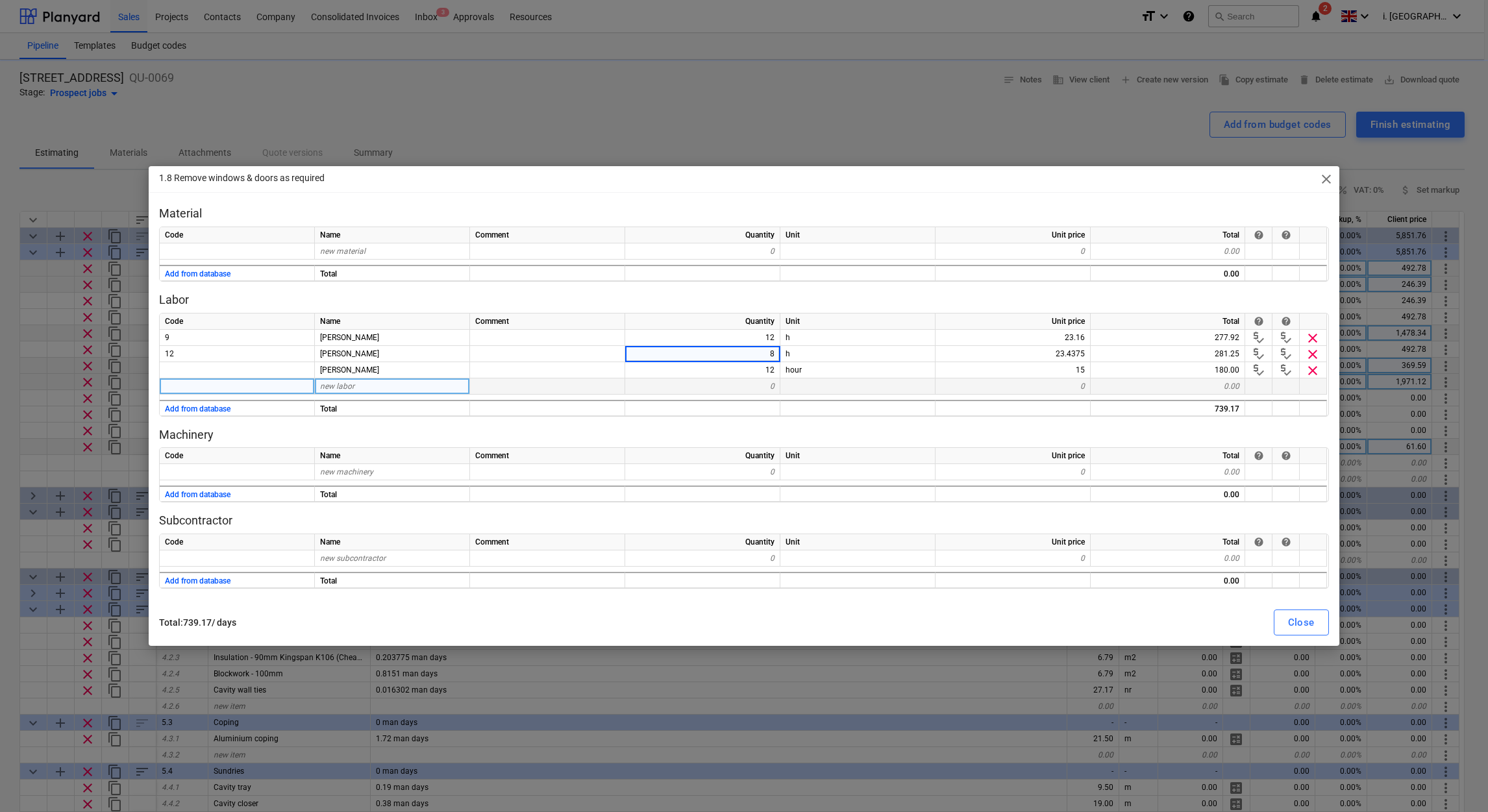
type textarea "x"
type input "8"
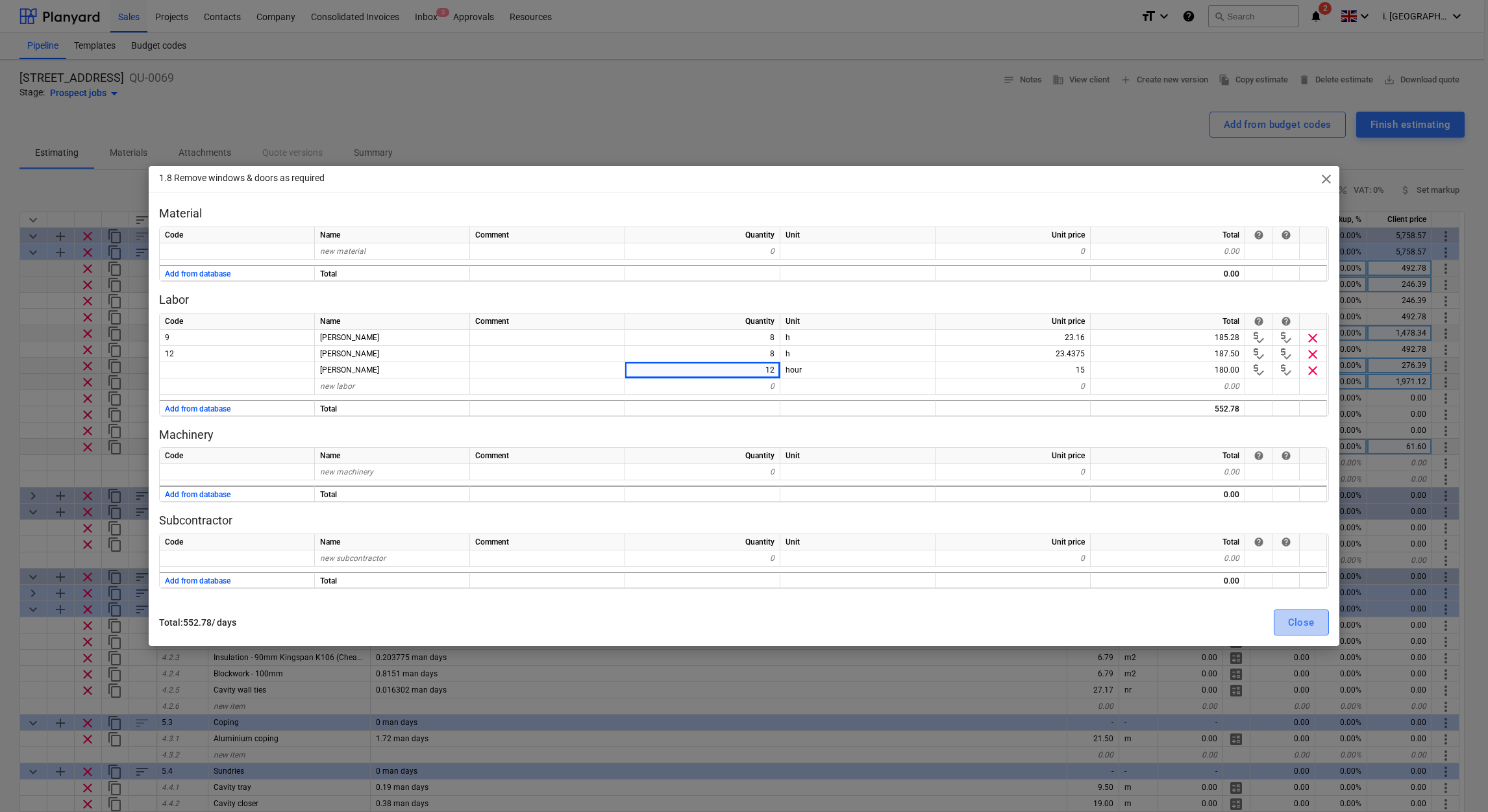
click at [1303, 626] on div "Close" at bounding box center [1302, 622] width 27 height 17
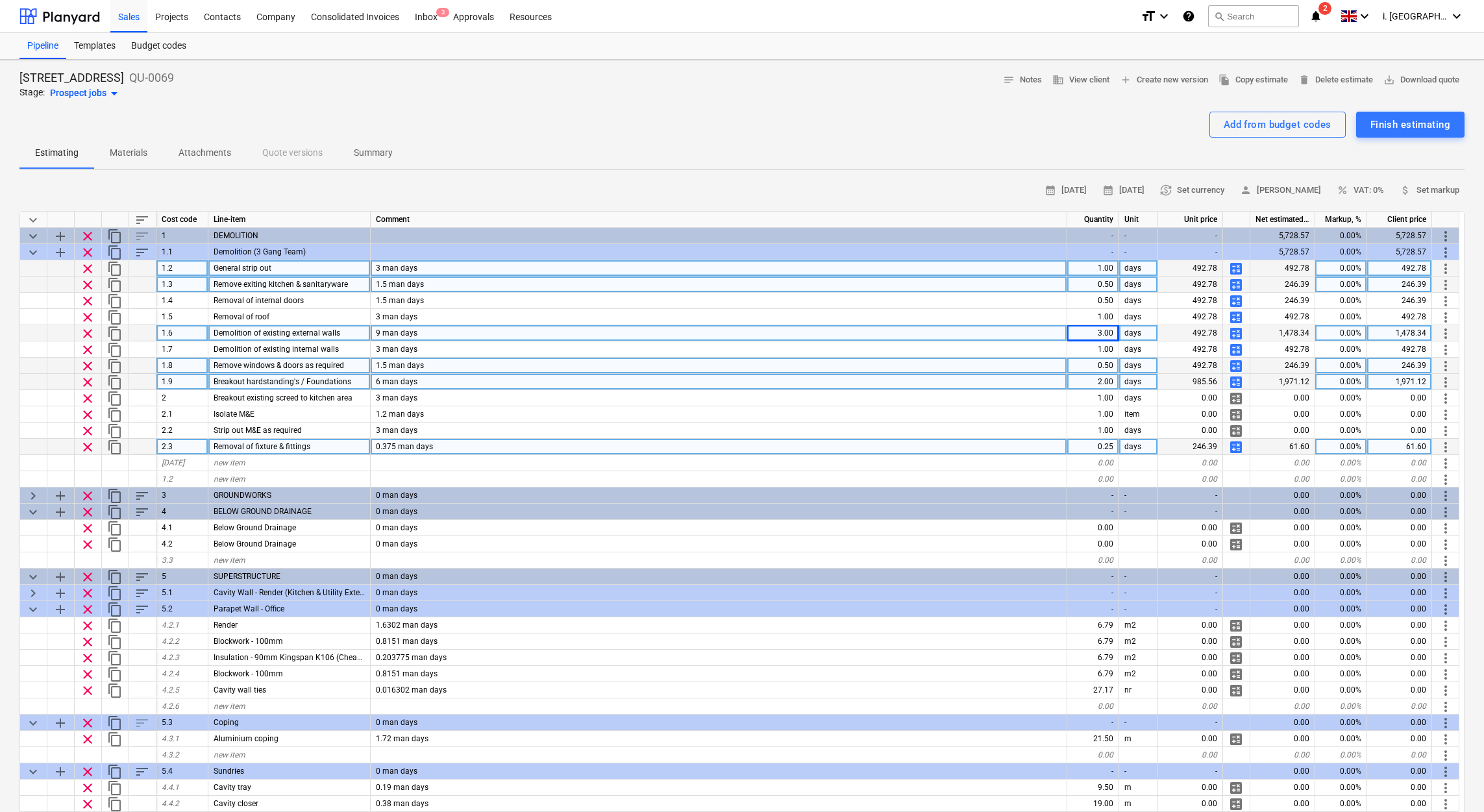
click at [1185, 365] on div "492.78" at bounding box center [1190, 366] width 65 height 16
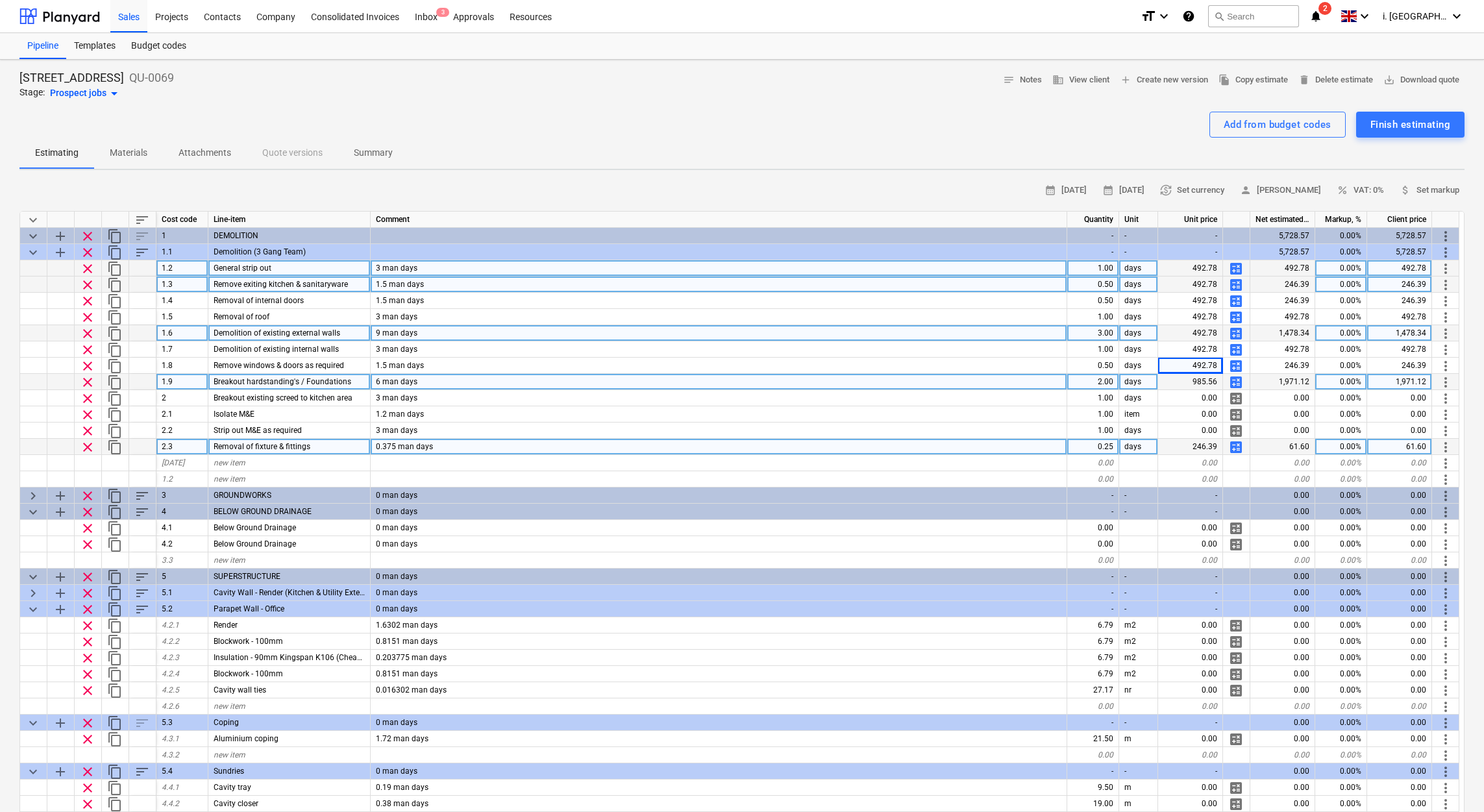
click at [1193, 377] on div "985.56" at bounding box center [1190, 382] width 65 height 16
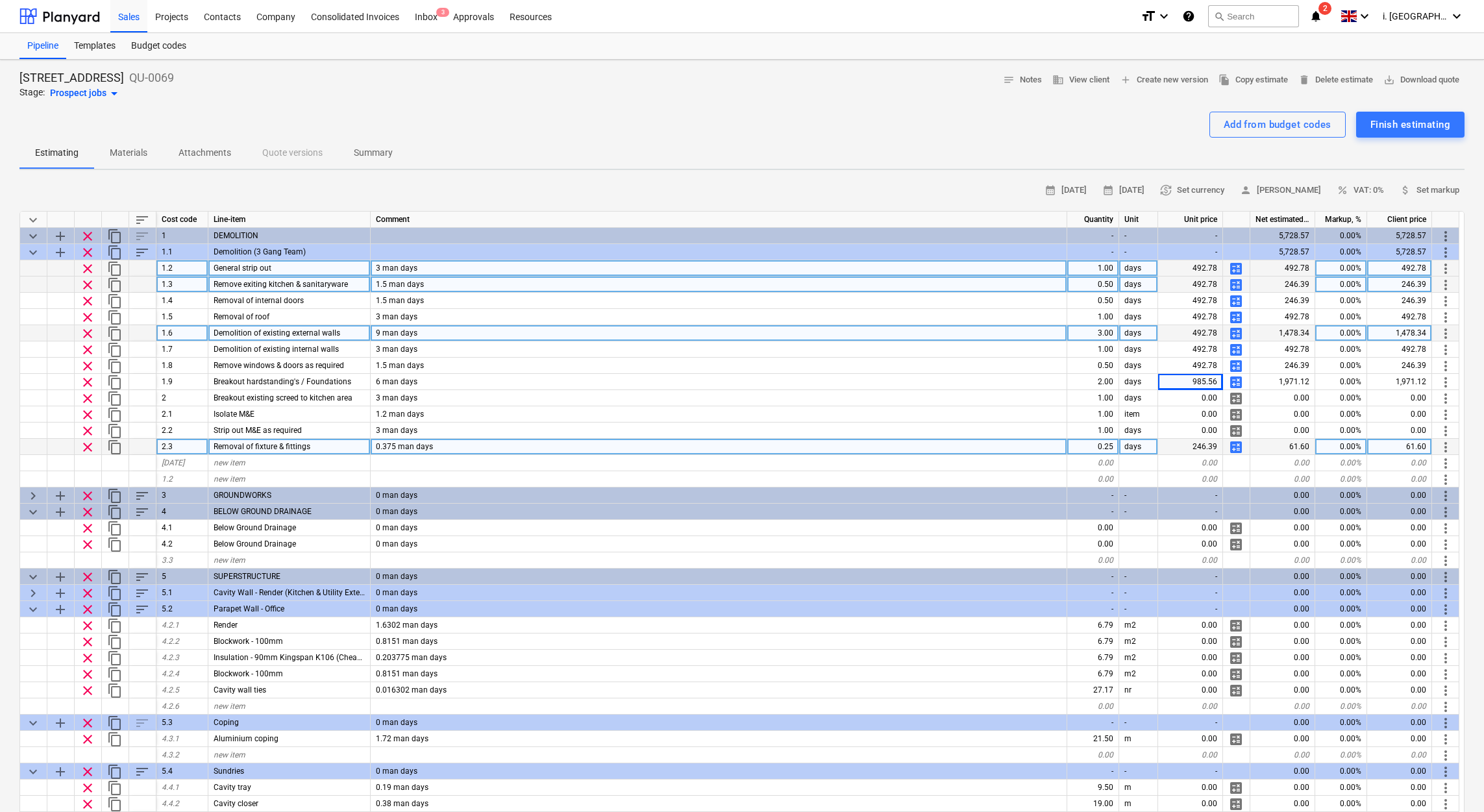
click at [1233, 379] on span "calculate" at bounding box center [1235, 381] width 15 height 15
type textarea "x"
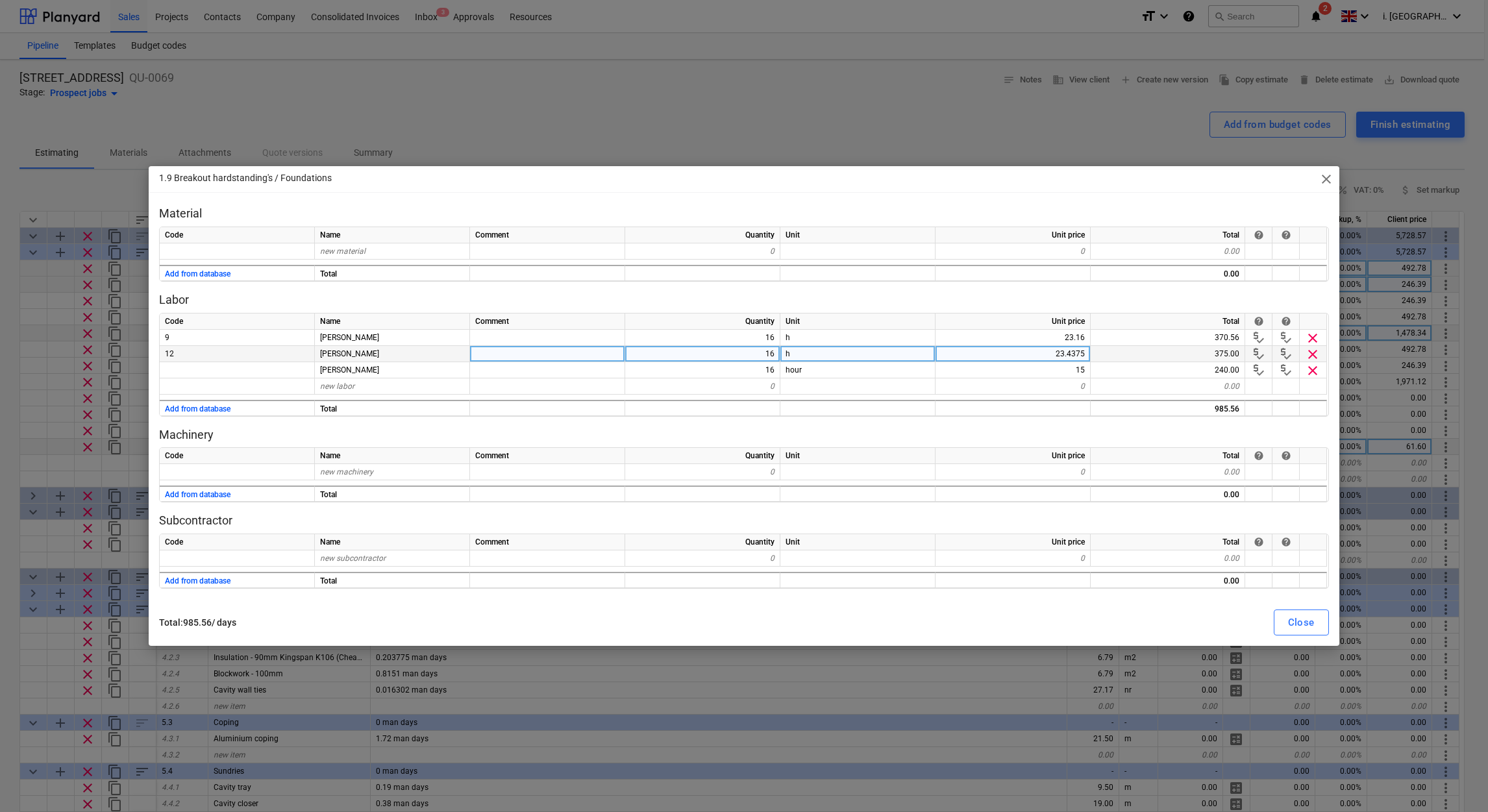
click at [770, 346] on div "16" at bounding box center [703, 354] width 155 height 16
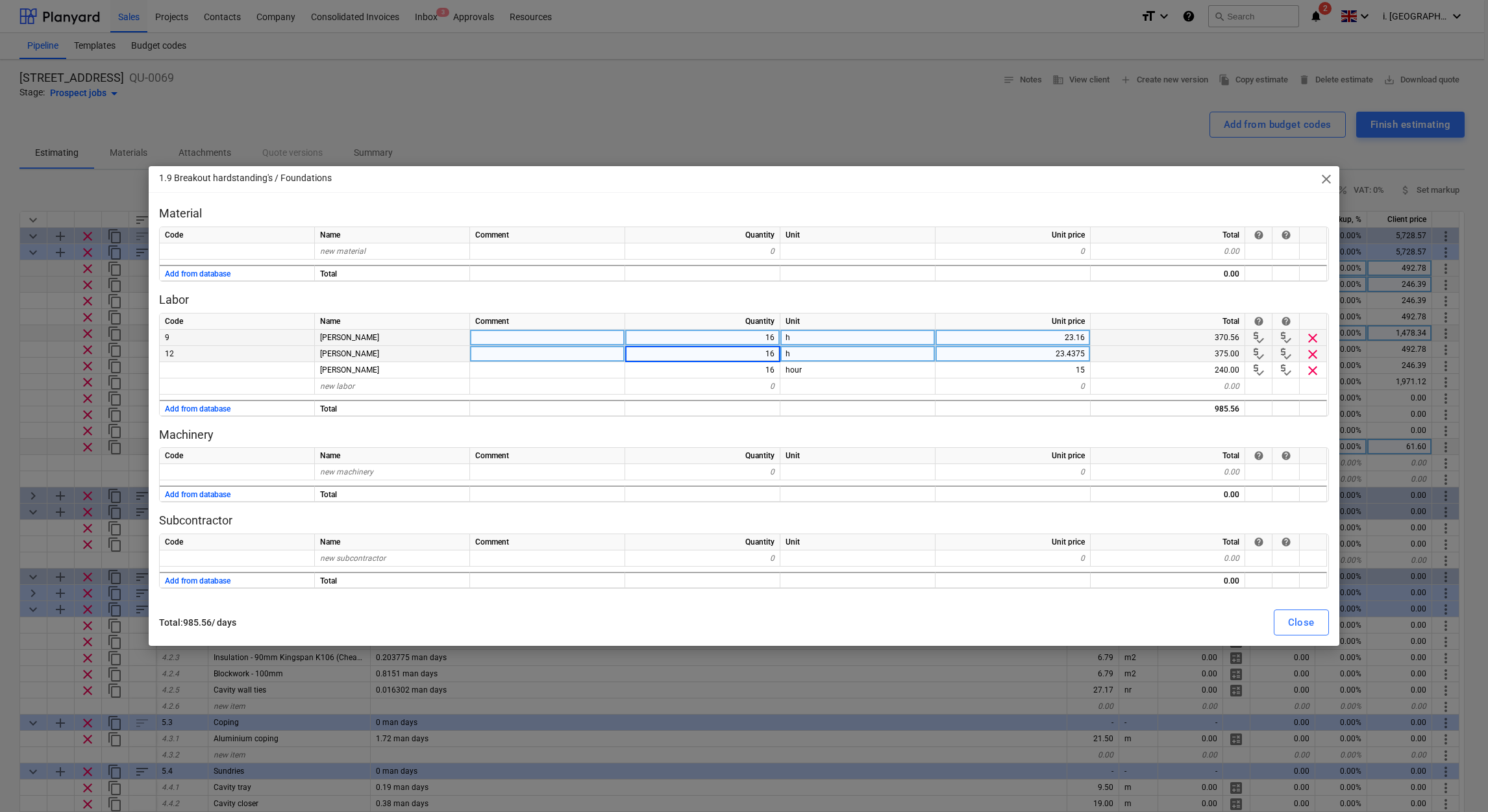
click at [766, 338] on div "16" at bounding box center [703, 338] width 155 height 16
type input "8"
click at [765, 359] on div "16" at bounding box center [703, 354] width 155 height 16
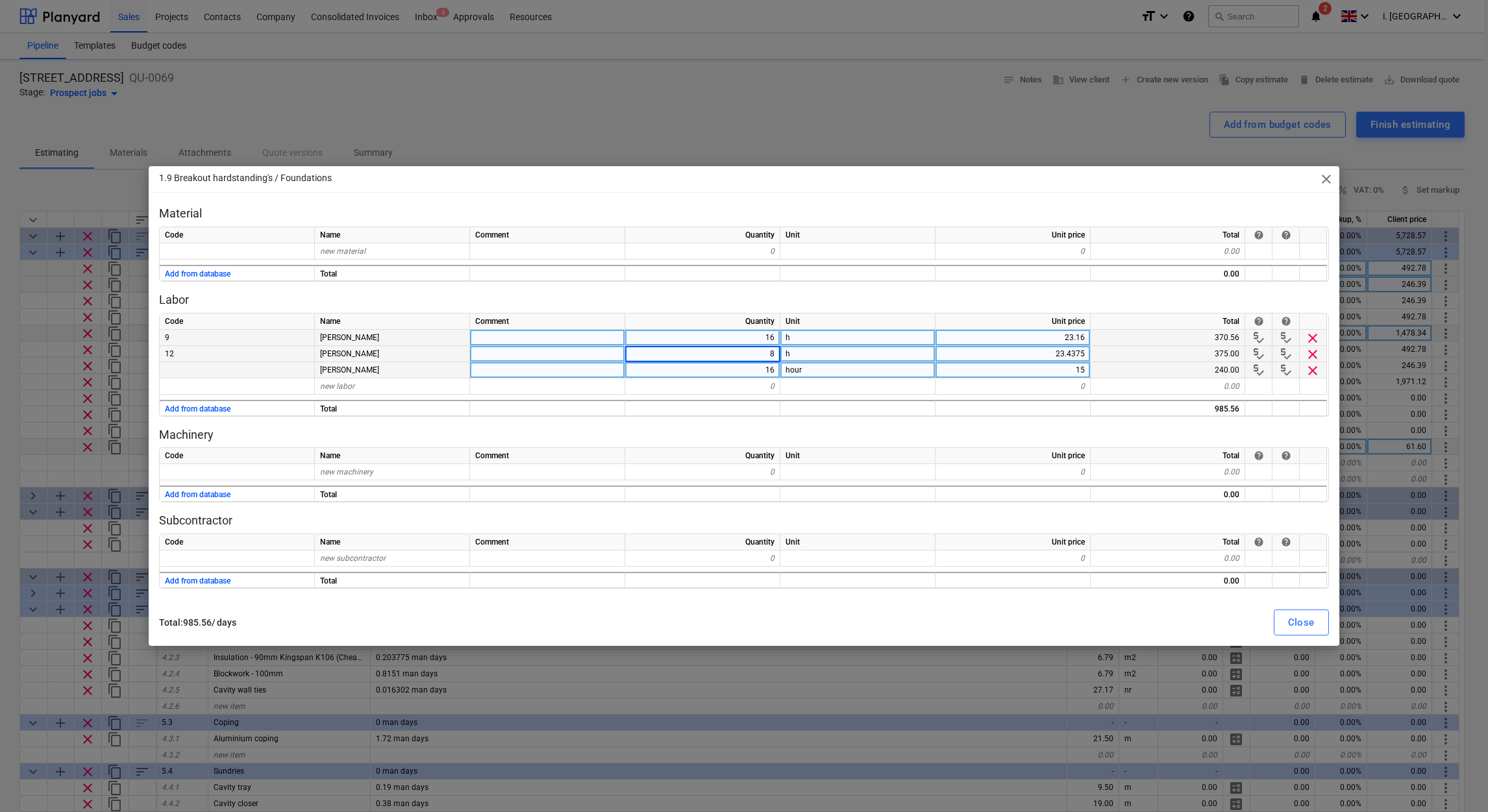
click at [761, 367] on div "16" at bounding box center [703, 370] width 155 height 16
type textarea "x"
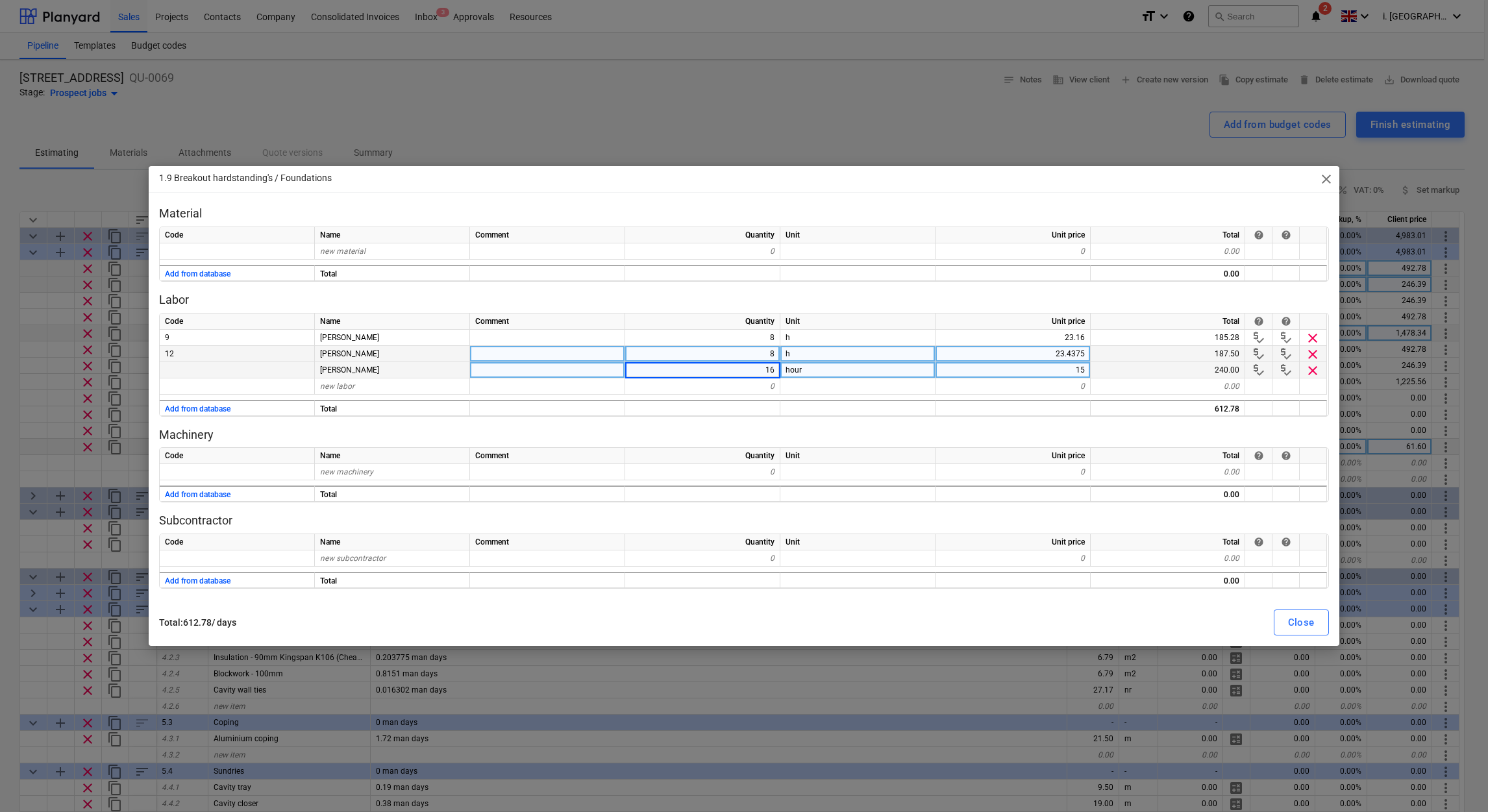
click at [763, 354] on div "8" at bounding box center [703, 354] width 155 height 16
click at [754, 370] on div "16" at bounding box center [703, 370] width 155 height 16
type input "8"
click at [974, 468] on div "0" at bounding box center [1013, 472] width 155 height 16
click at [1288, 629] on div "Close" at bounding box center [1302, 622] width 27 height 17
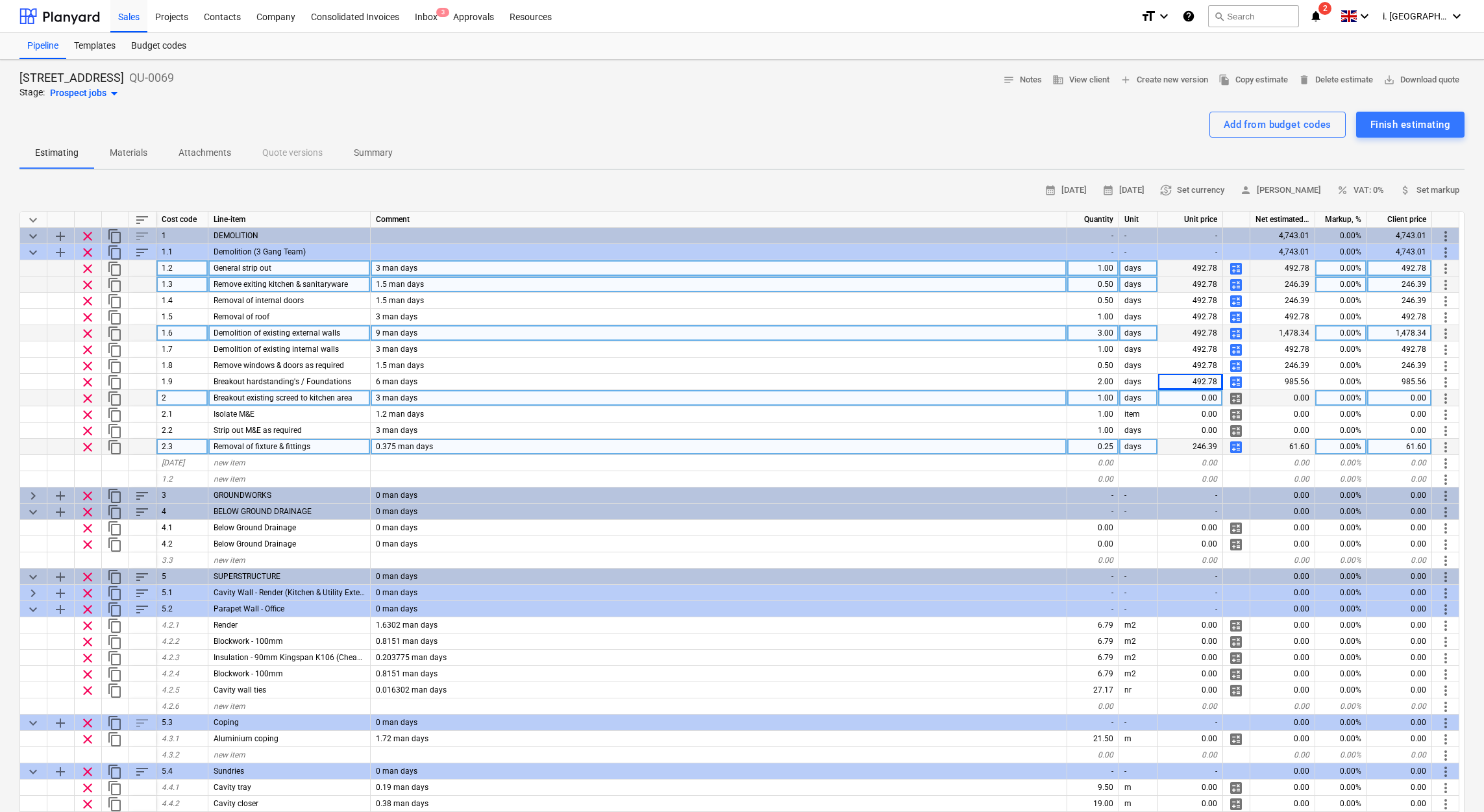
click at [1238, 398] on span "calculate" at bounding box center [1235, 397] width 15 height 15
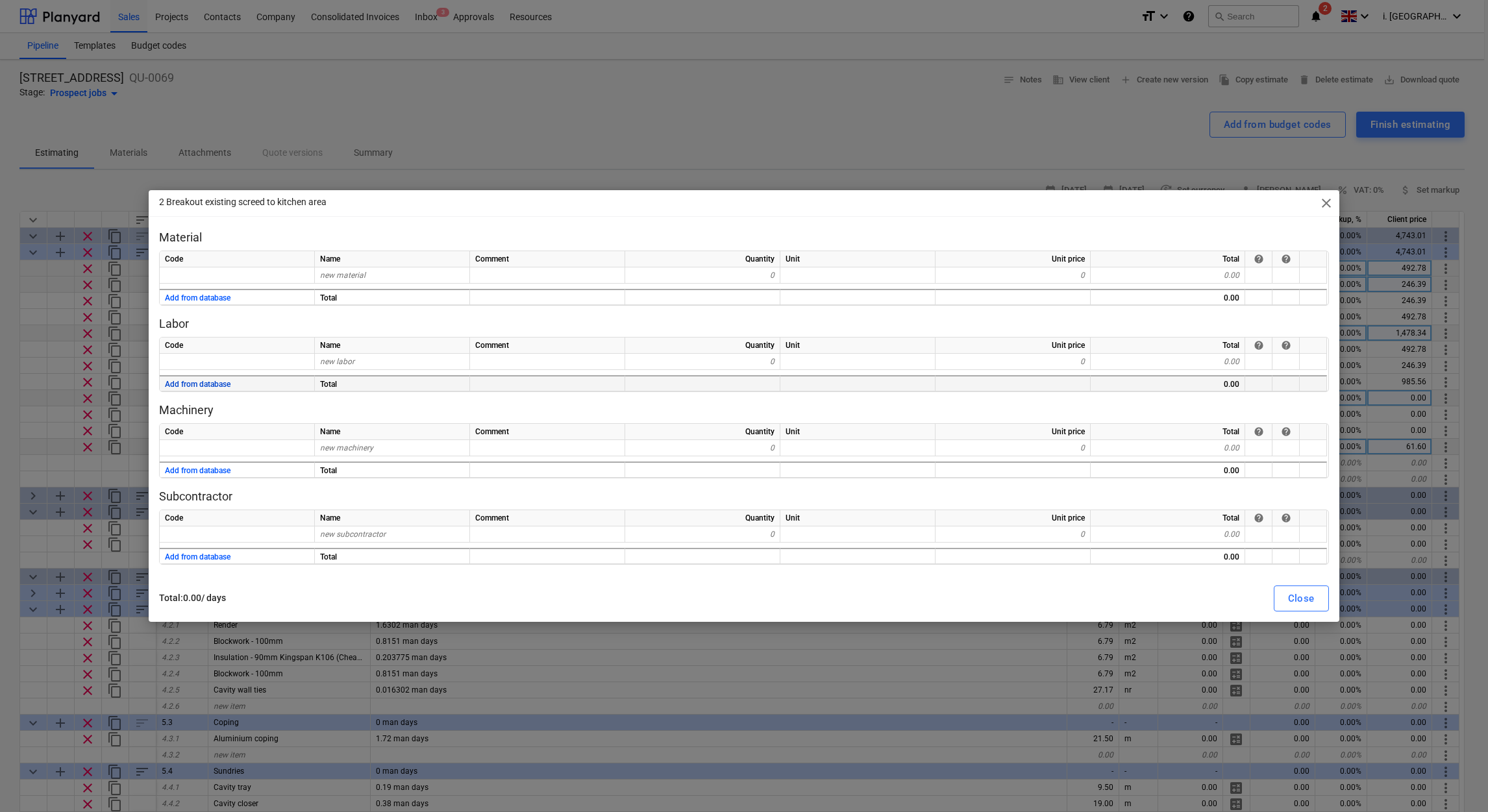
click at [196, 379] on button "Add from database" at bounding box center [197, 385] width 66 height 16
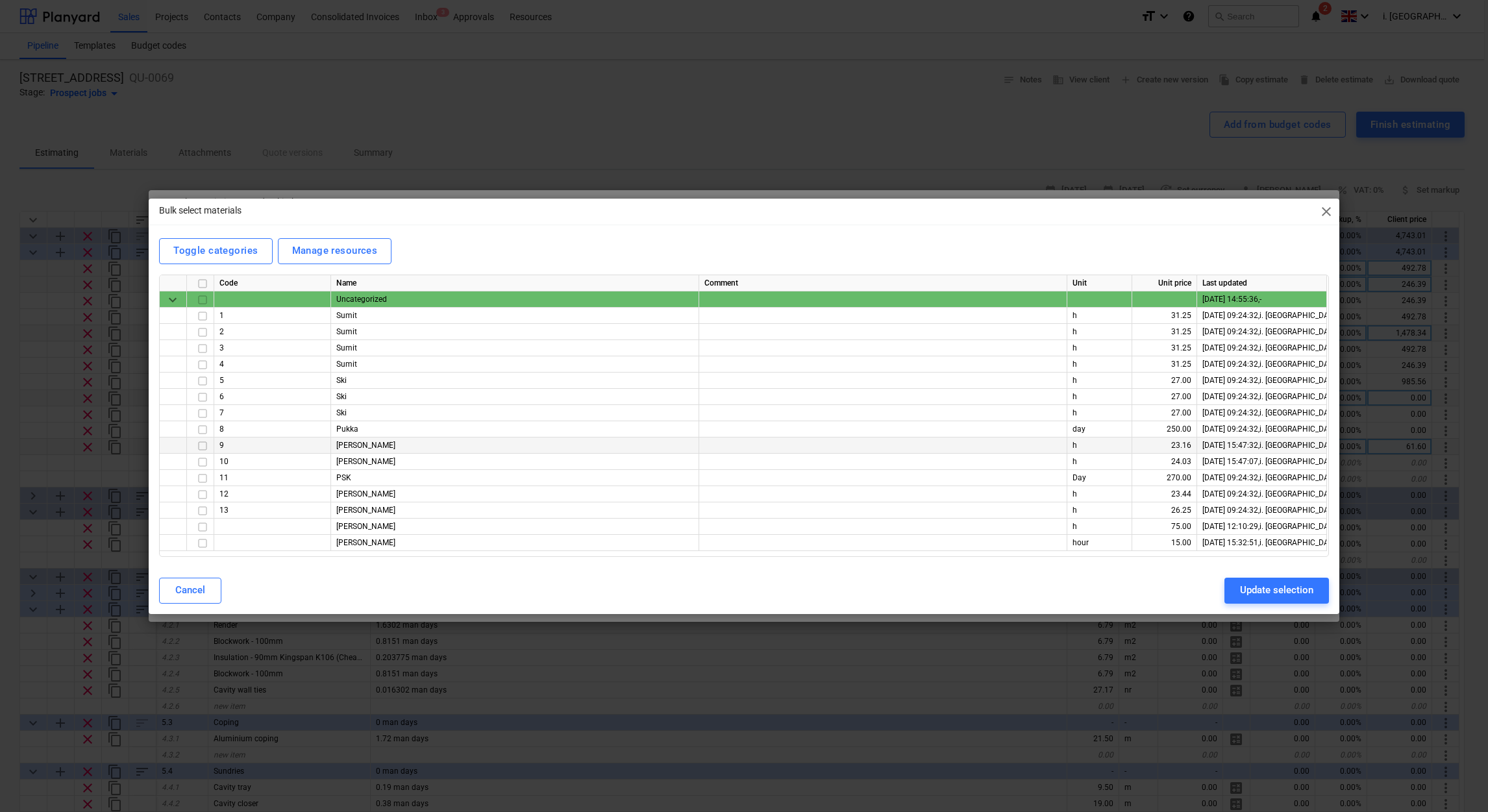
click at [201, 443] on input "checkbox" at bounding box center [202, 444] width 15 height 15
click at [201, 511] on input "checkbox" at bounding box center [202, 510] width 15 height 15
click at [202, 538] on input "checkbox" at bounding box center [202, 542] width 15 height 15
click at [1300, 600] on button "Update selection" at bounding box center [1277, 590] width 104 height 26
type textarea "x"
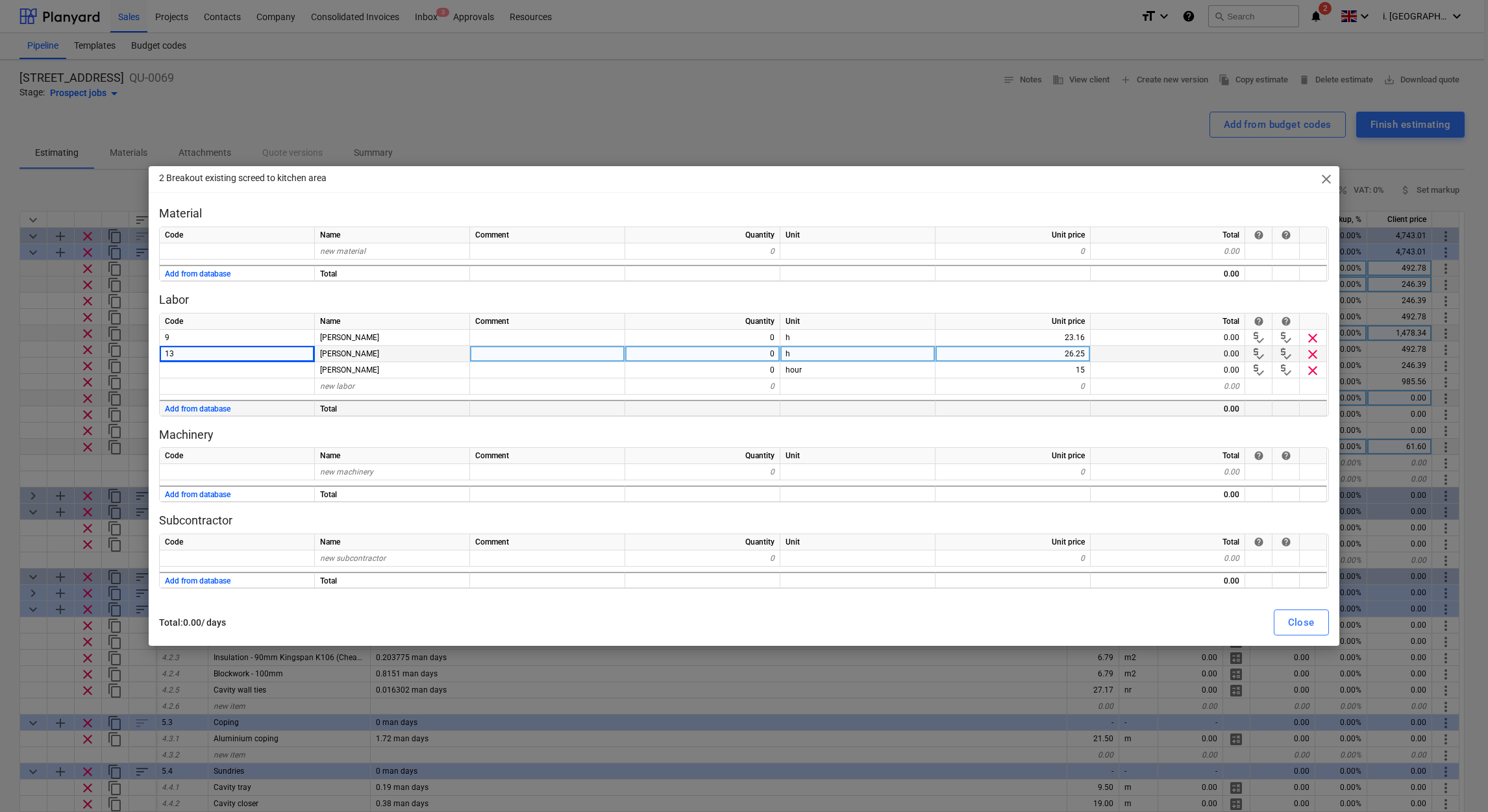
click at [740, 347] on div "0" at bounding box center [703, 354] width 155 height 16
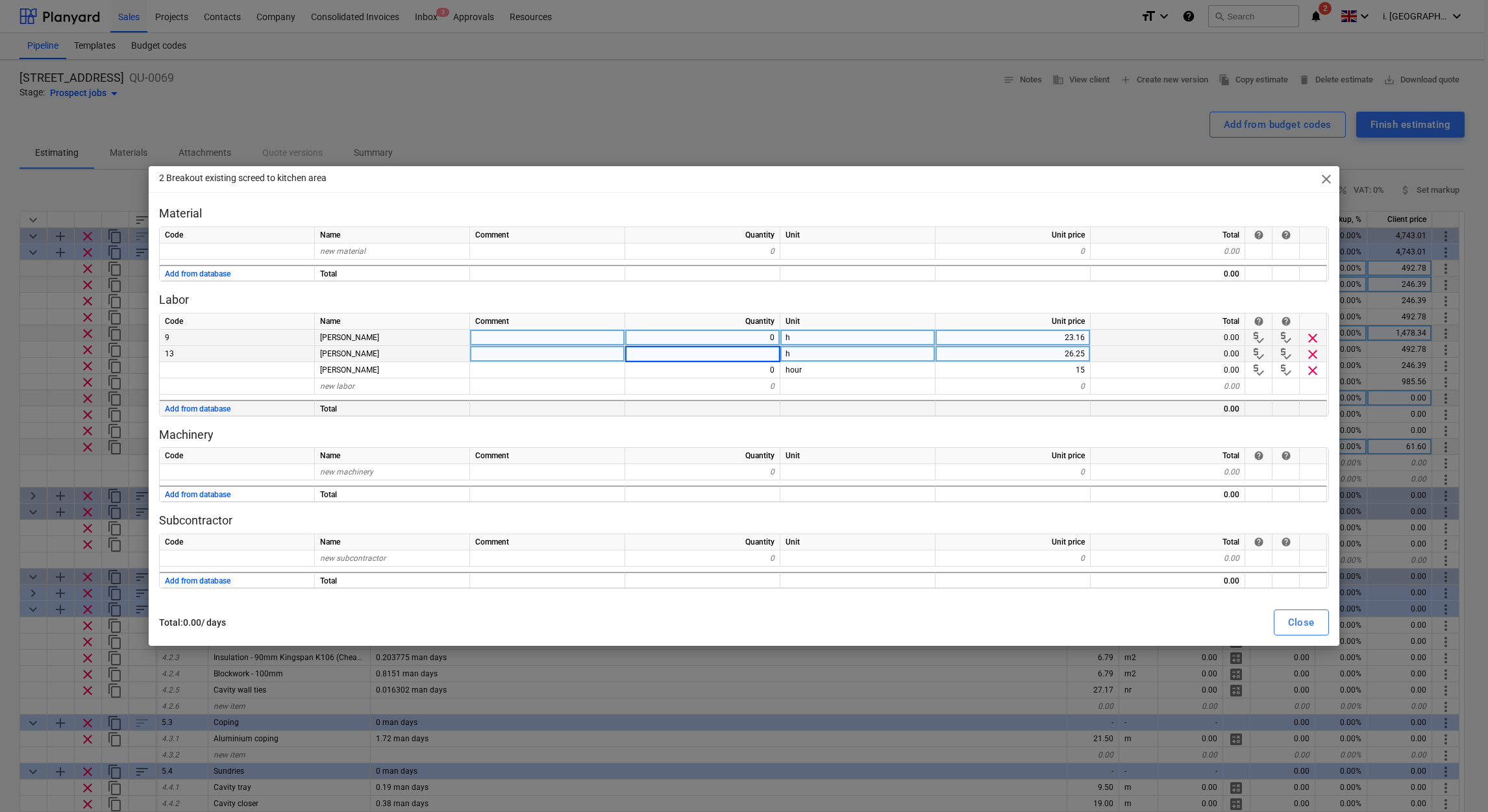
click at [738, 339] on div "0" at bounding box center [703, 338] width 155 height 16
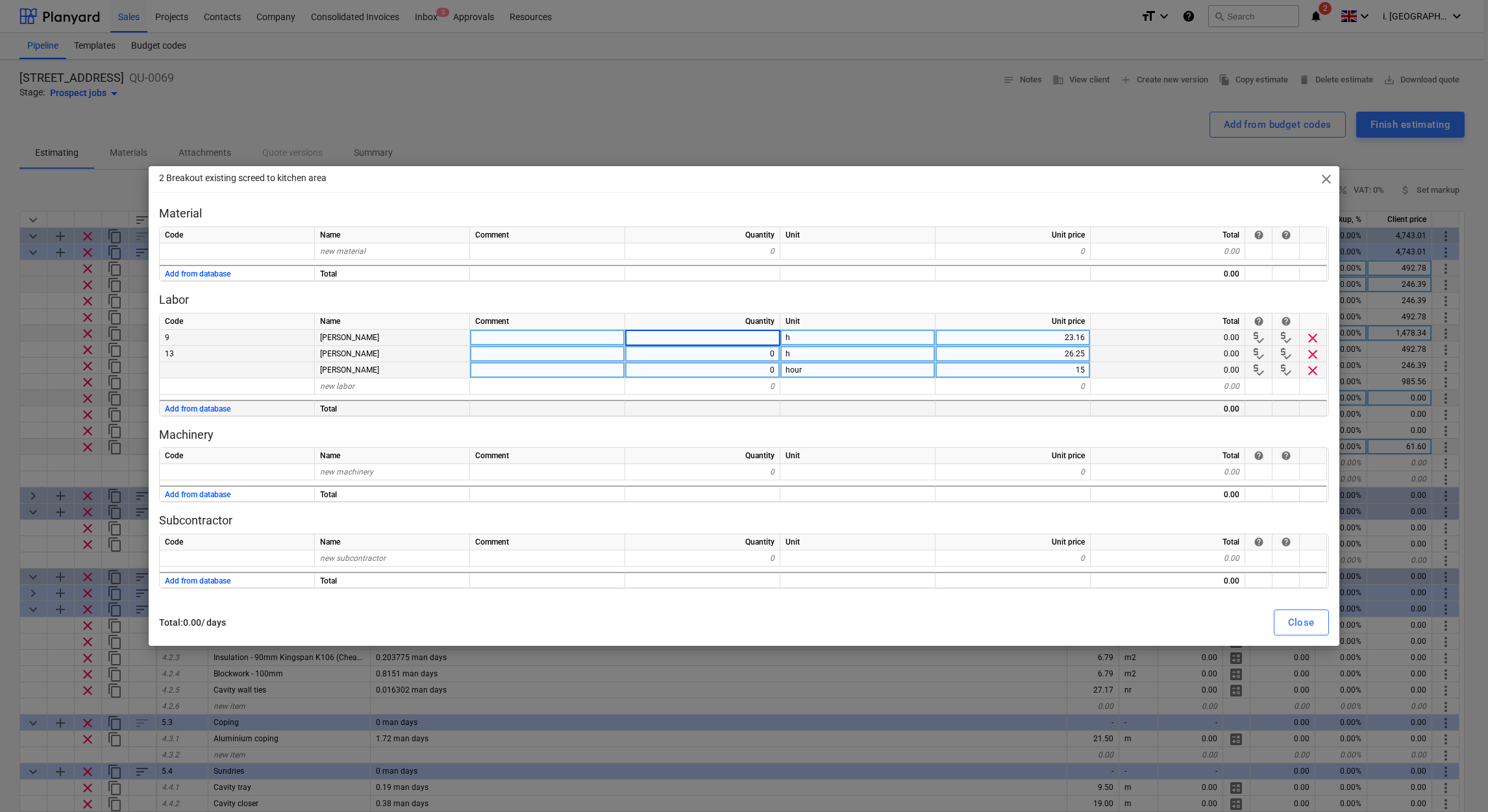
type input "8"
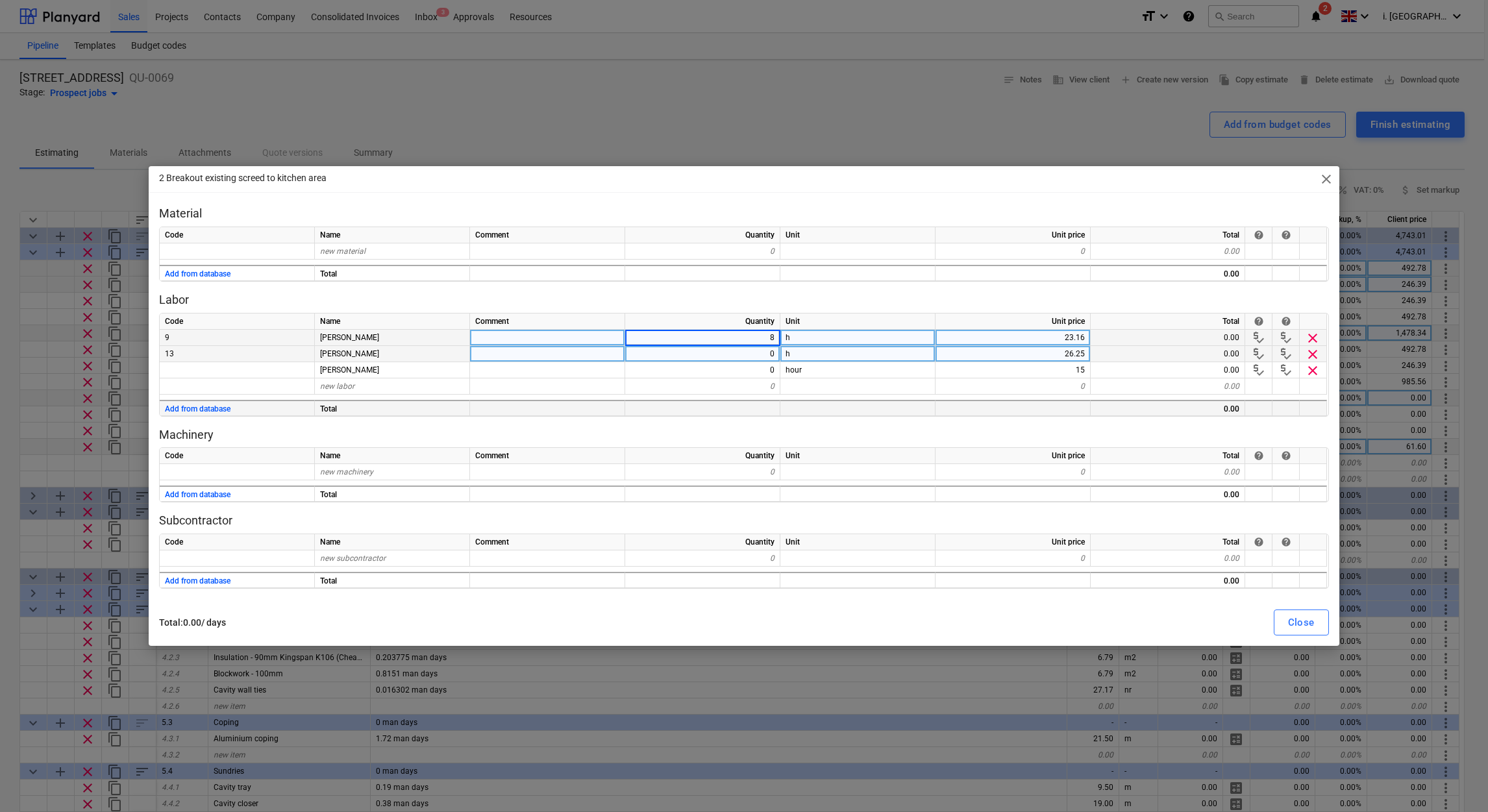
click at [746, 357] on div "0" at bounding box center [703, 354] width 155 height 16
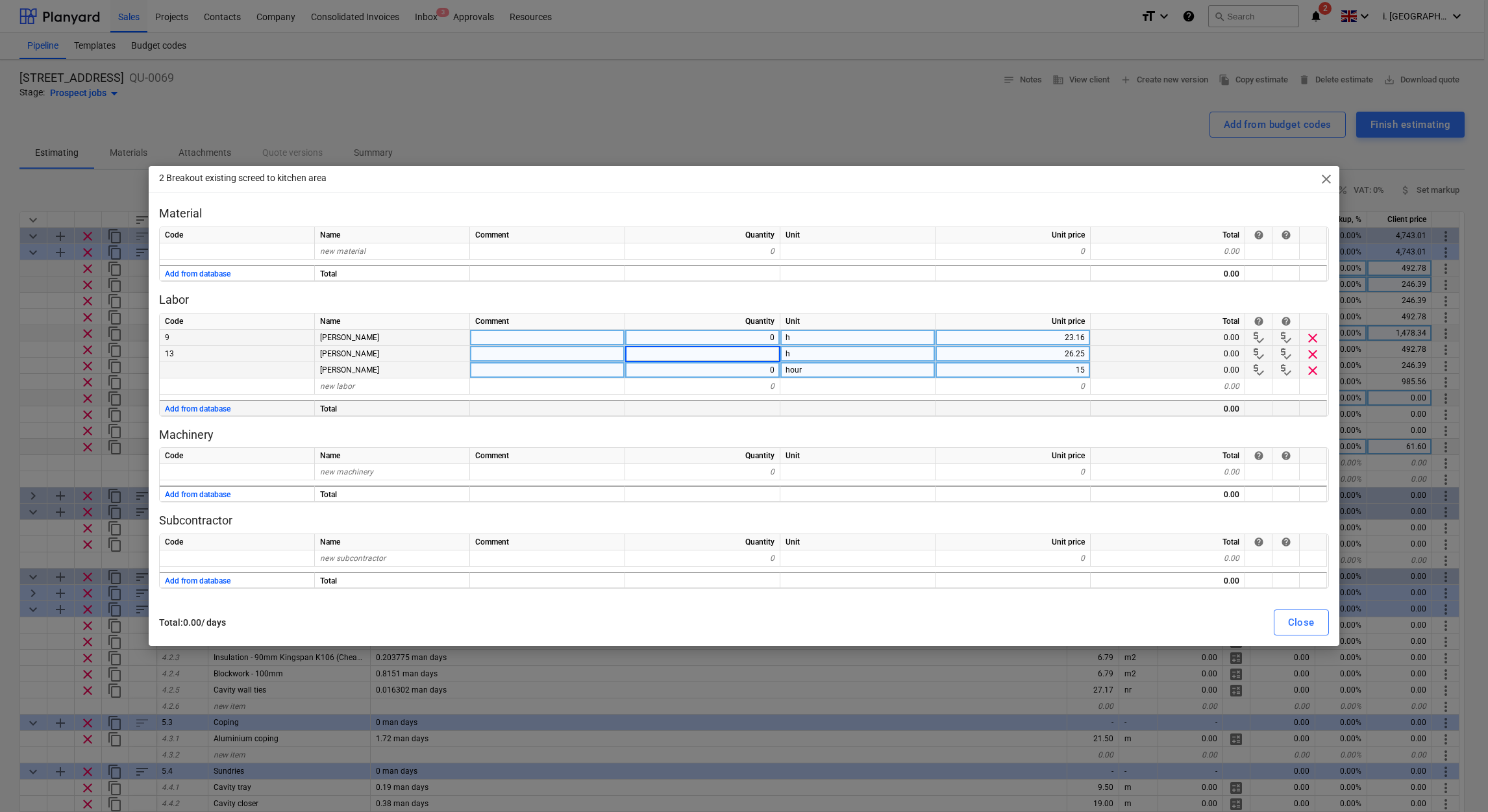
type input "8"
click at [752, 370] on div "0" at bounding box center [703, 370] width 155 height 16
type textarea "x"
type input "8"
click at [1205, 355] on div "210.00" at bounding box center [1168, 354] width 155 height 16
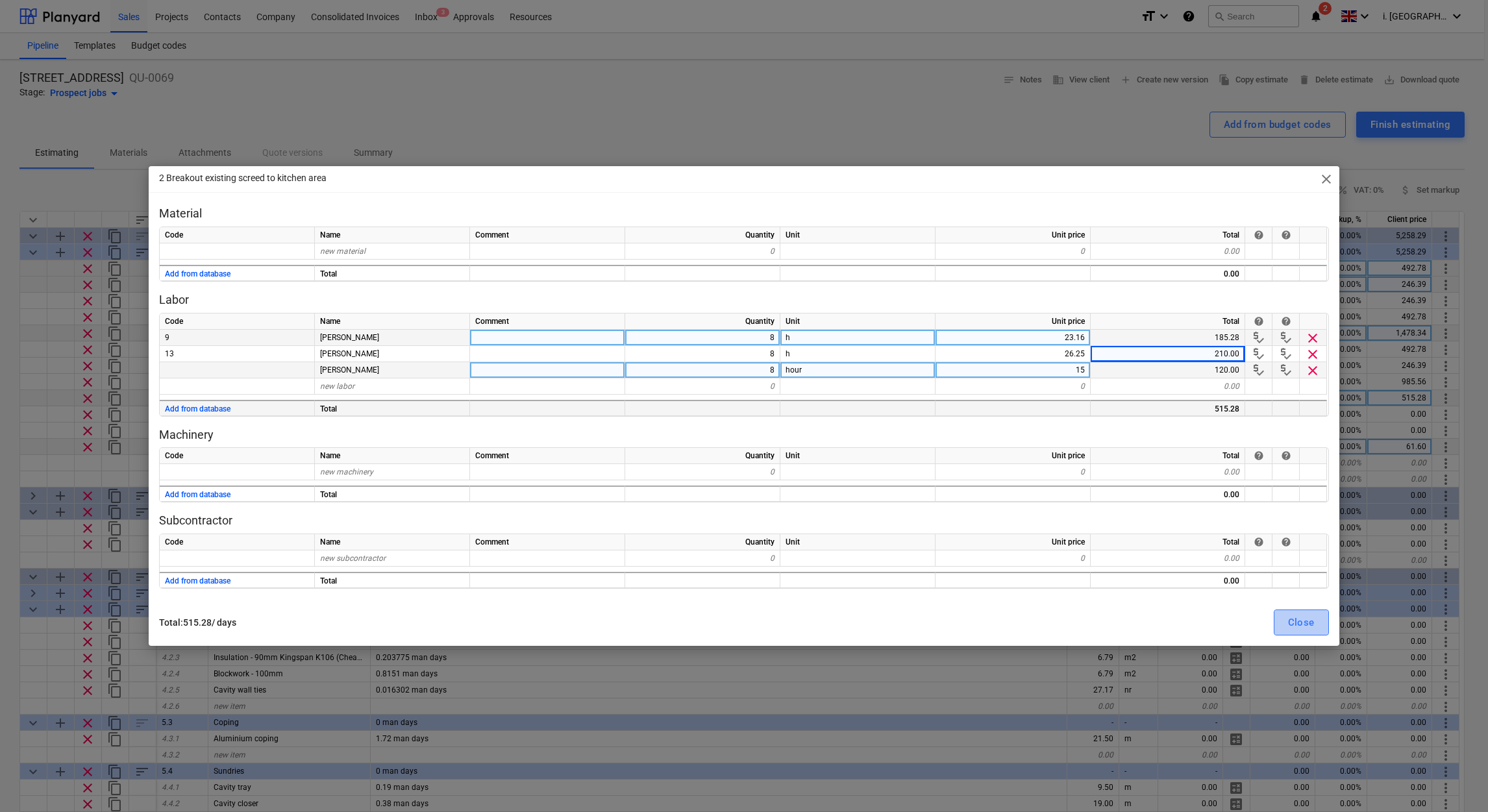
click at [1307, 619] on div "Close" at bounding box center [1302, 622] width 27 height 17
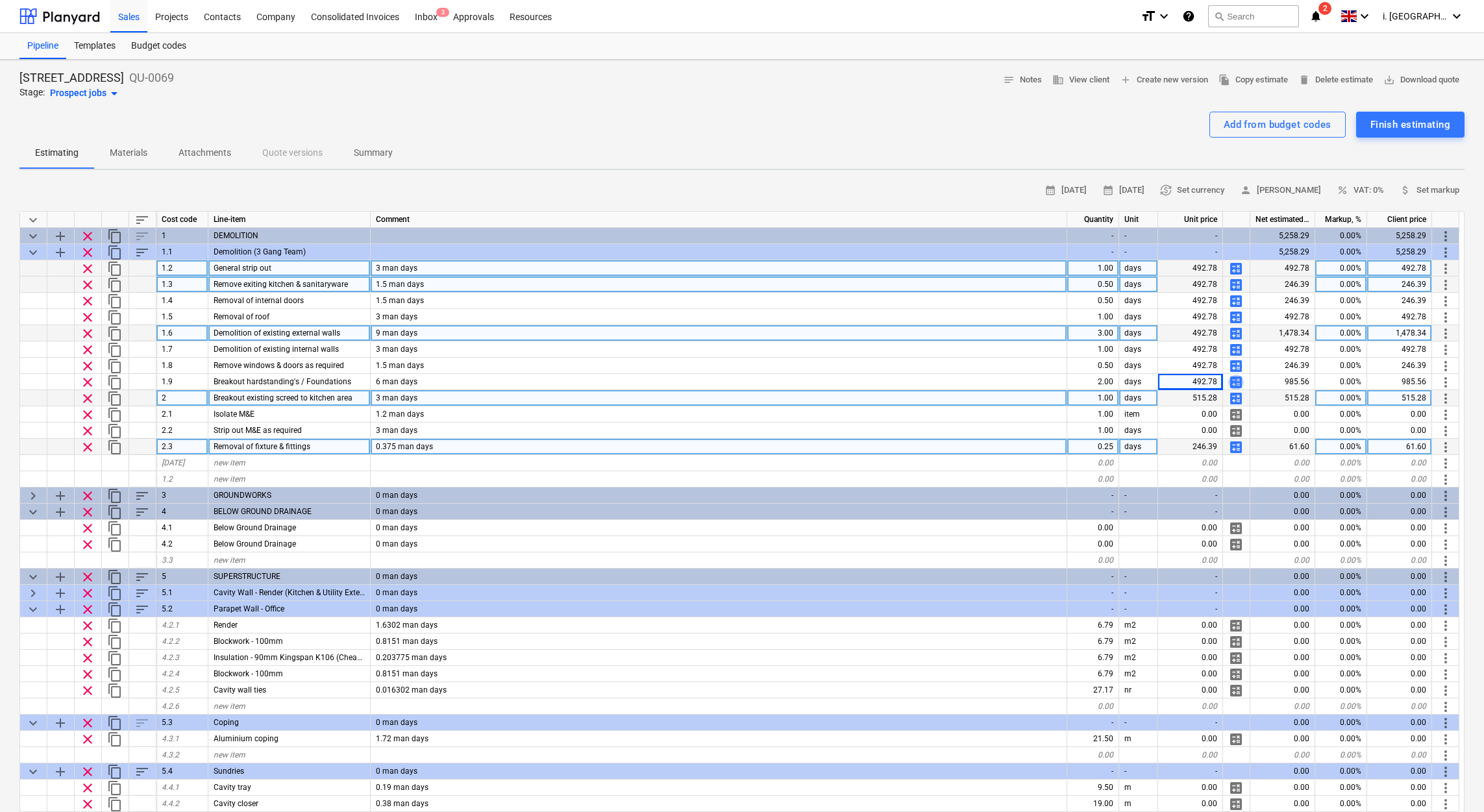
click at [1229, 381] on span "calculate" at bounding box center [1235, 381] width 15 height 15
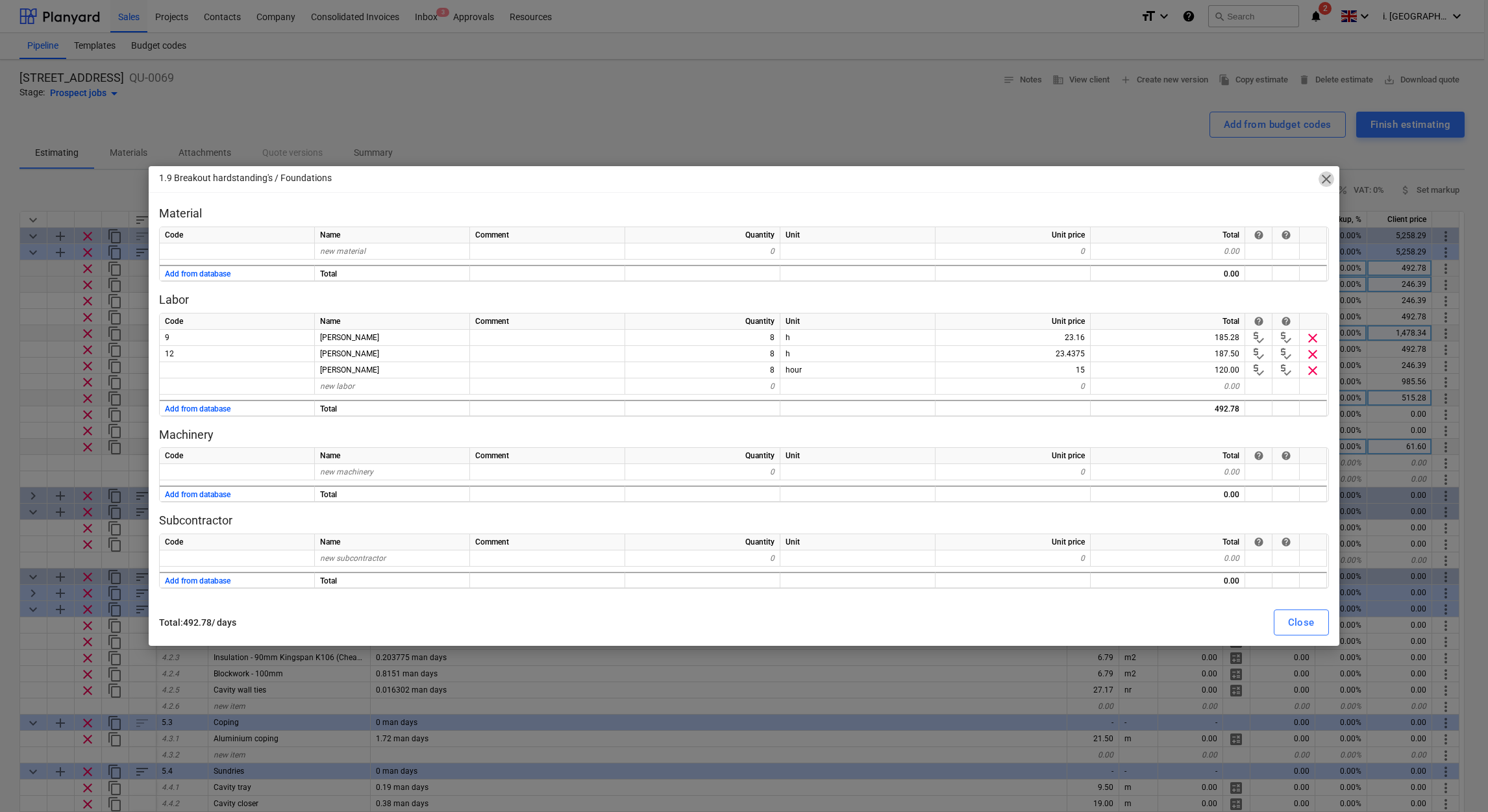
click at [1323, 178] on span "close" at bounding box center [1326, 179] width 15 height 15
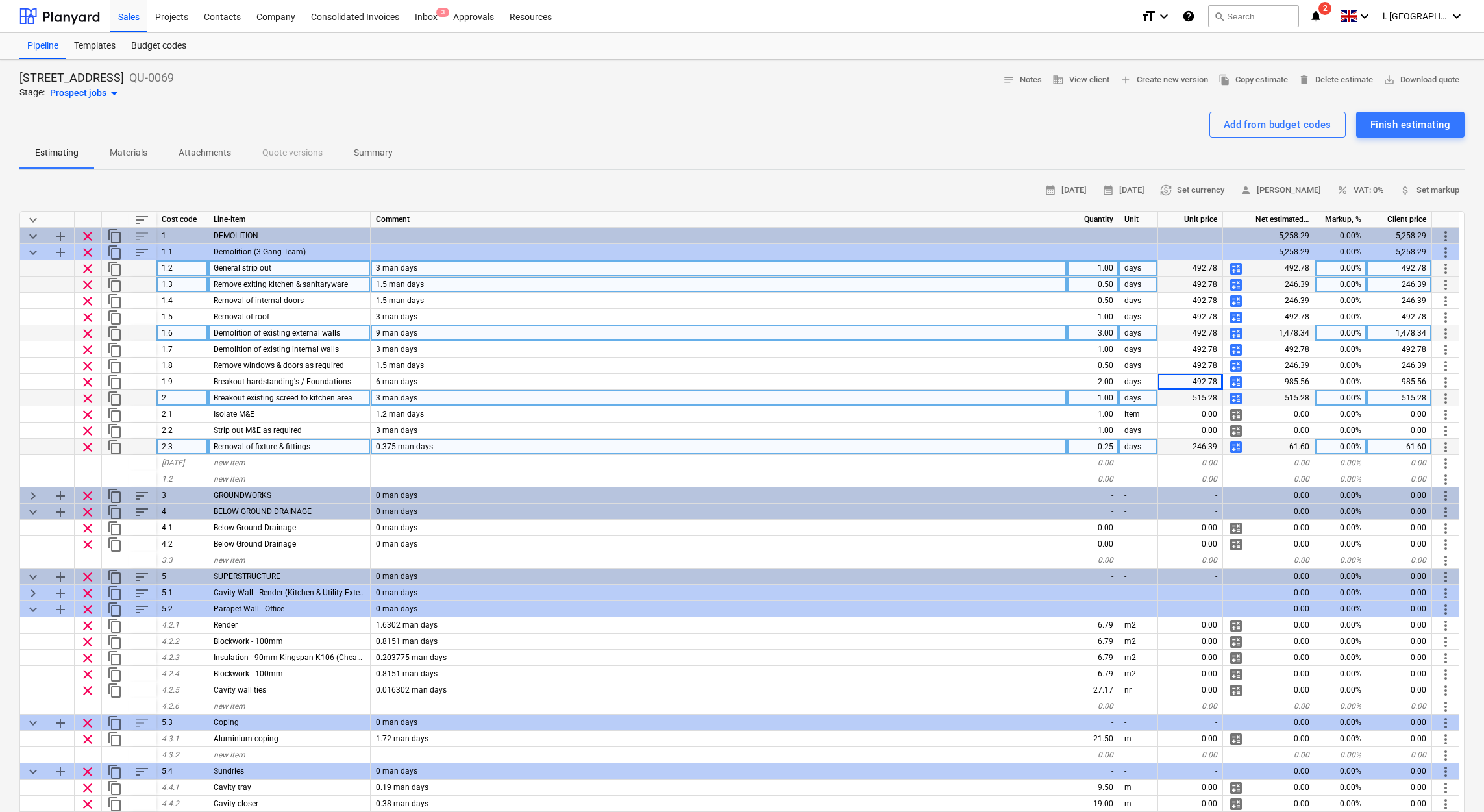
click at [1233, 398] on span "calculate" at bounding box center [1235, 397] width 15 height 15
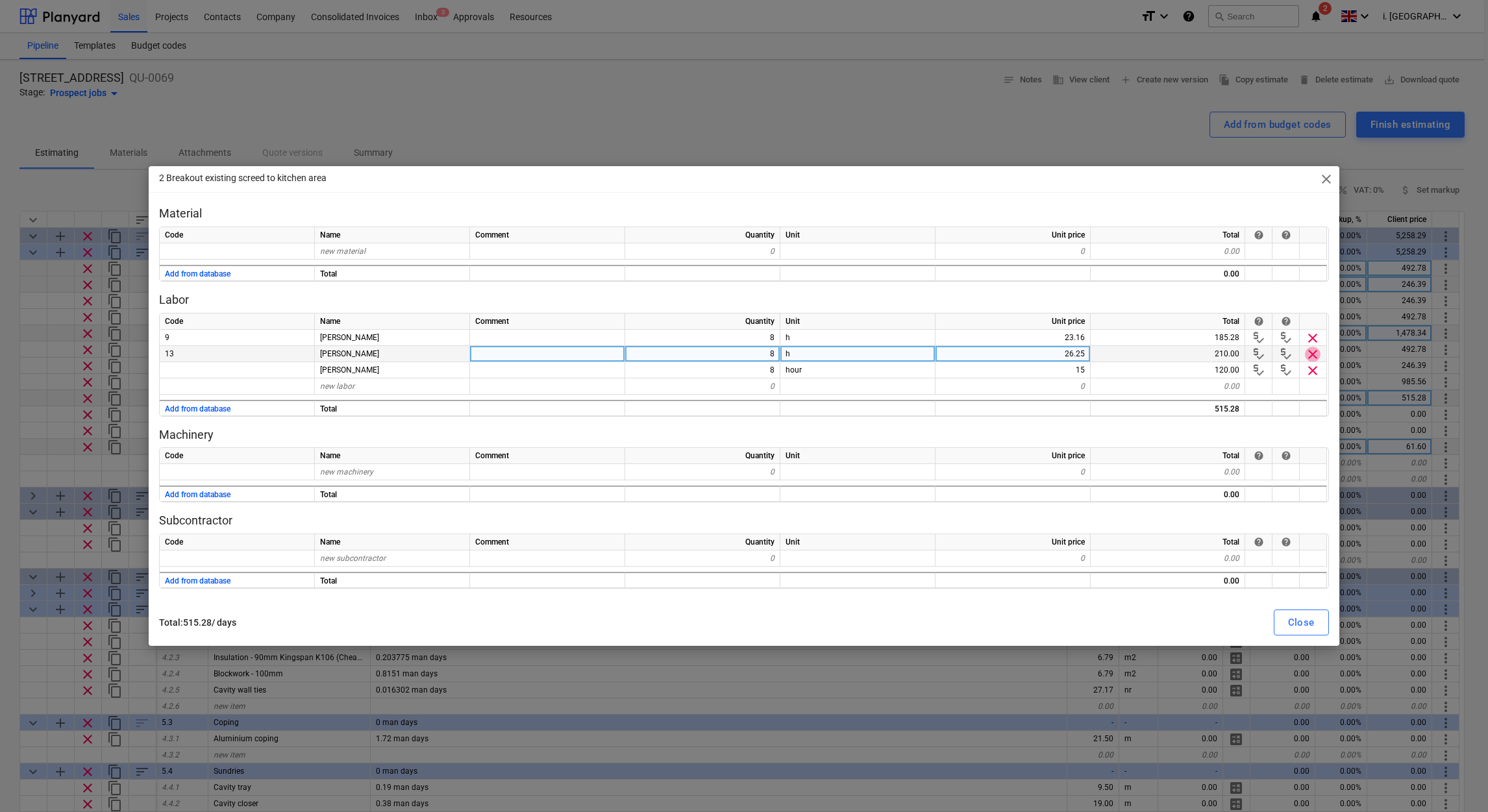
click at [1314, 358] on span "clear" at bounding box center [1312, 353] width 15 height 15
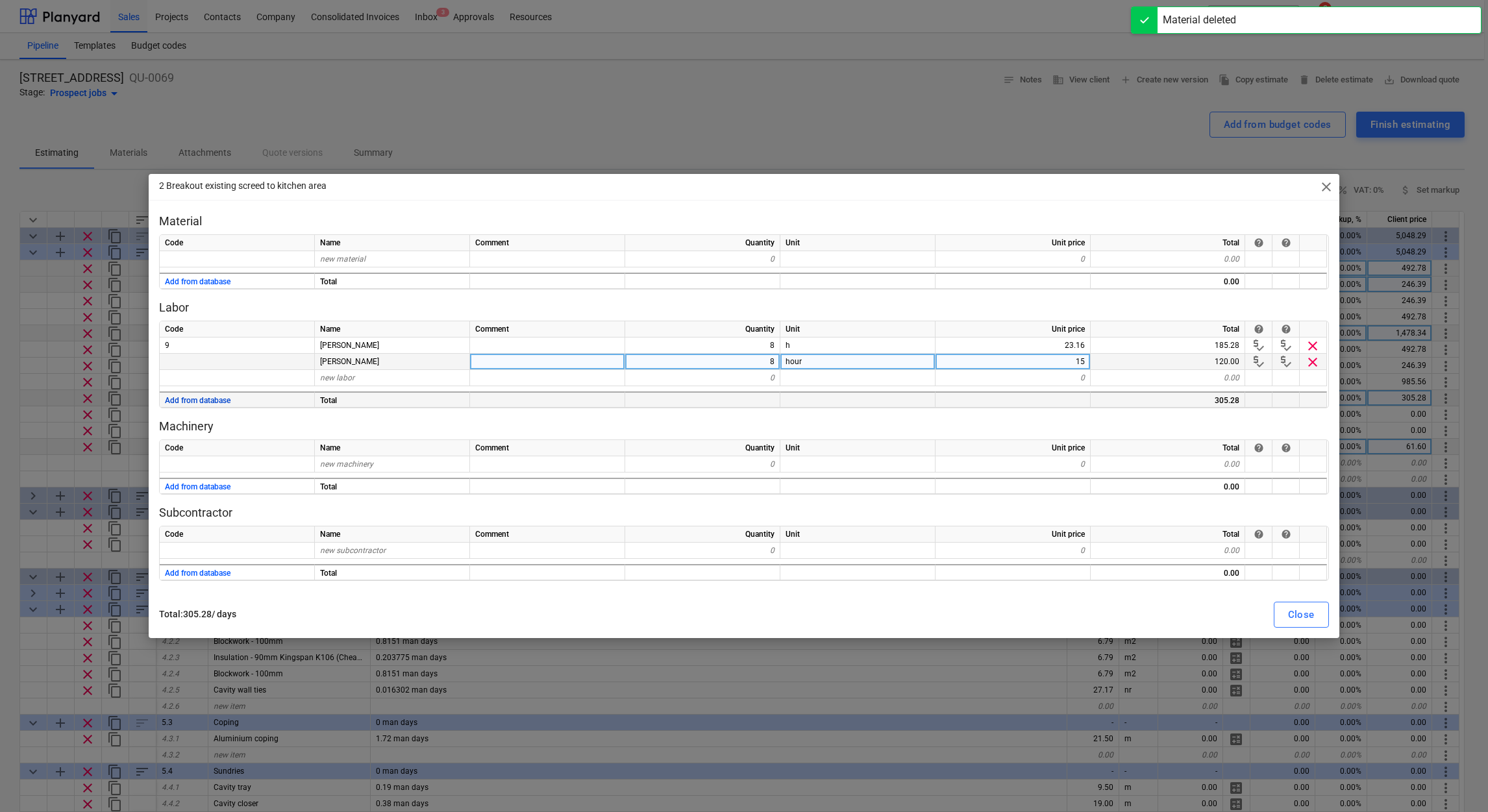
click at [219, 400] on button "Add from database" at bounding box center [197, 401] width 66 height 16
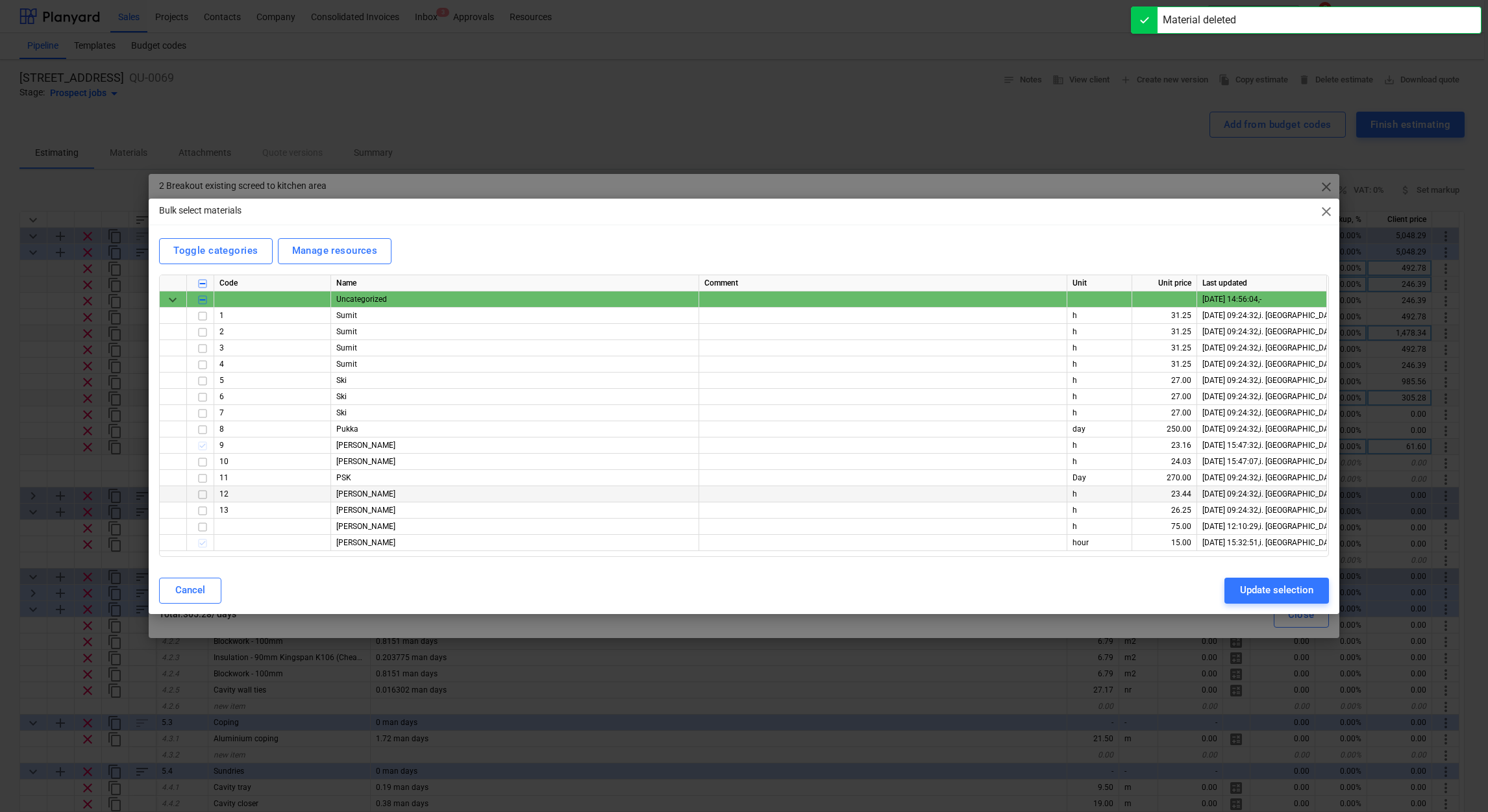
click at [203, 493] on input "checkbox" at bounding box center [202, 493] width 15 height 15
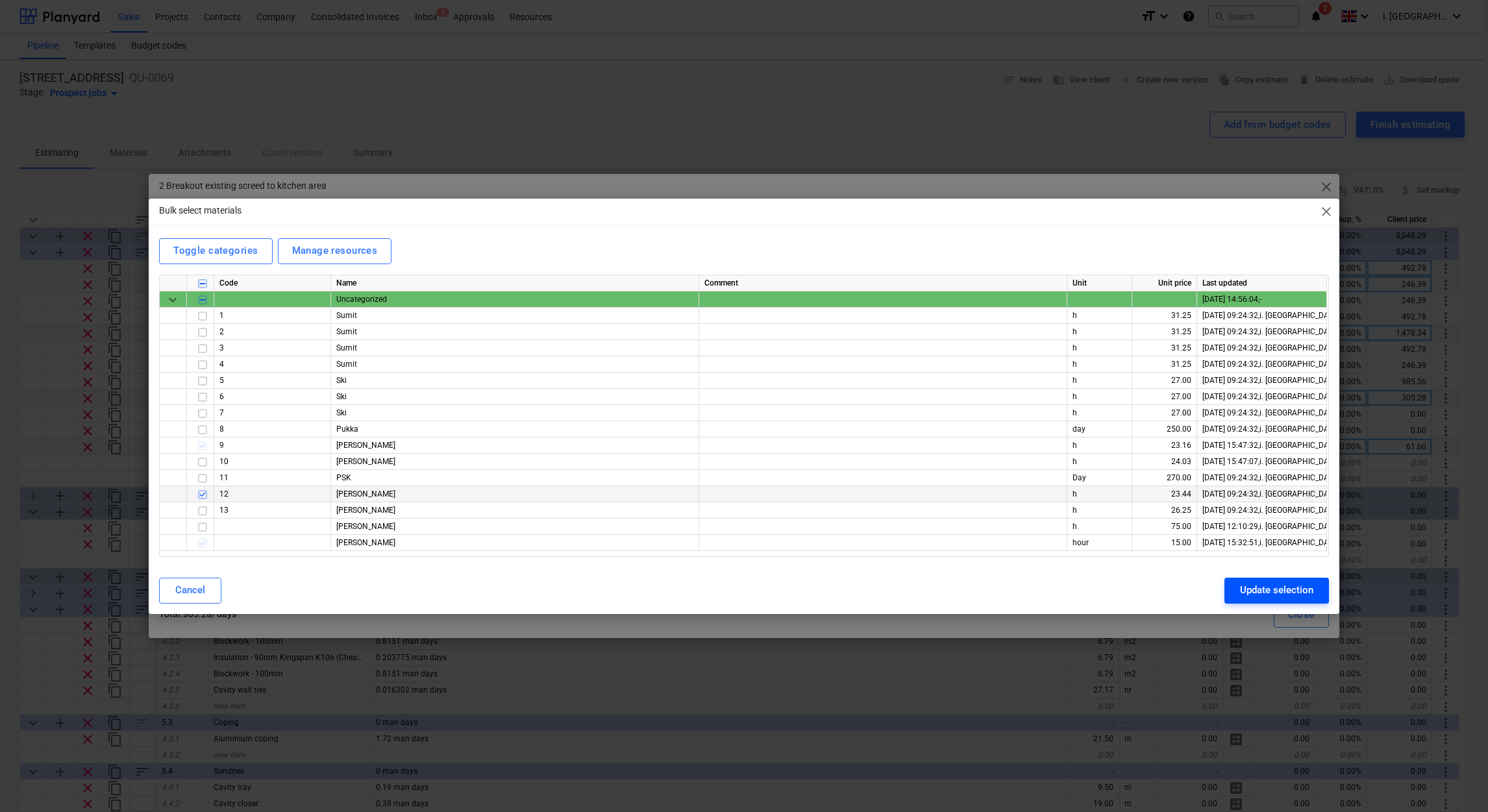
click at [1265, 591] on div "Update selection" at bounding box center [1277, 590] width 74 height 17
type textarea "x"
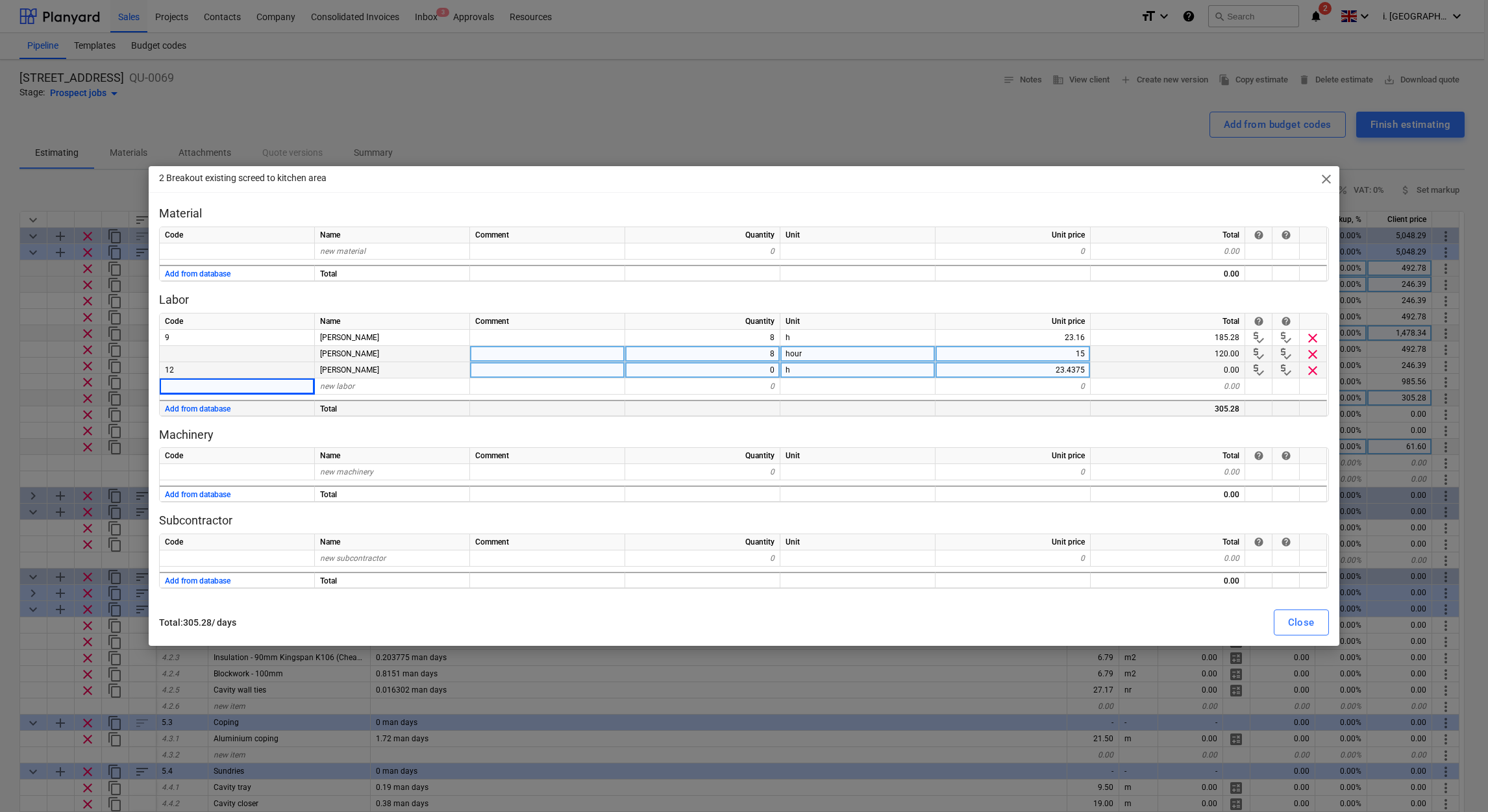
click at [768, 374] on div "0" at bounding box center [703, 370] width 155 height 16
type input "8"
click at [1167, 504] on div "Material Code Name Comment Quantity Unit Unit price Total help help new materia…" at bounding box center [744, 397] width 1170 height 383
click at [1304, 627] on div "Close" at bounding box center [1302, 622] width 27 height 17
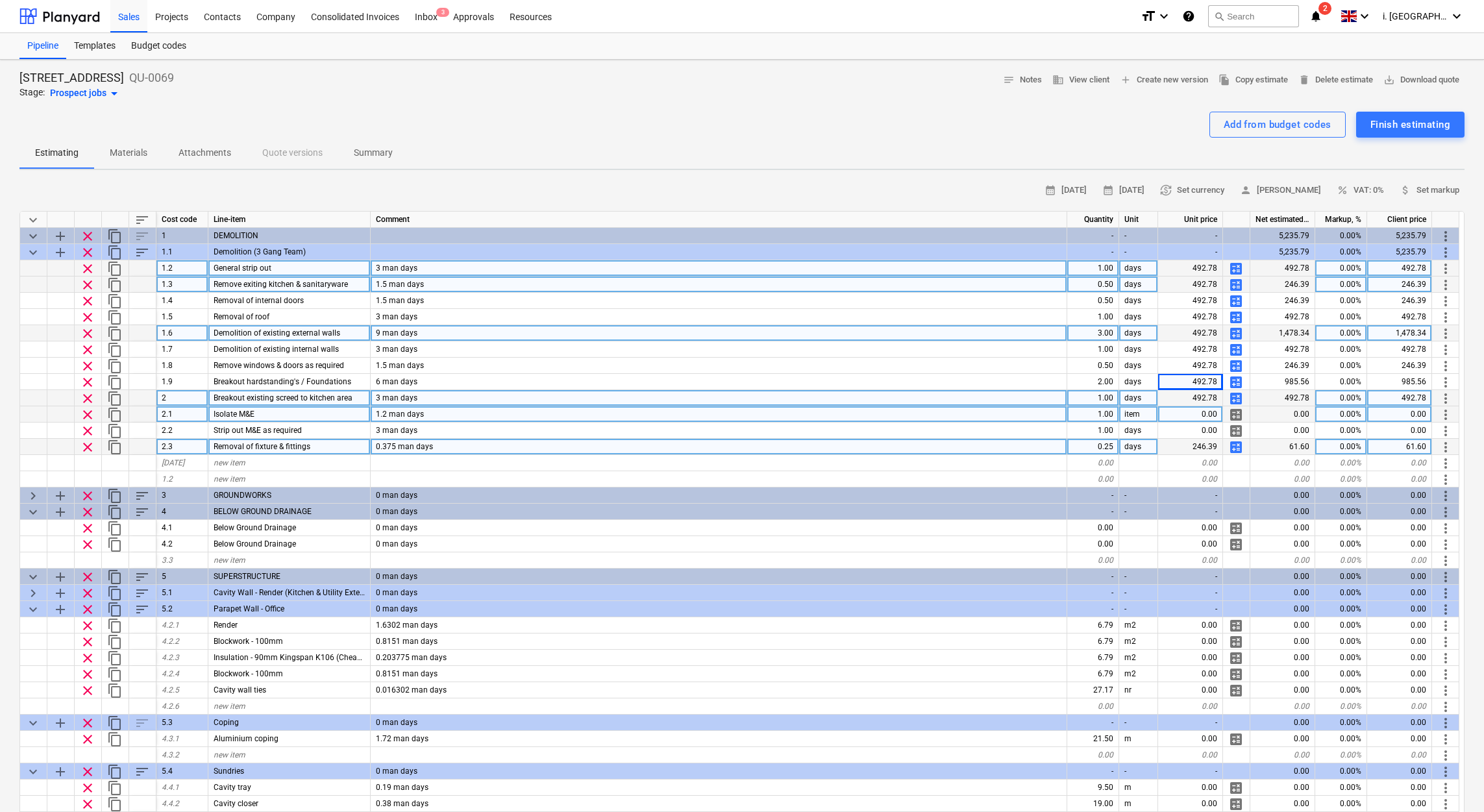
click at [1238, 409] on span "calculate" at bounding box center [1235, 414] width 15 height 15
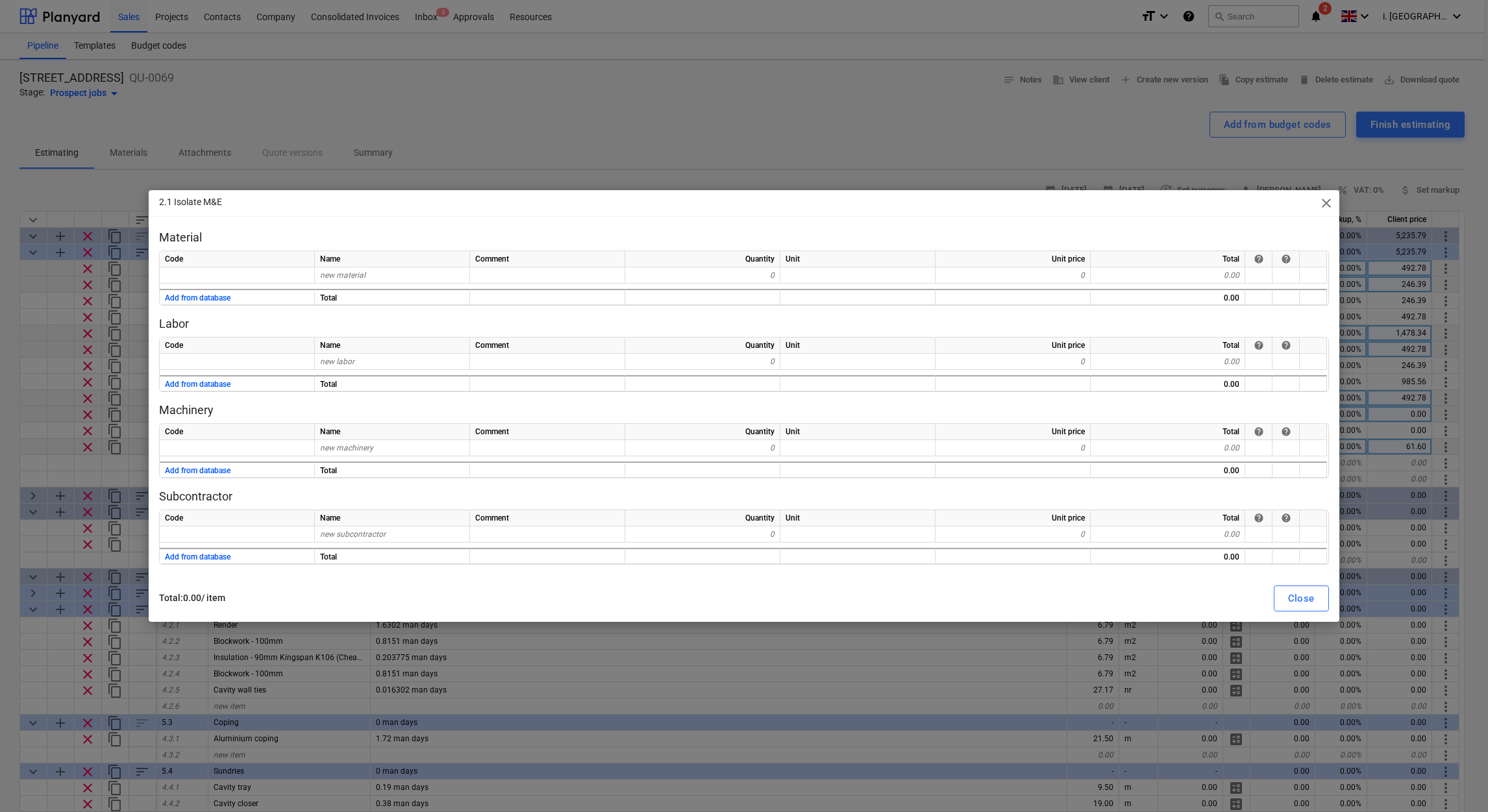
drag, startPoint x: 1330, startPoint y: 206, endPoint x: 1102, endPoint y: 352, distance: 270.7
click at [1330, 206] on span "close" at bounding box center [1326, 202] width 15 height 15
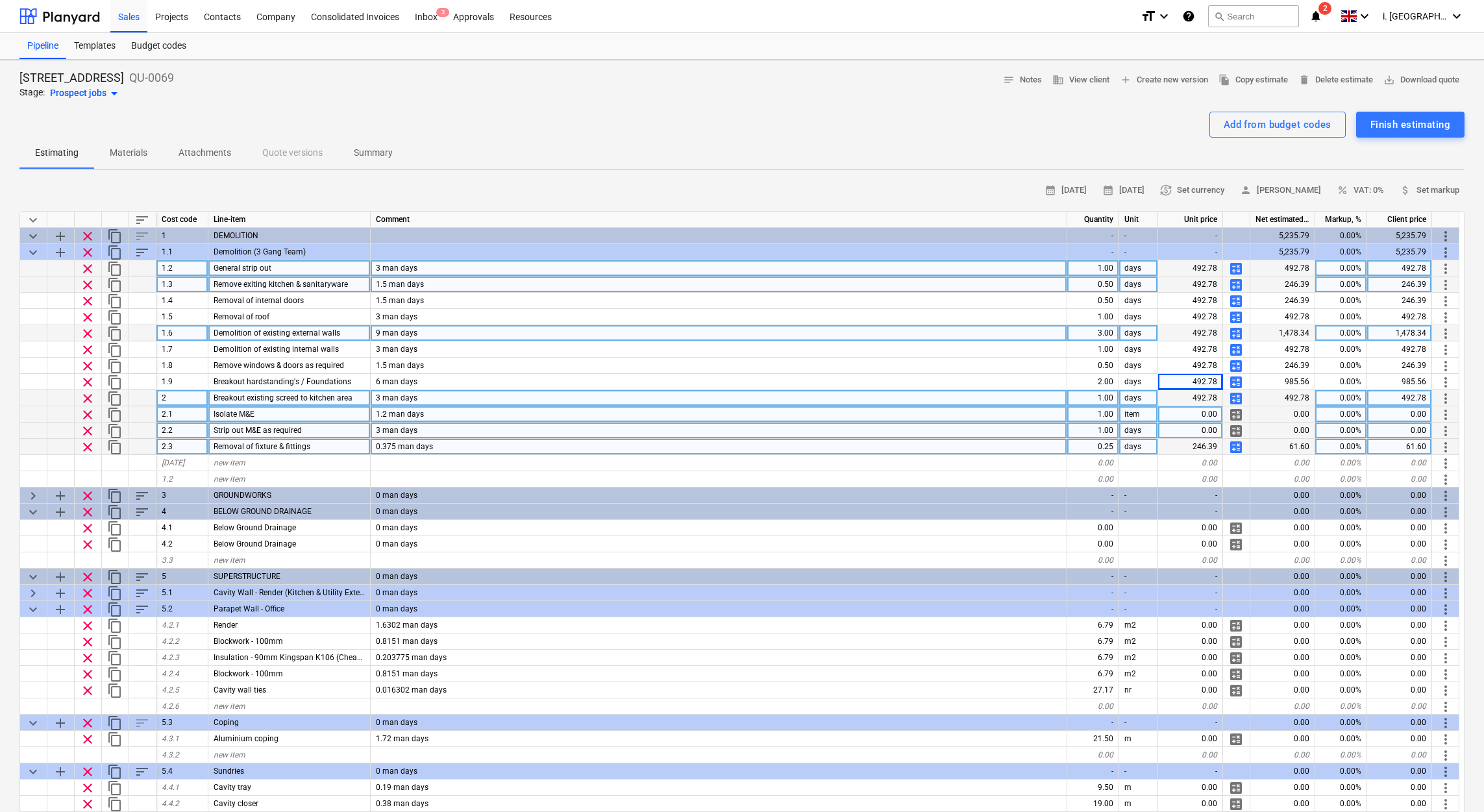
click at [1239, 433] on span "calculate" at bounding box center [1235, 431] width 15 height 15
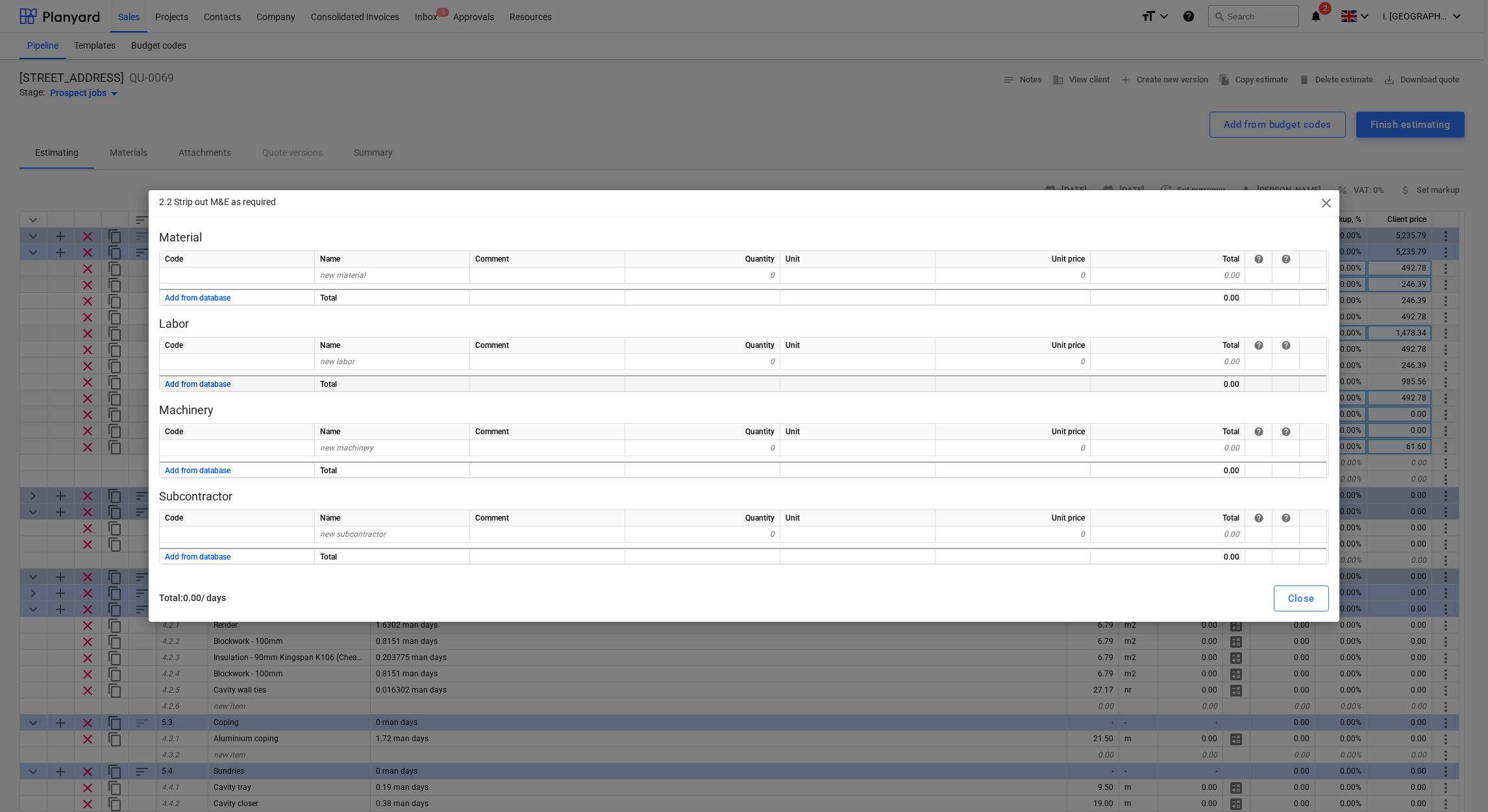
click at [221, 379] on button "Add from database" at bounding box center [197, 385] width 66 height 16
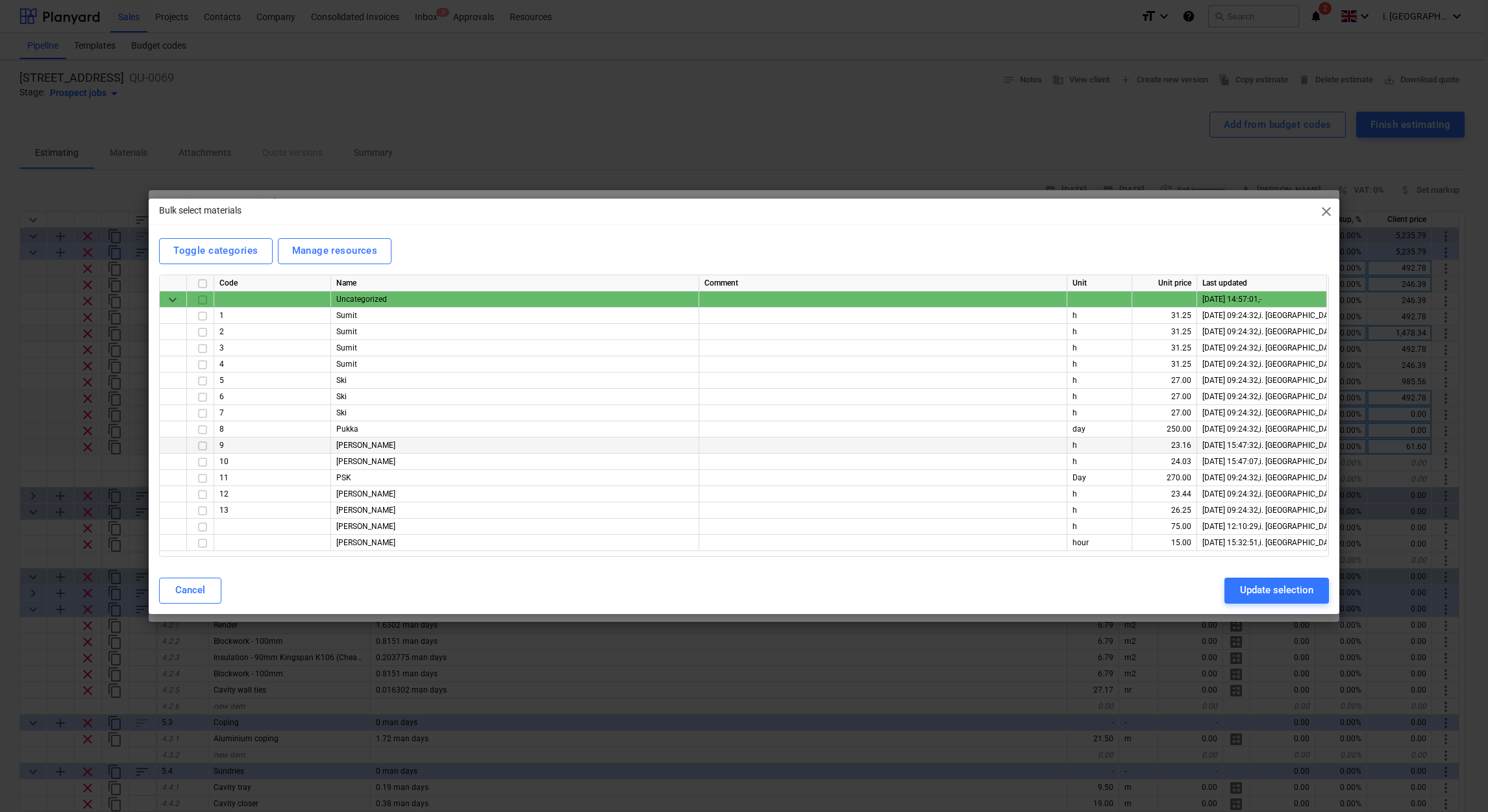
click at [201, 444] on input "checkbox" at bounding box center [202, 444] width 15 height 15
click at [204, 491] on input "checkbox" at bounding box center [202, 493] width 15 height 15
drag, startPoint x: 198, startPoint y: 546, endPoint x: 337, endPoint y: 561, distance: 139.8
click at [200, 546] on input "checkbox" at bounding box center [202, 542] width 15 height 15
click at [1252, 587] on div "Update selection" at bounding box center [1277, 590] width 74 height 17
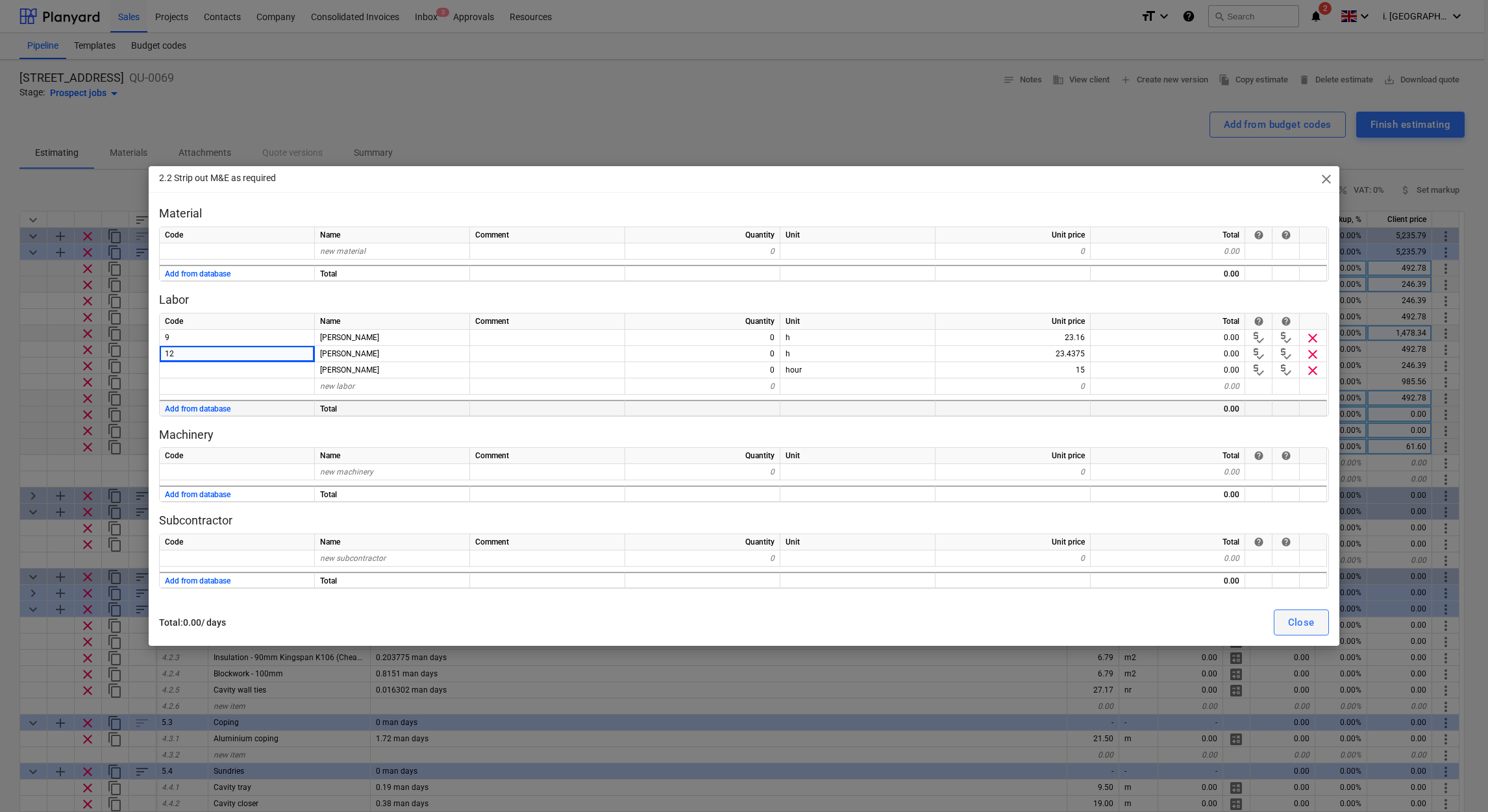
click at [1295, 622] on div "Close" at bounding box center [1302, 622] width 27 height 17
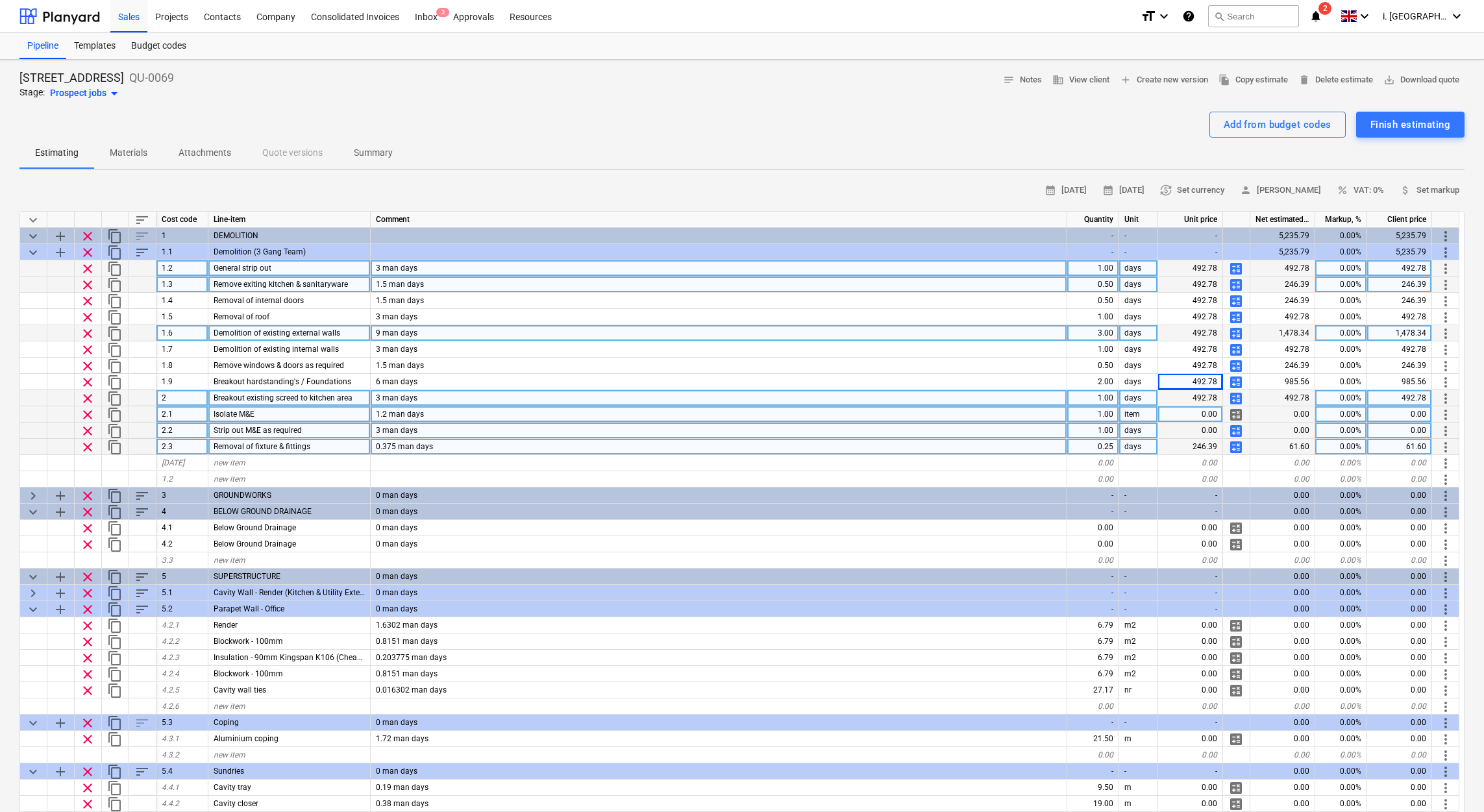
click at [1237, 431] on span "calculate" at bounding box center [1235, 431] width 15 height 15
type textarea "x"
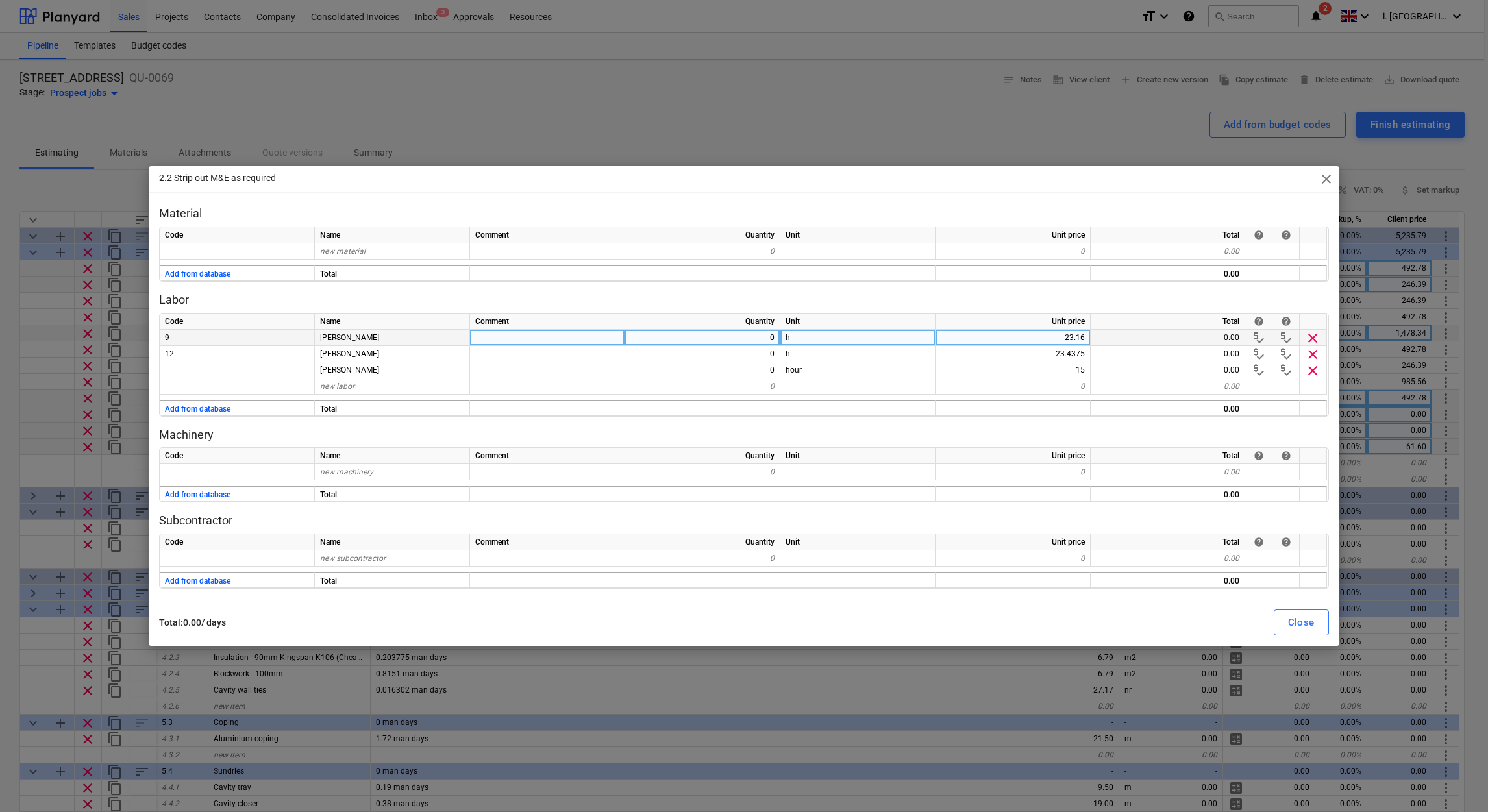
click at [696, 342] on div "0" at bounding box center [703, 338] width 155 height 16
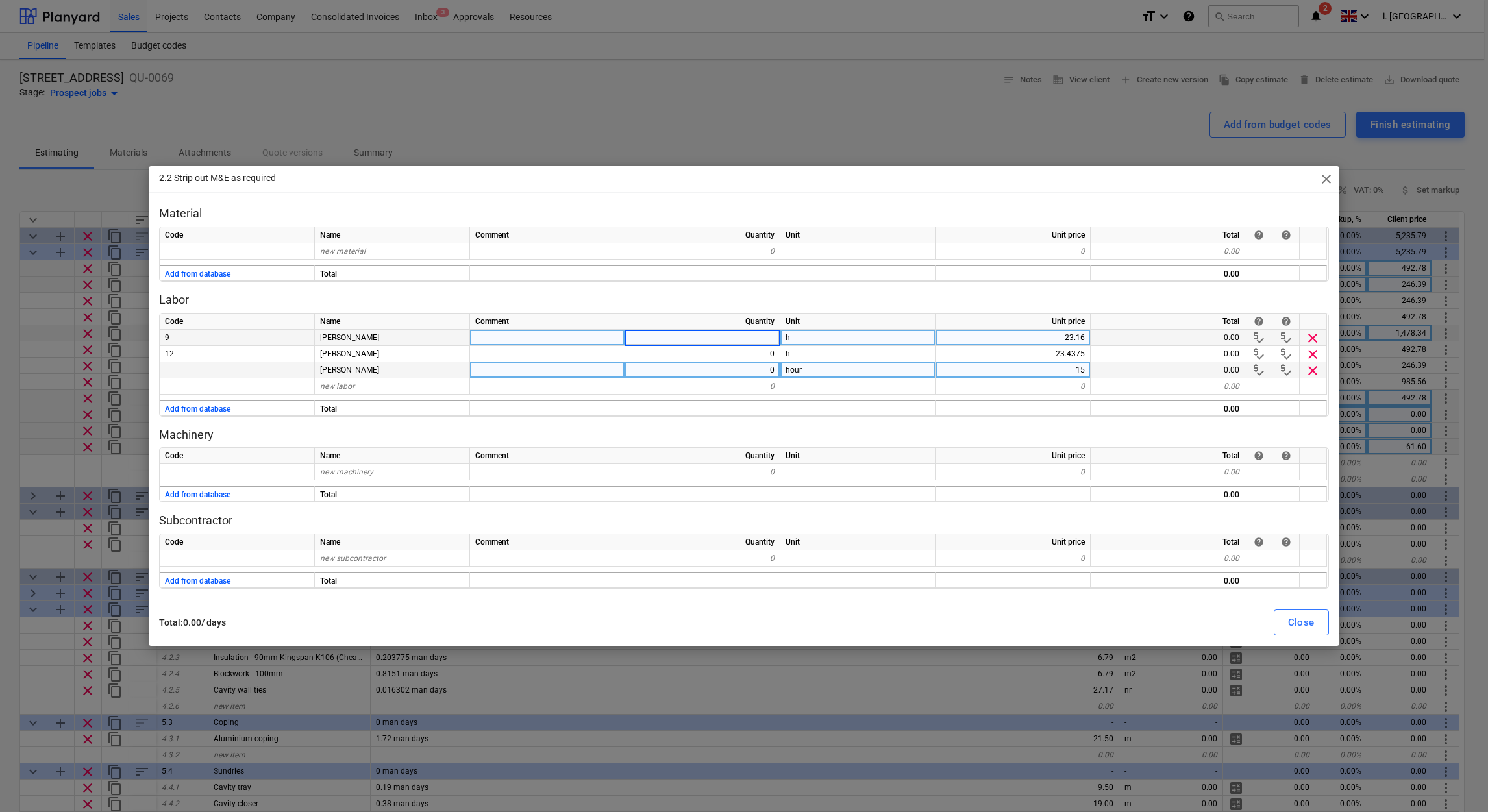
type input "8"
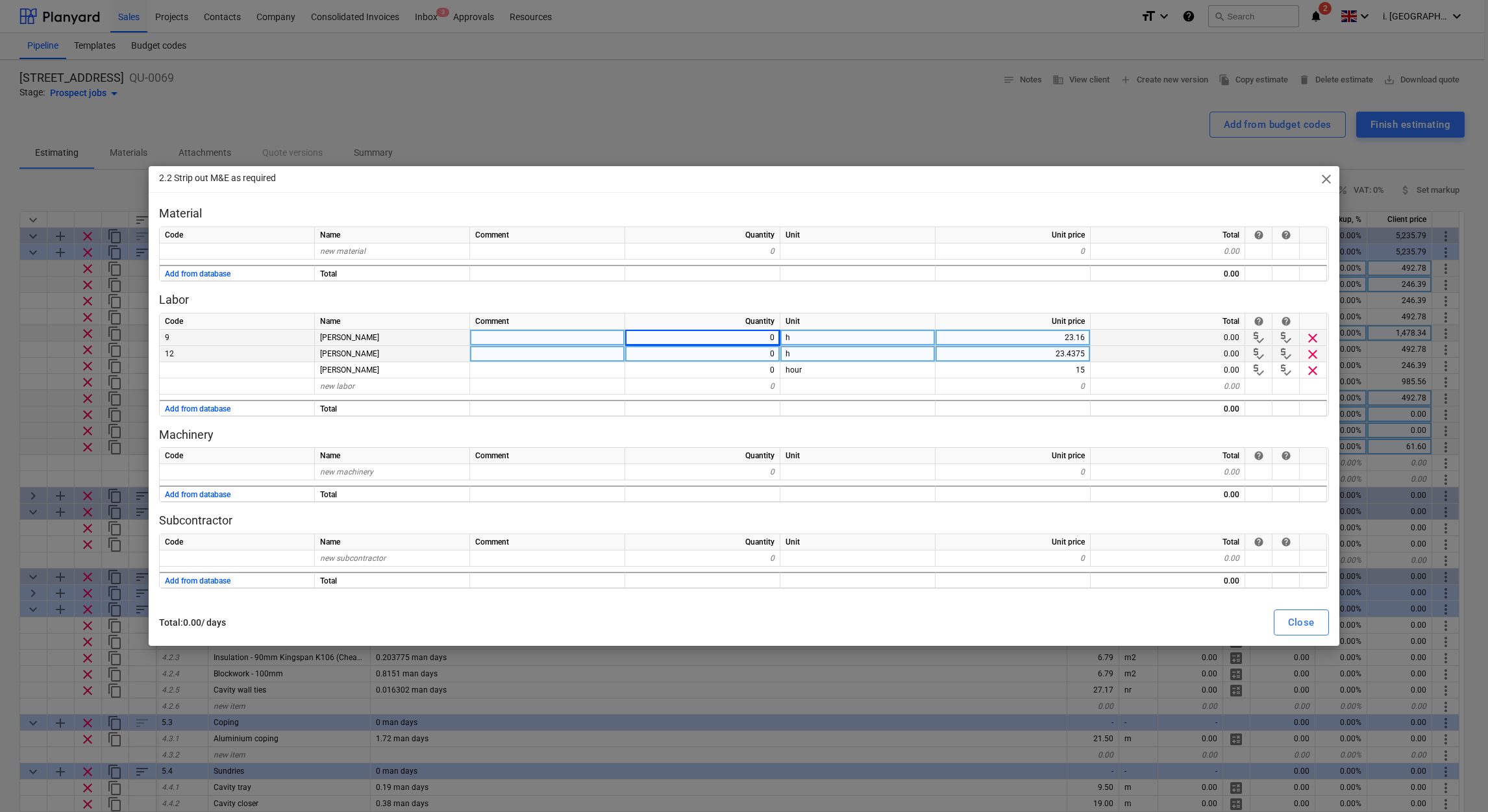
click at [743, 361] on div "0" at bounding box center [703, 354] width 155 height 16
drag, startPoint x: 749, startPoint y: 370, endPoint x: 810, endPoint y: 359, distance: 62.0
click at [749, 370] on div "0" at bounding box center [703, 370] width 155 height 16
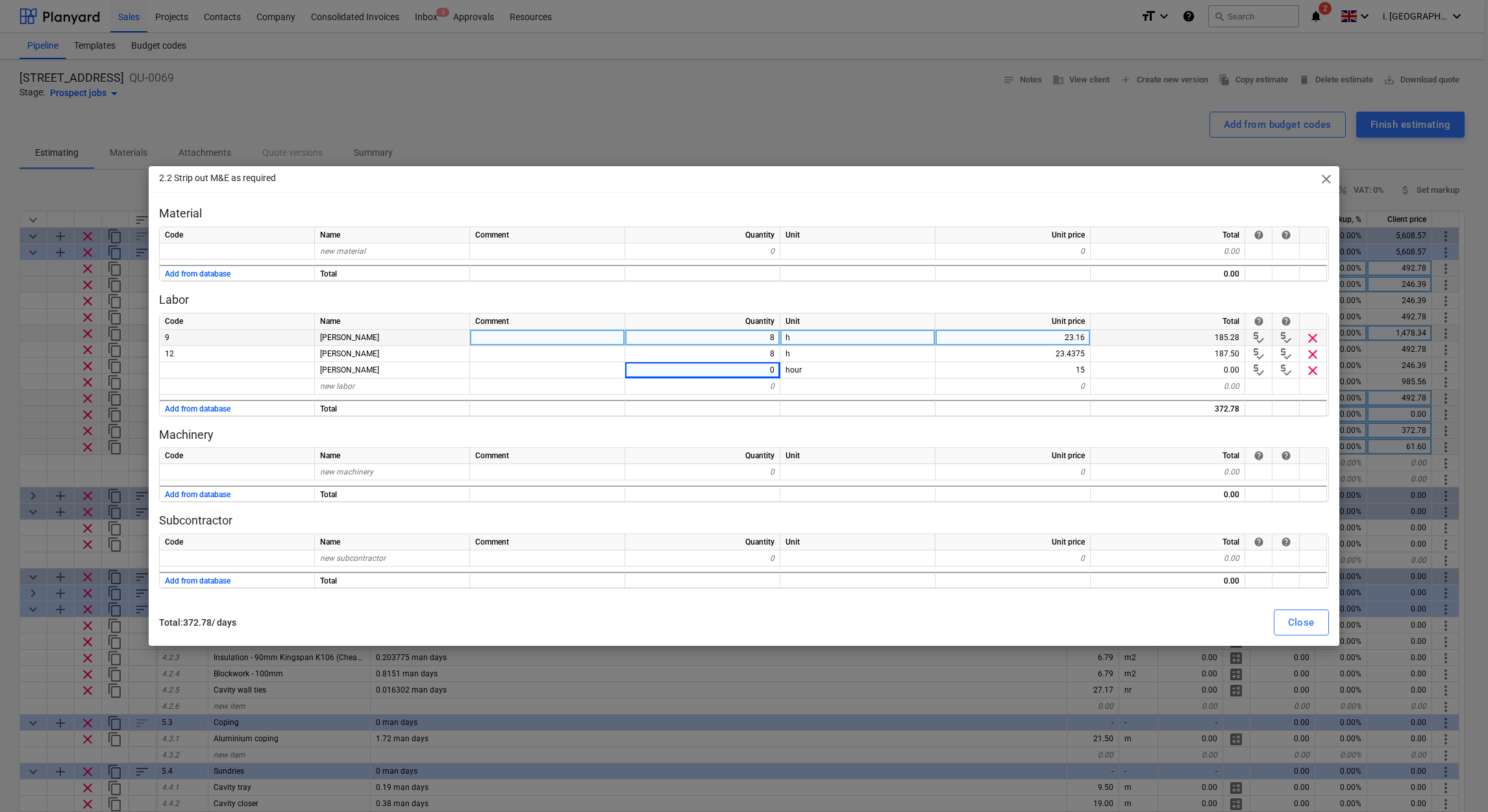
drag, startPoint x: 934, startPoint y: 437, endPoint x: 1319, endPoint y: 607, distance: 420.9
click at [979, 457] on div "Material Code Name Comment Quantity Unit Unit price Total help help new materia…" at bounding box center [744, 397] width 1170 height 383
click at [1319, 614] on button "Close" at bounding box center [1301, 622] width 55 height 26
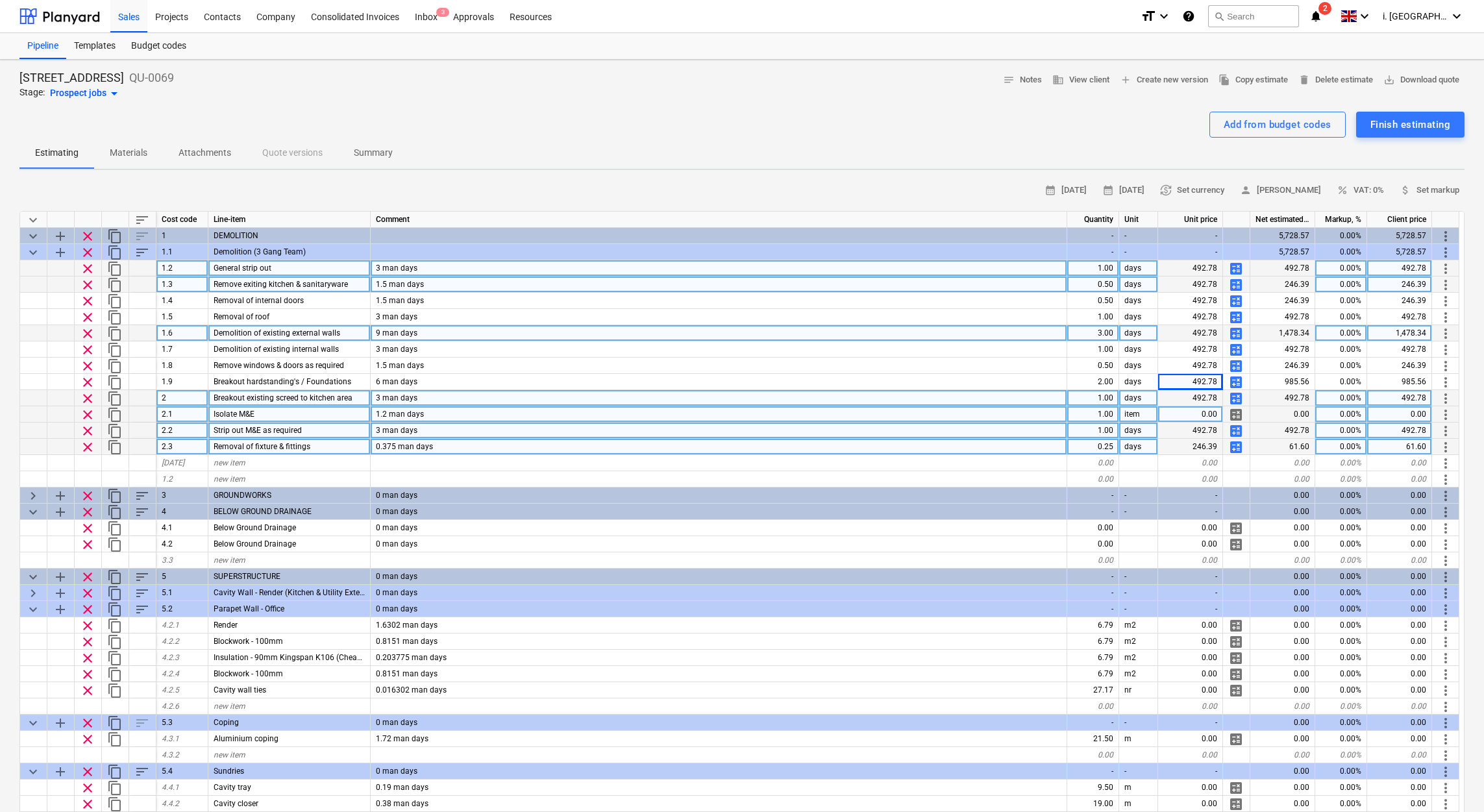
click at [1237, 444] on span "calculate" at bounding box center [1235, 447] width 15 height 15
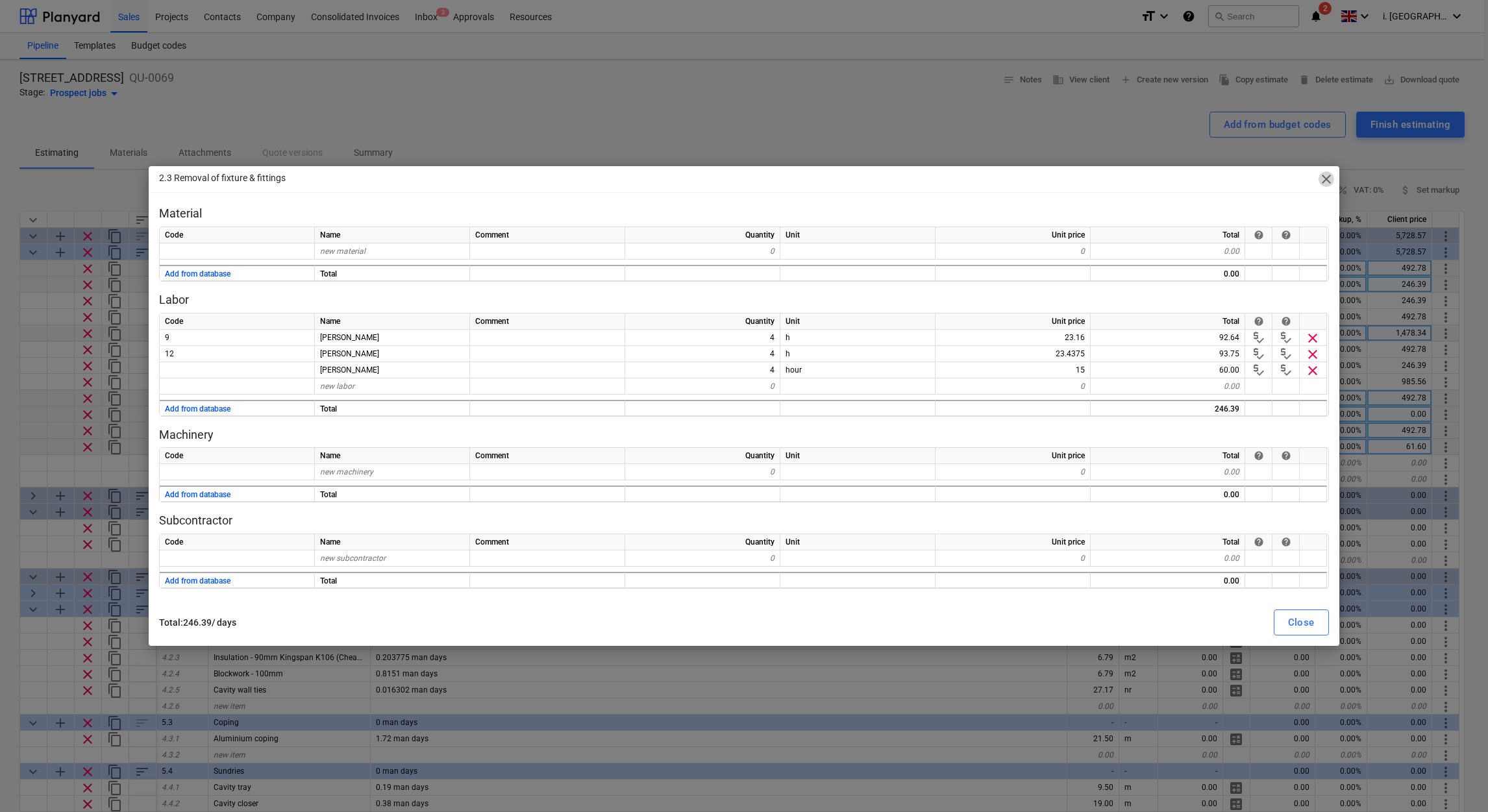
drag, startPoint x: 1328, startPoint y: 179, endPoint x: 1328, endPoint y: 199, distance: 20.0
click at [1328, 179] on span "close" at bounding box center [1326, 179] width 15 height 15
type textarea "x"
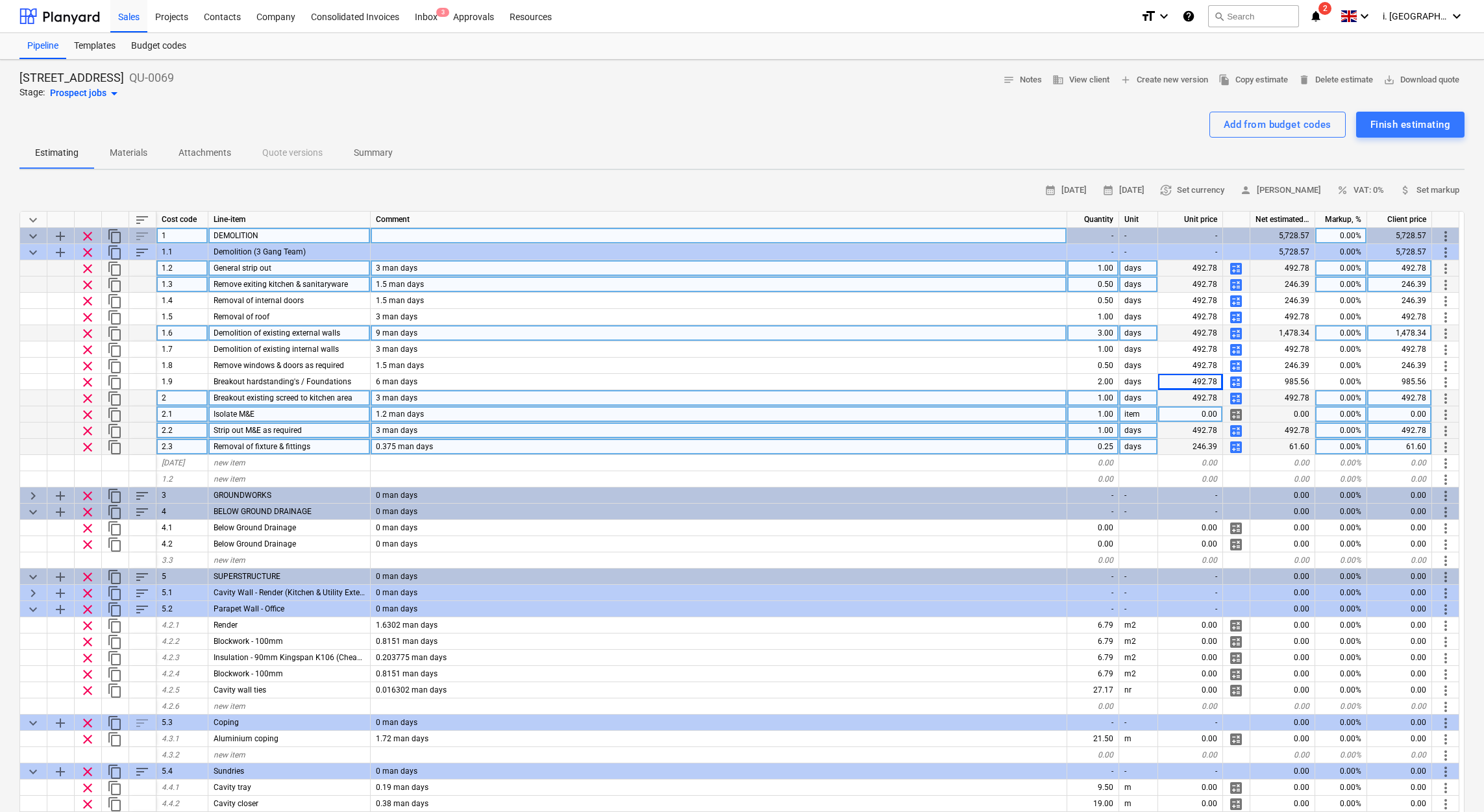
click at [1351, 240] on div "0.00%" at bounding box center [1341, 236] width 52 height 16
type input "20"
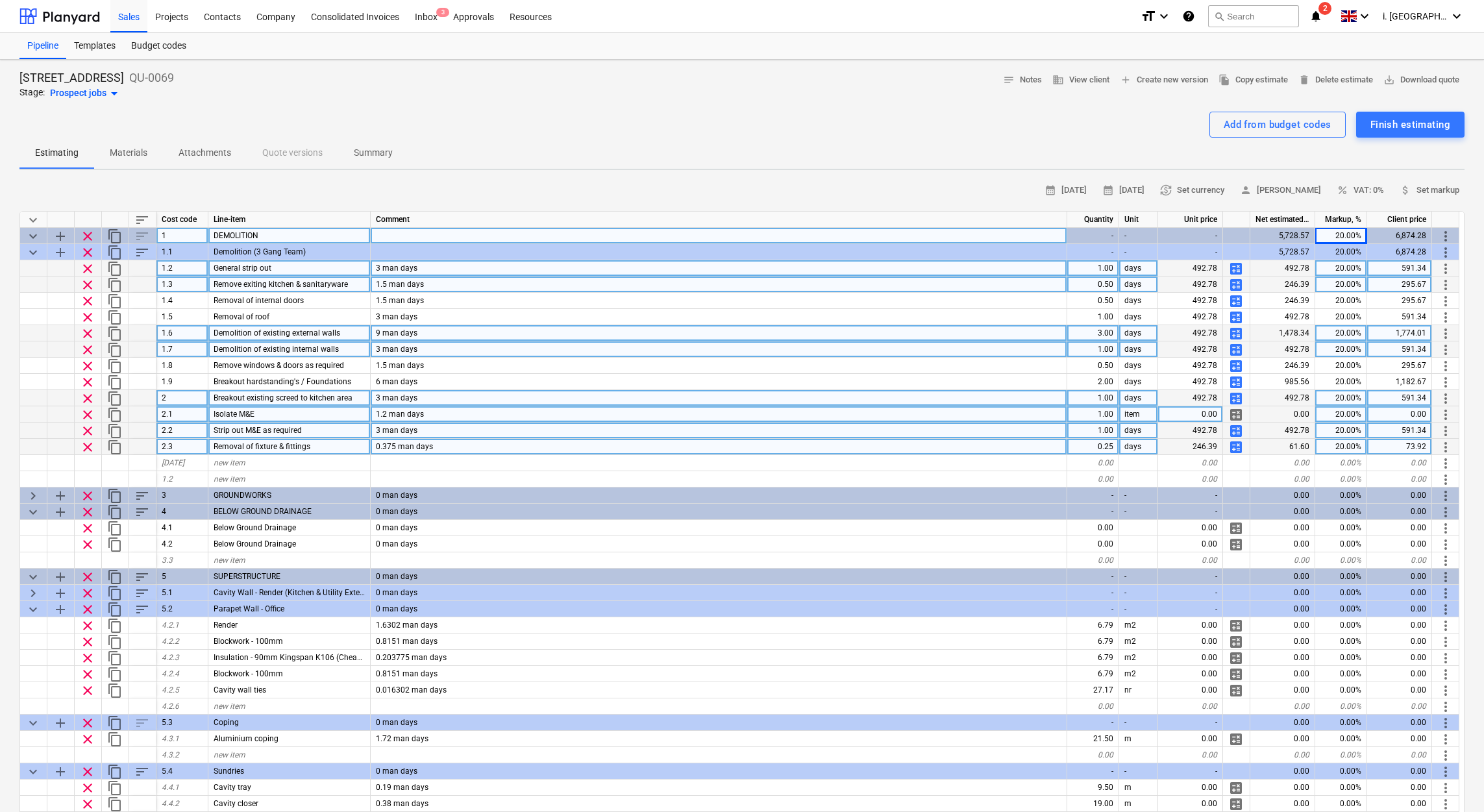
click at [1331, 351] on div "20.00%" at bounding box center [1341, 350] width 52 height 16
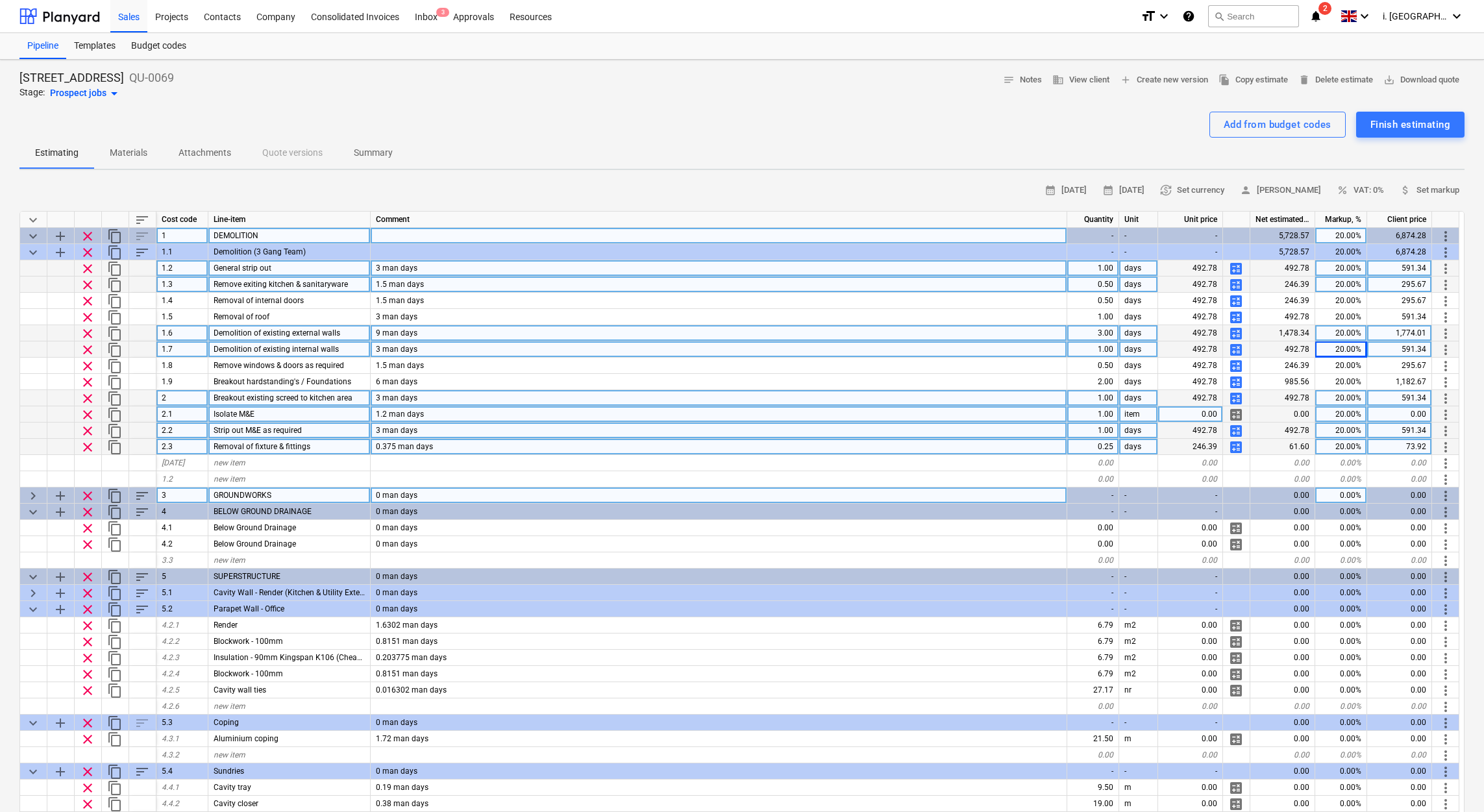
click at [30, 492] on span "keyboard_arrow_right" at bounding box center [32, 495] width 15 height 15
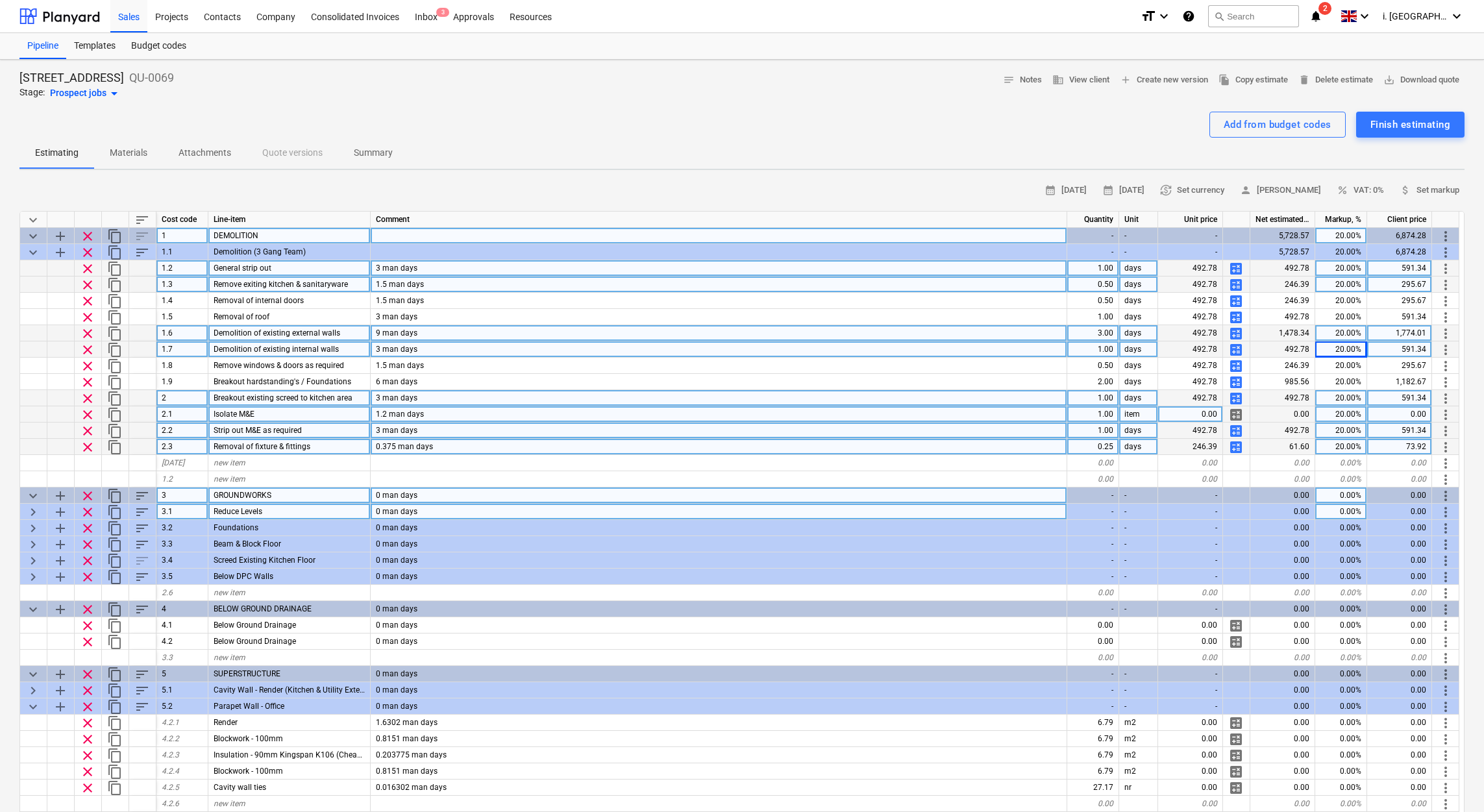
click at [31, 510] on span "keyboard_arrow_right" at bounding box center [32, 512] width 15 height 15
type textarea "x"
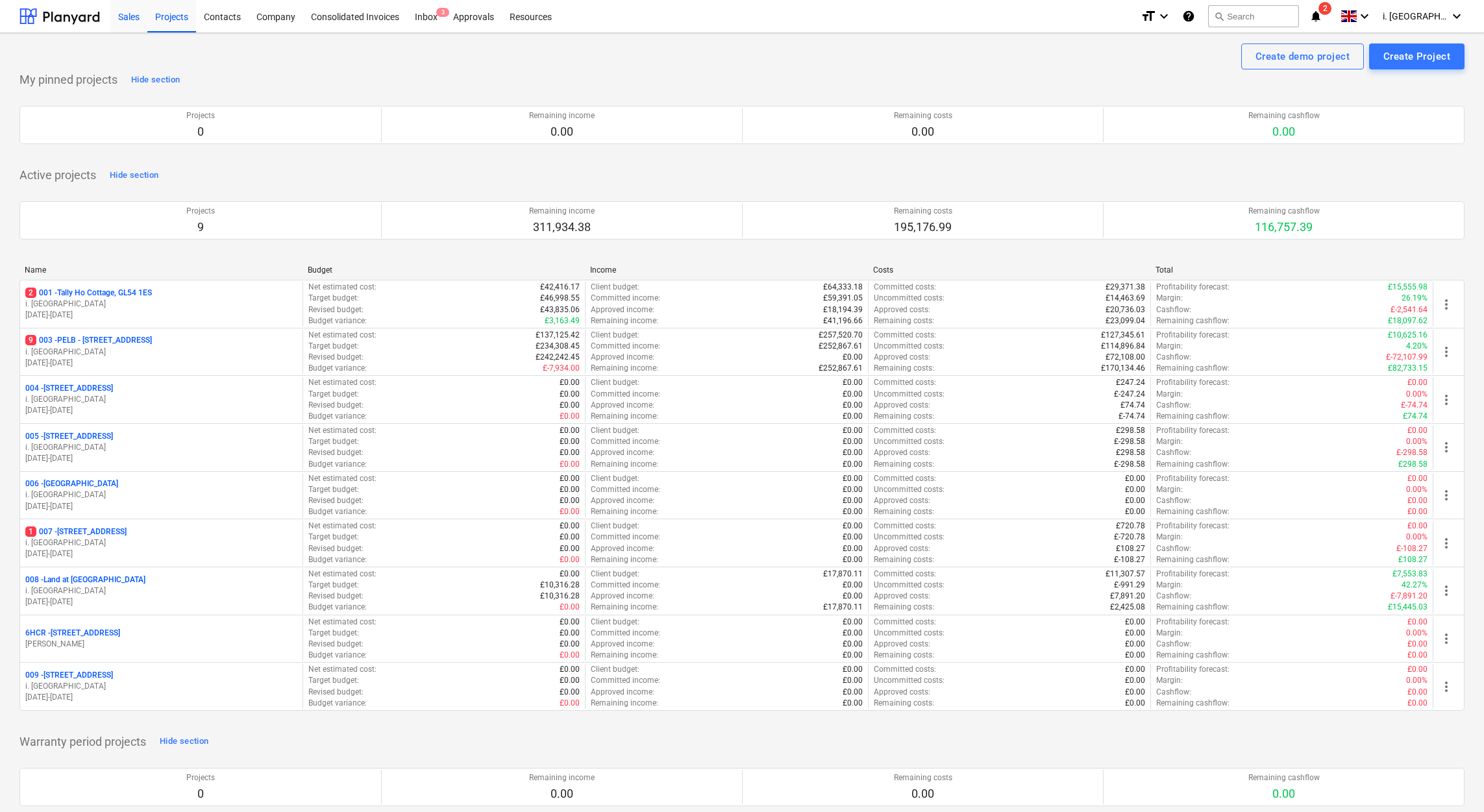
click at [116, 21] on div "Sales" at bounding box center [129, 15] width 37 height 33
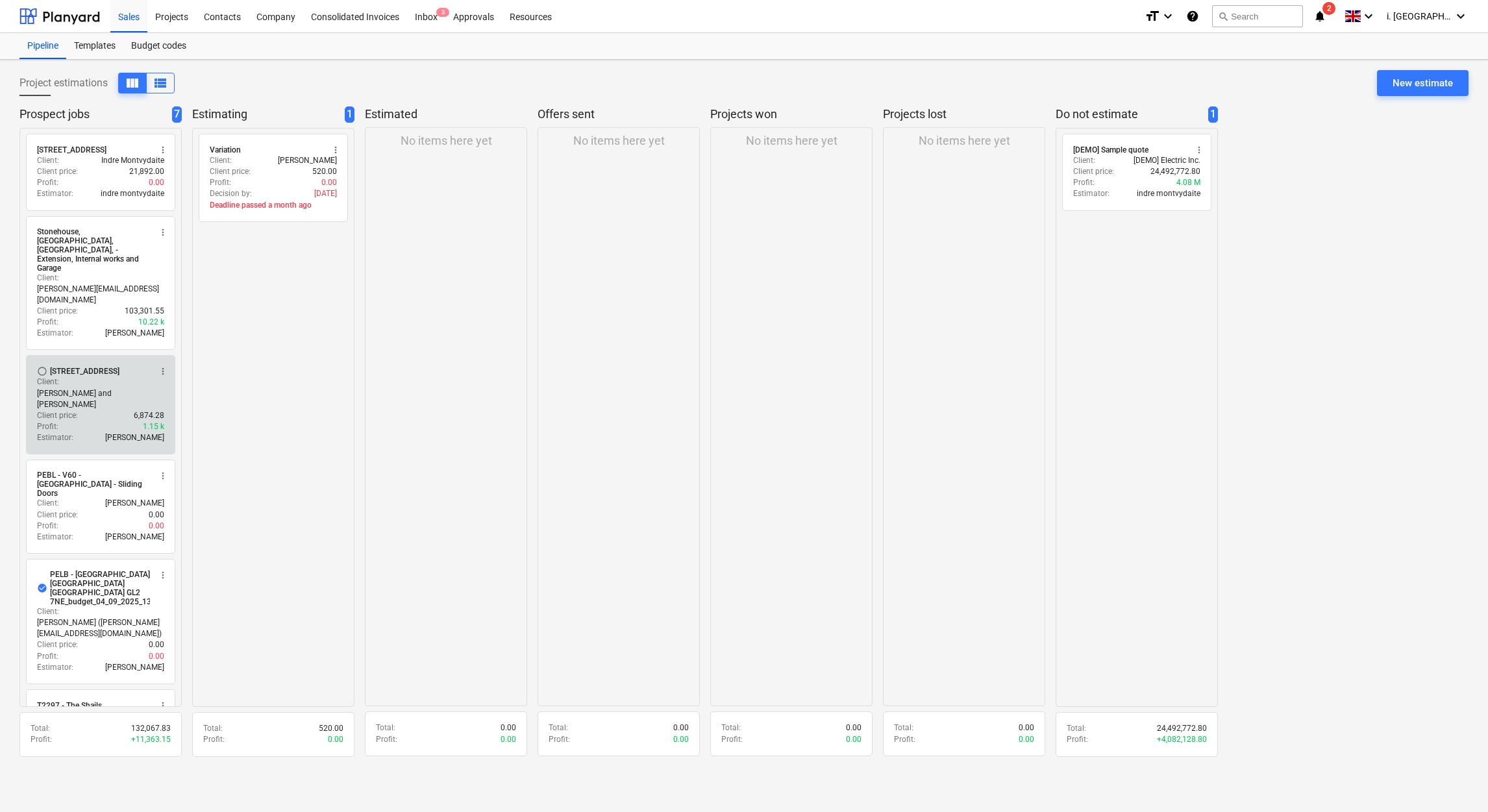
click at [124, 388] on p "[PERSON_NAME] and [PERSON_NAME]" at bounding box center [100, 399] width 127 height 22
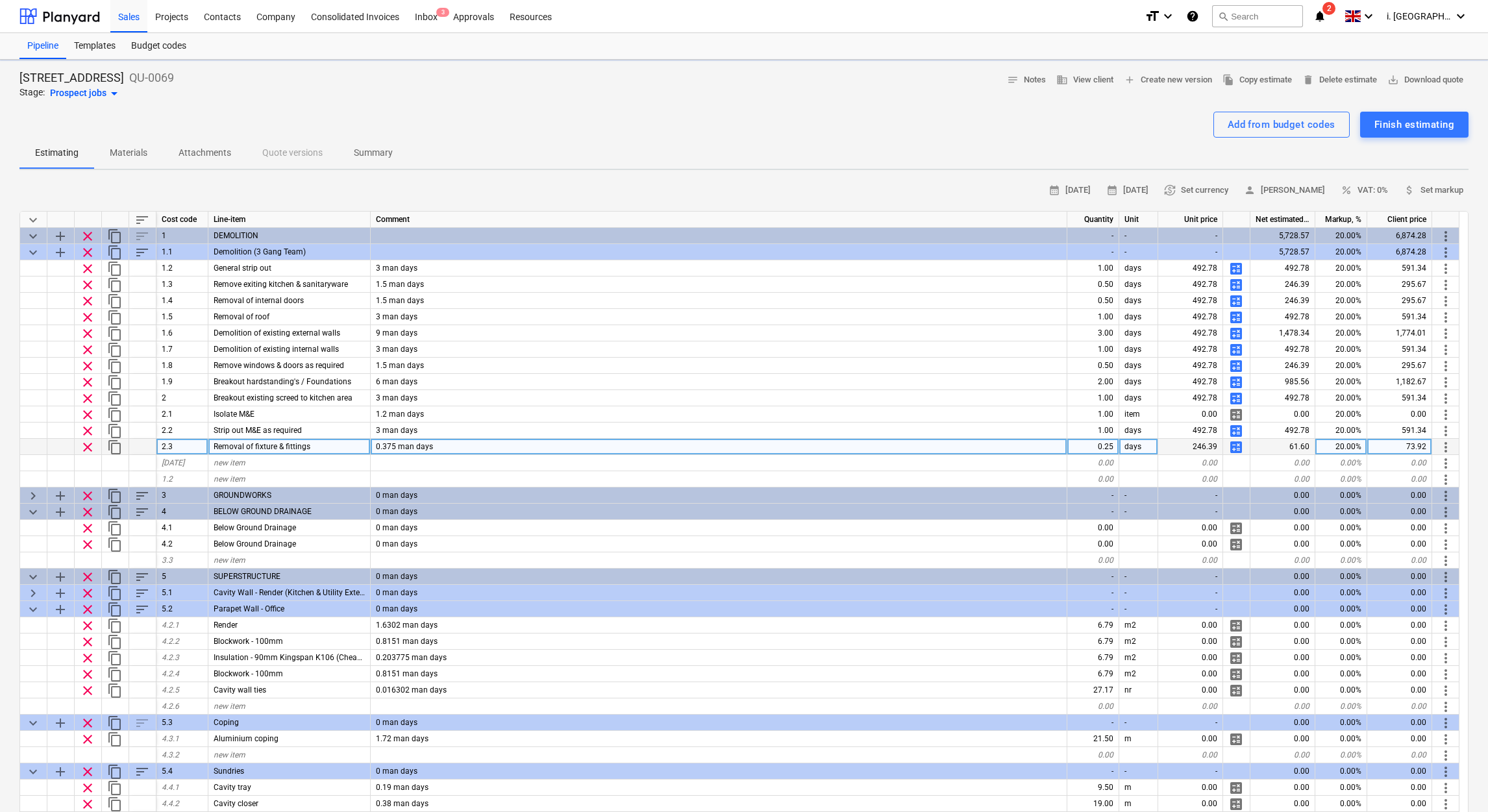
type textarea "x"
